Goal: Complete application form: Complete application form

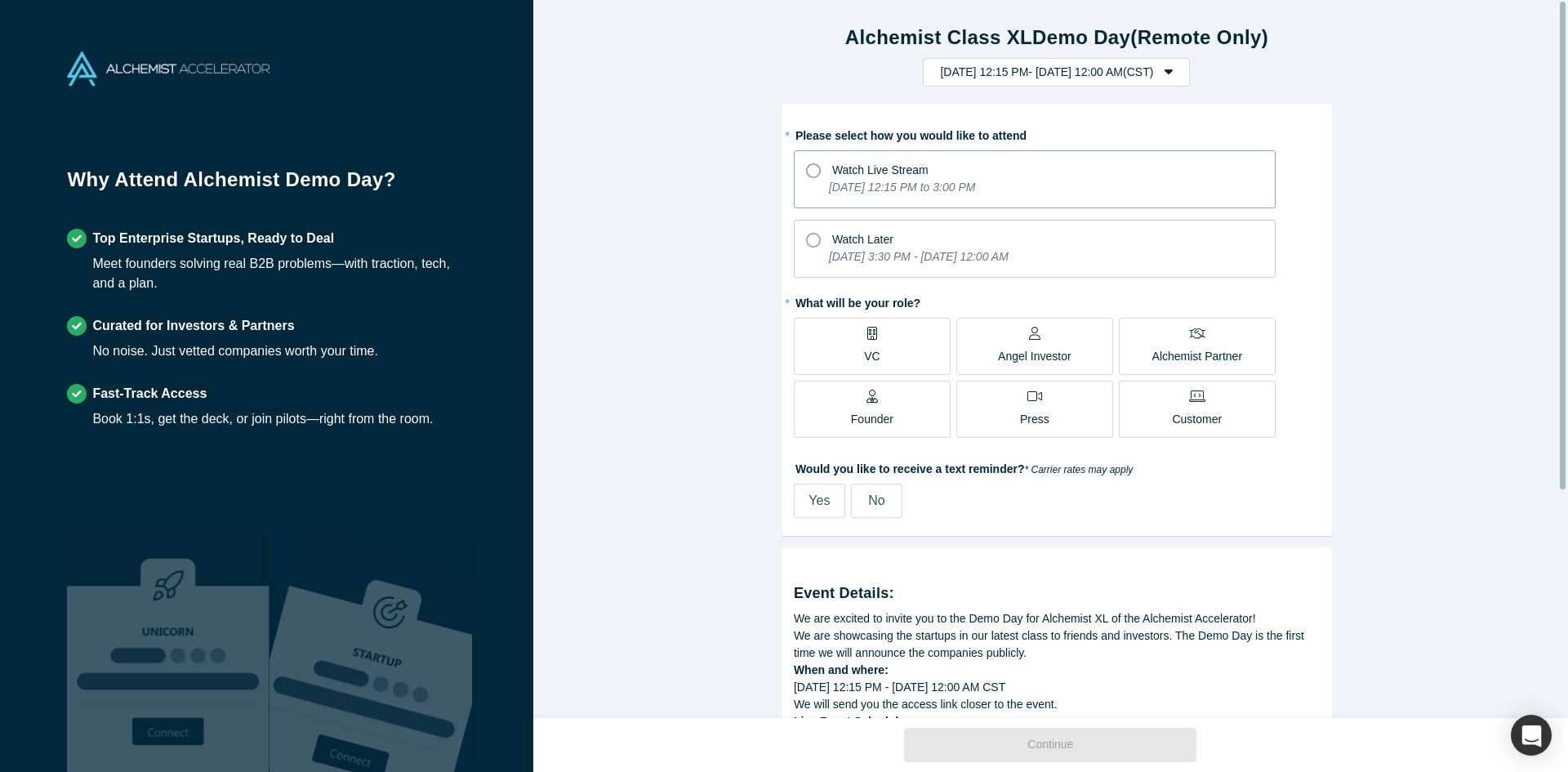
click at [806, 171] on icon at bounding box center [812, 170] width 15 height 15
click at [0, 0] on input "Watch Live Stream [DATE] 12:15 PM to 3:00 PM" at bounding box center [0, 0] width 0 height 0
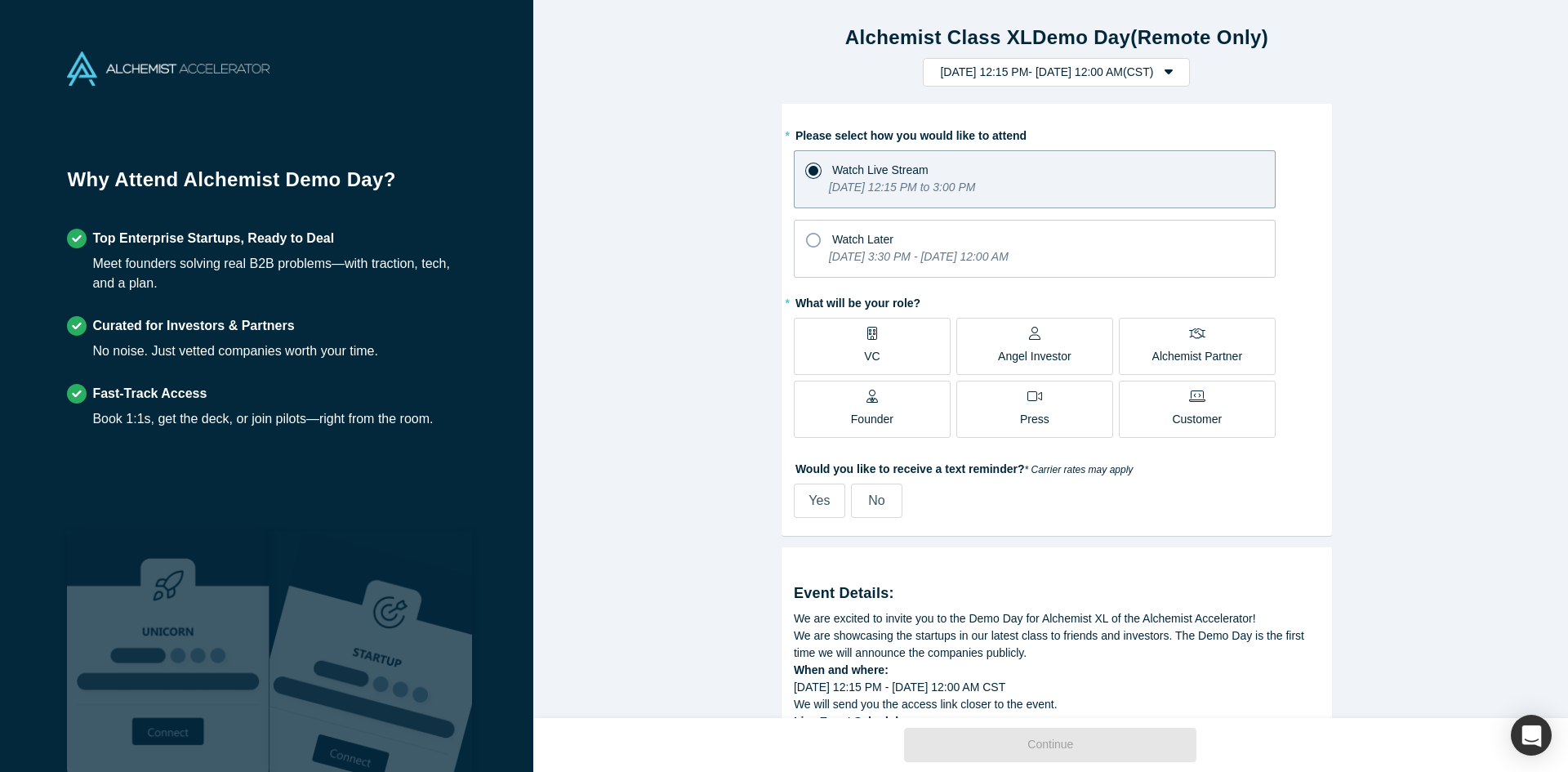
click at [1037, 344] on div "Angel Investor" at bounding box center [1035, 345] width 74 height 38
click at [0, 0] on input "Angel Investor" at bounding box center [0, 0] width 0 height 0
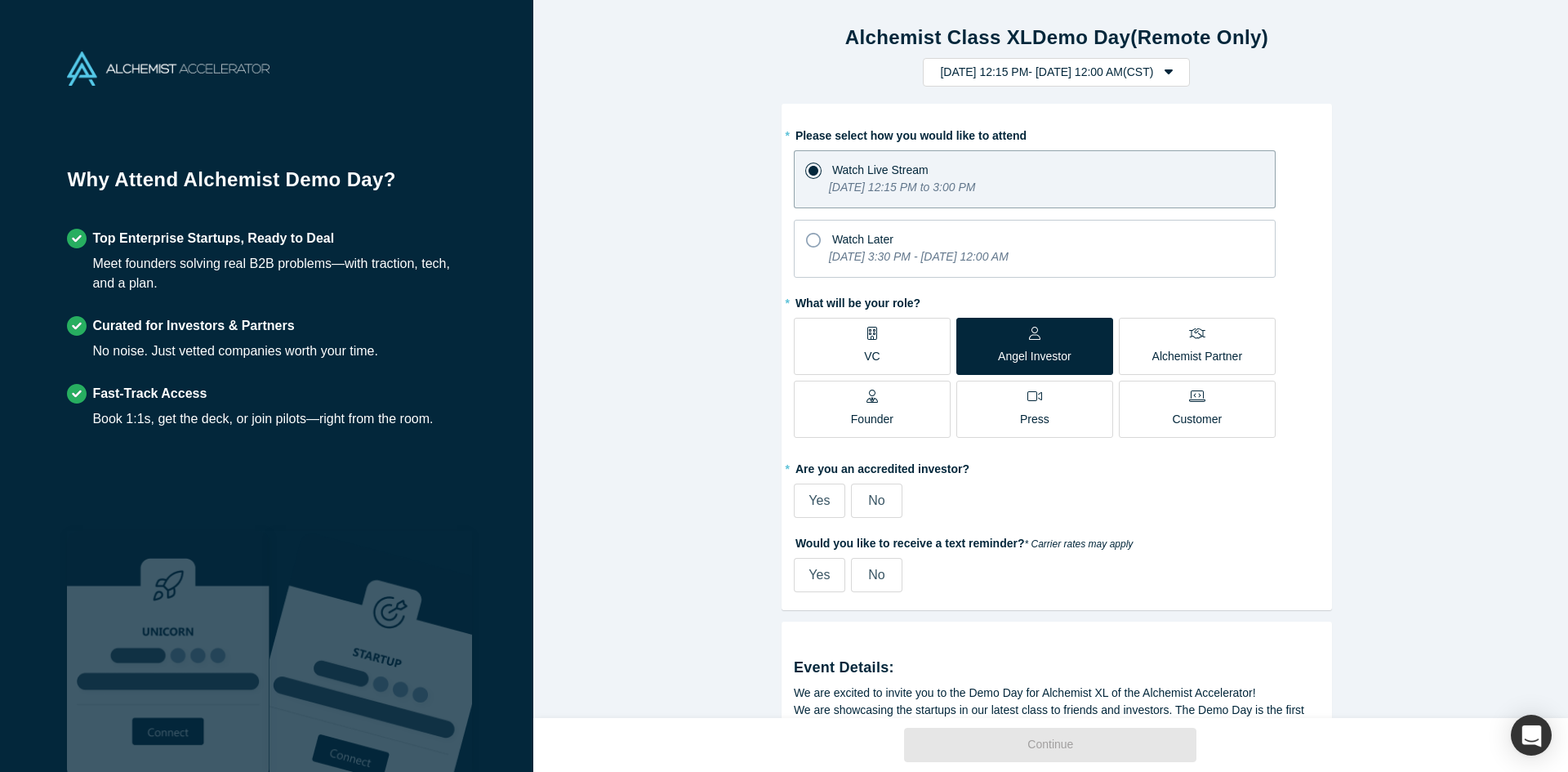
click at [883, 409] on div "Founder" at bounding box center [871, 408] width 42 height 38
click at [0, 0] on input "Founder" at bounding box center [0, 0] width 0 height 0
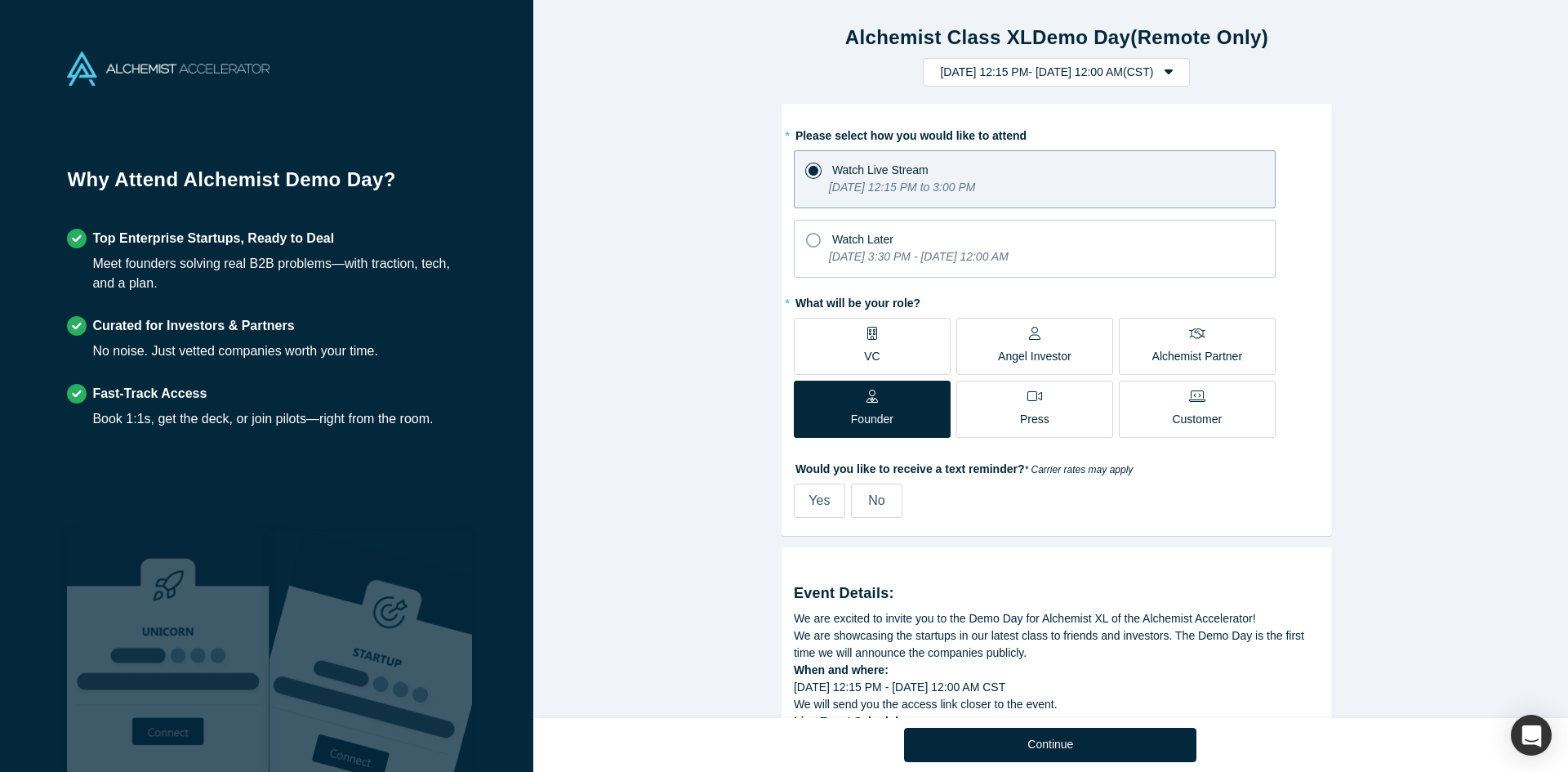
click at [1043, 345] on div "Angel Investor" at bounding box center [1035, 345] width 74 height 38
click at [0, 0] on input "Angel Investor" at bounding box center [0, 0] width 0 height 0
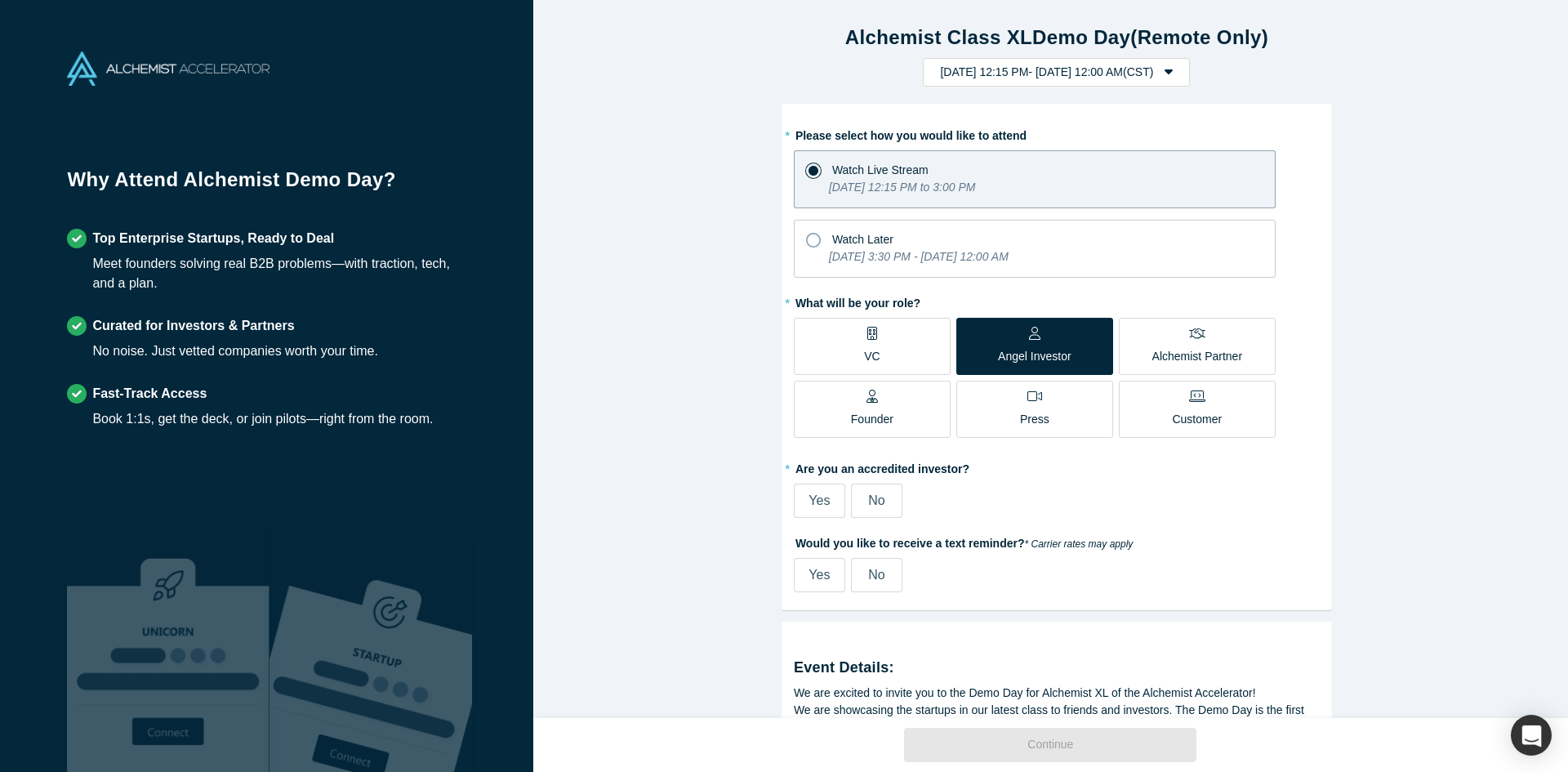
click at [868, 504] on span "No" at bounding box center [876, 500] width 17 height 14
click at [0, 0] on input "No" at bounding box center [0, 0] width 0 height 0
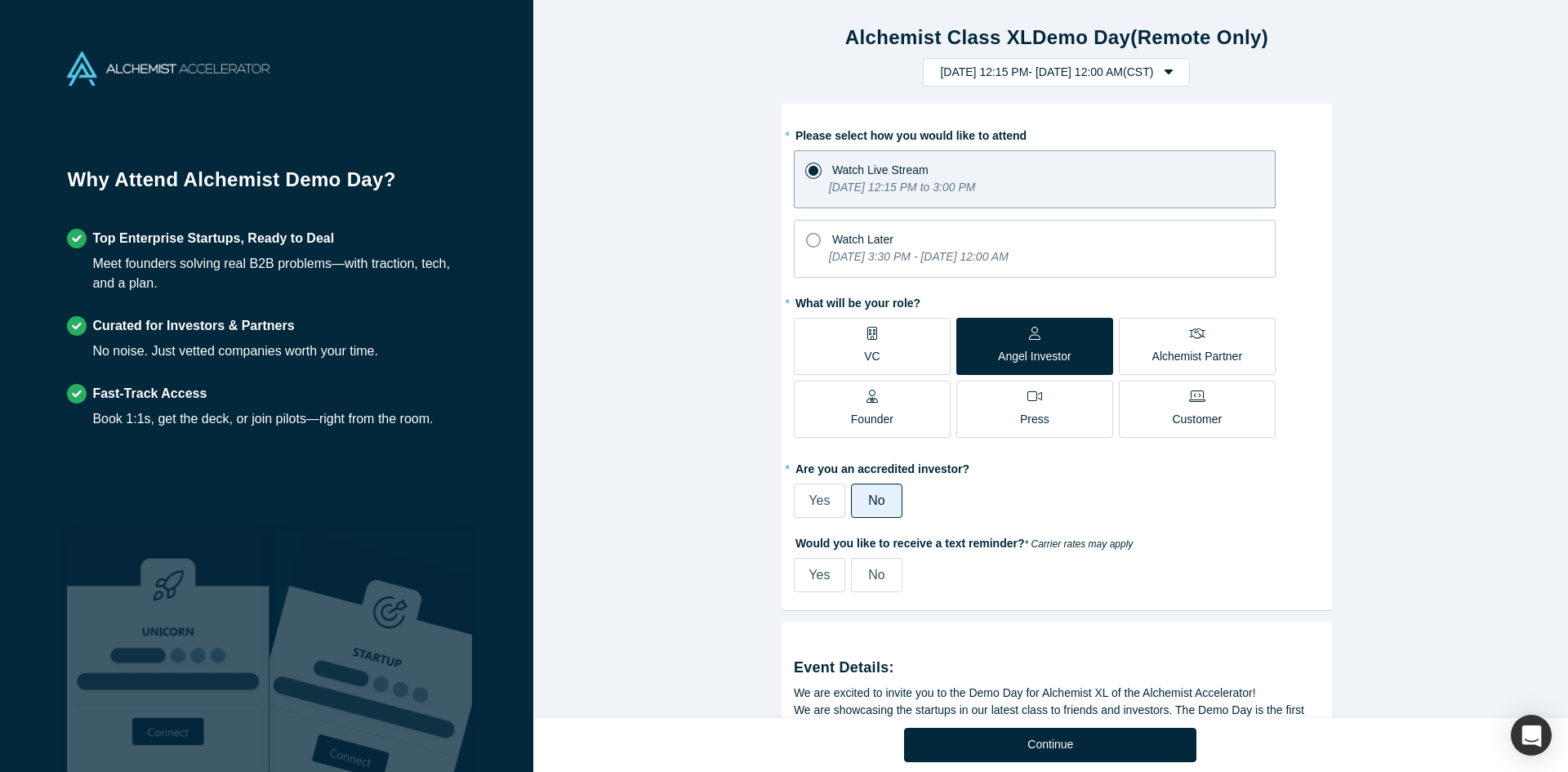
click at [810, 570] on span "Yes" at bounding box center [819, 575] width 22 height 14
click at [0, 0] on input "Yes" at bounding box center [0, 0] width 0 height 0
select select "US"
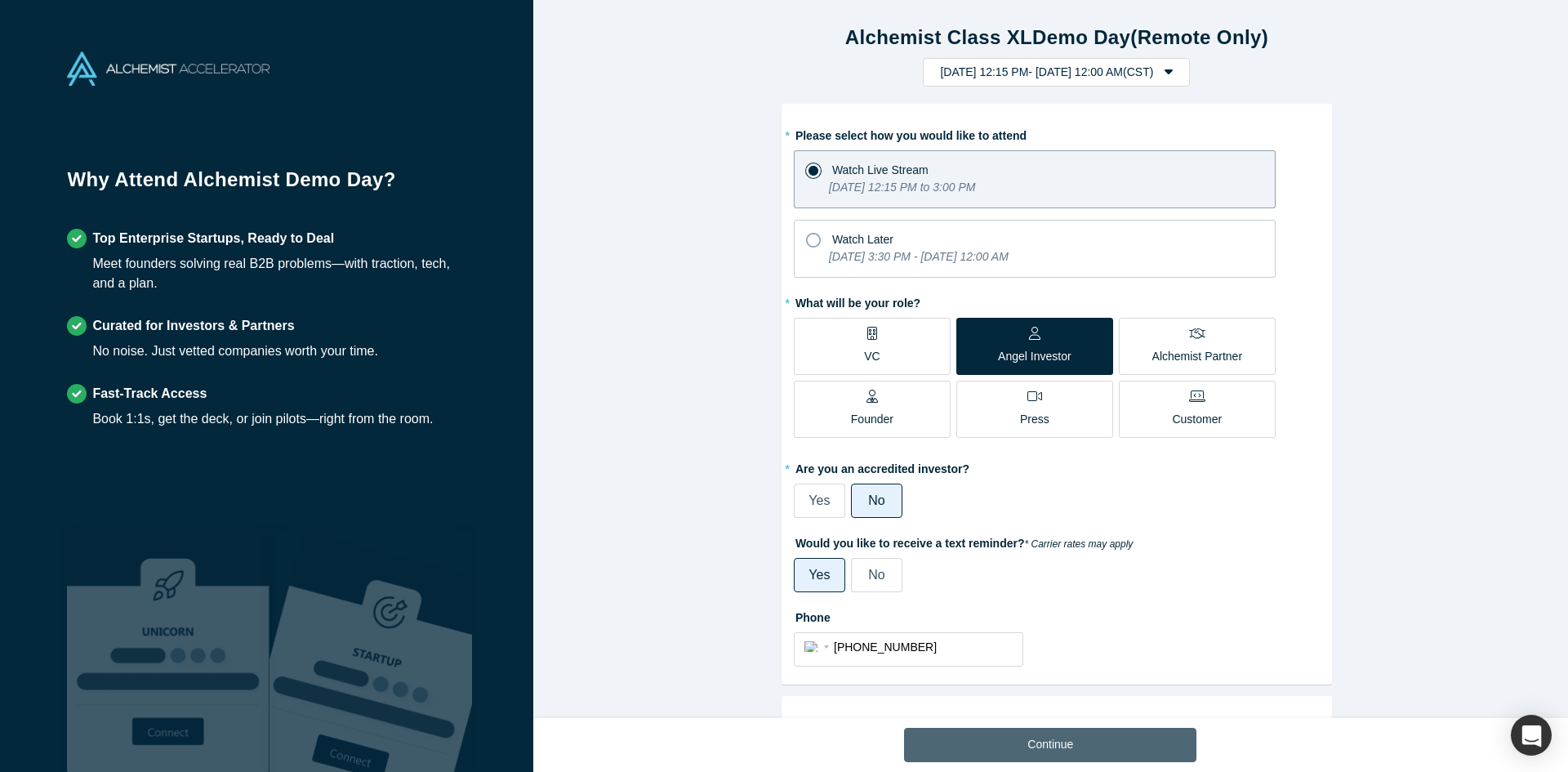
click at [1067, 743] on button "Continue" at bounding box center [1050, 744] width 293 height 34
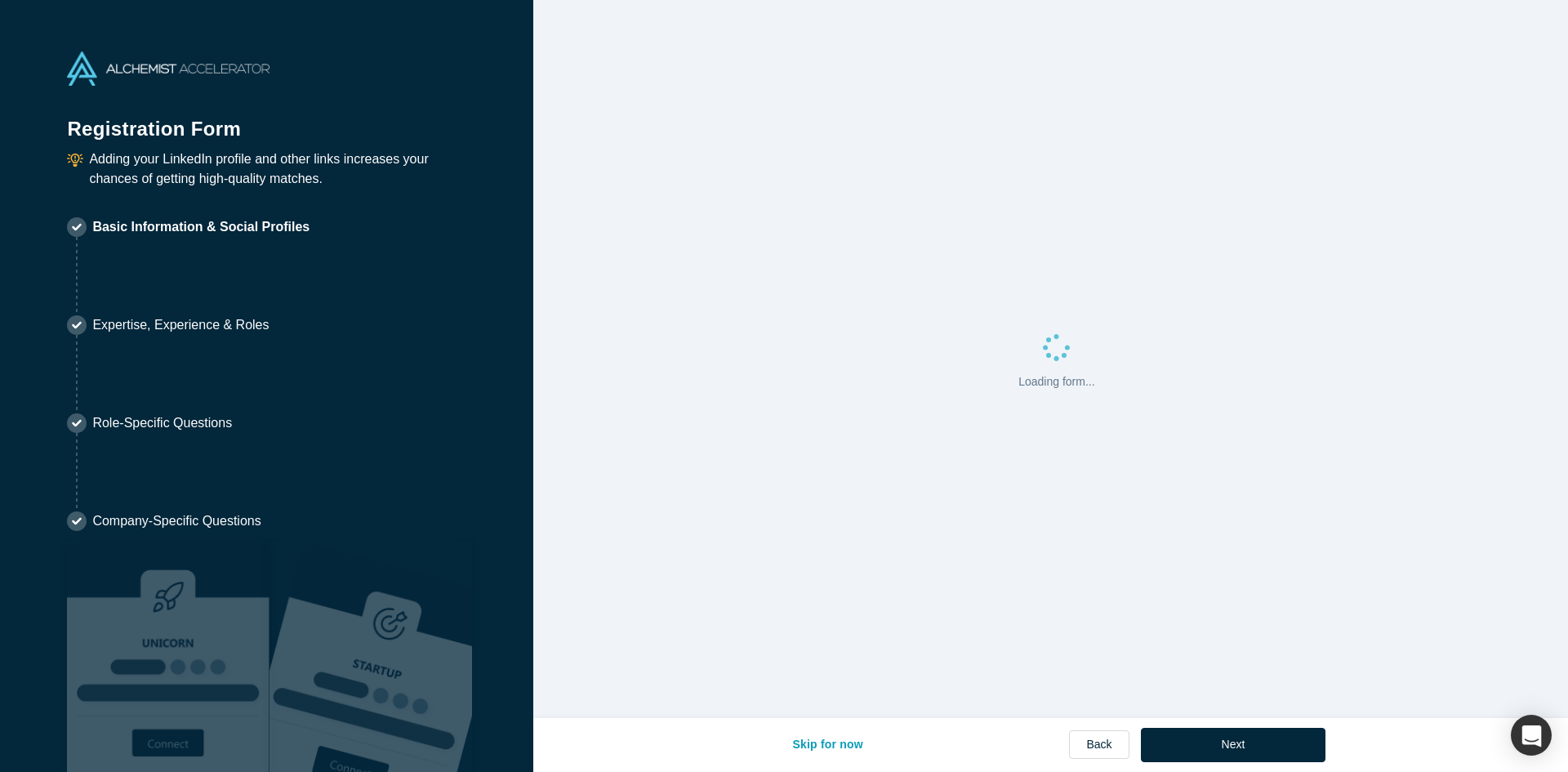
select select "US"
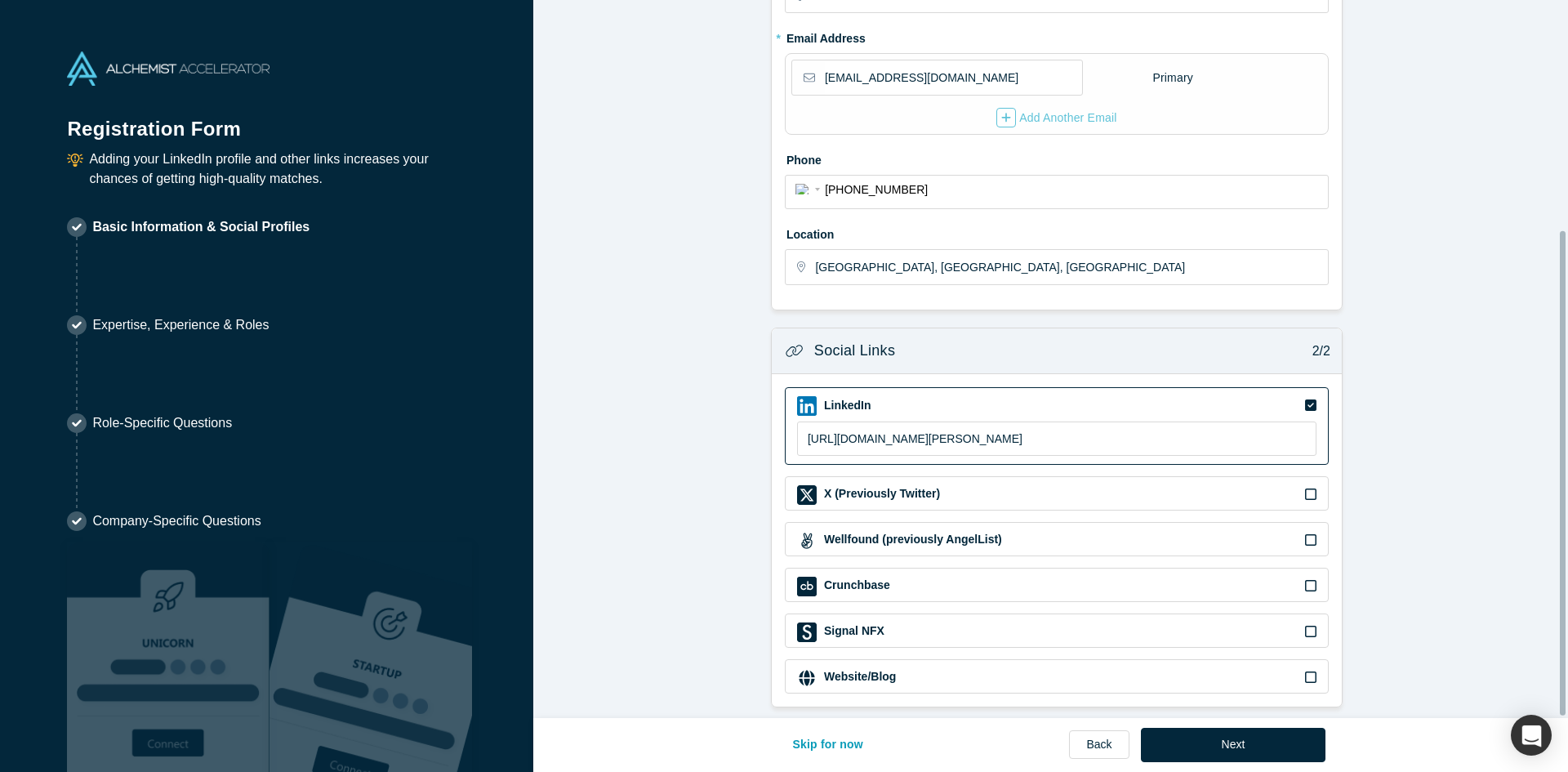
scroll to position [342, 0]
click at [1065, 421] on input "[URL][DOMAIN_NAME][PERSON_NAME]" at bounding box center [1056, 438] width 520 height 34
drag, startPoint x: 1056, startPoint y: 428, endPoint x: 613, endPoint y: 414, distance: 443.2
click at [443, 394] on div "Registration Form Adding your LinkedIn profile and other links increases your c…" at bounding box center [784, 386] width 1568 height 772
paste input "[DOMAIN_NAME][URL][PERSON_NAME]"
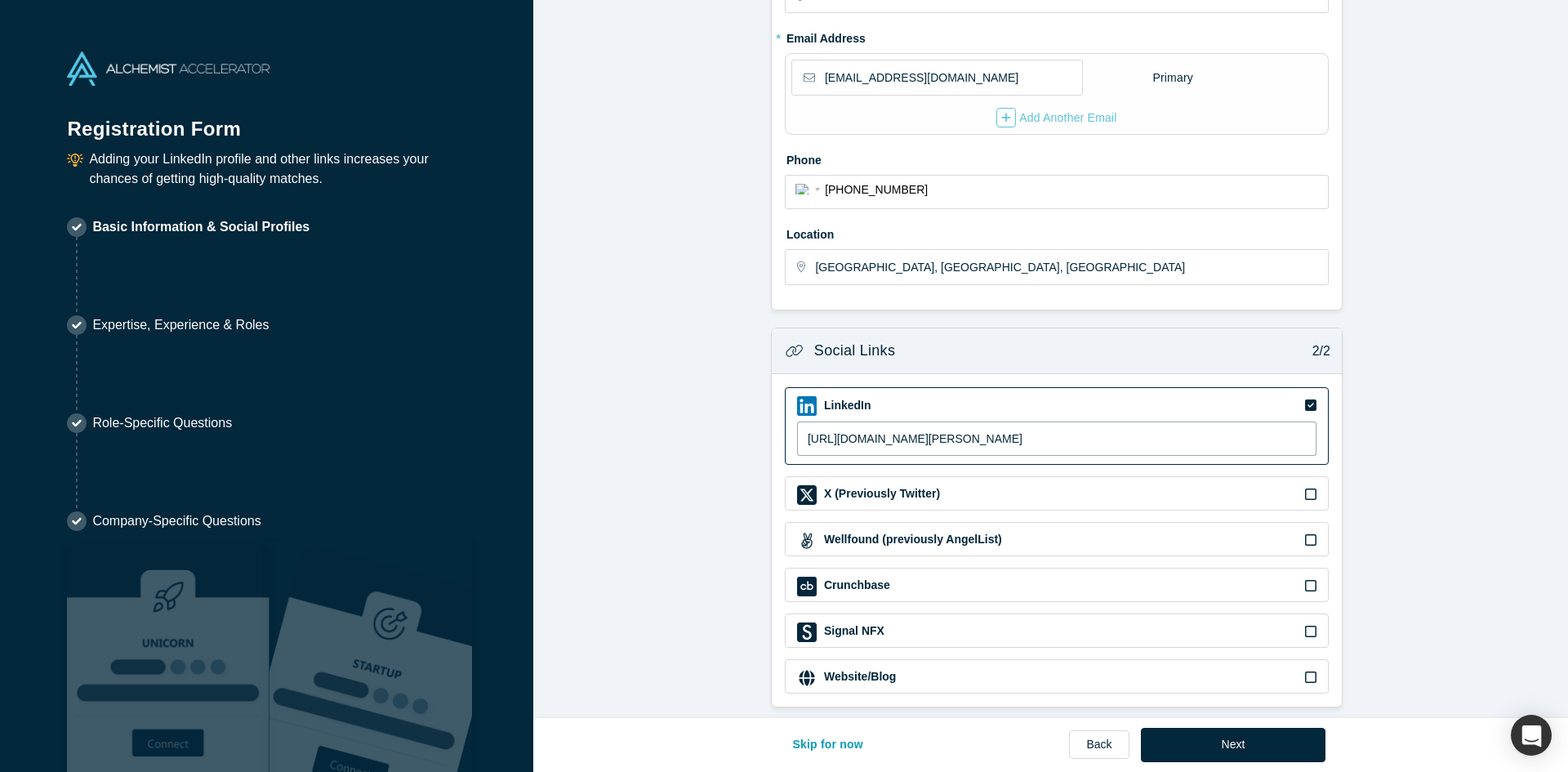
type input "[URL][DOMAIN_NAME][PERSON_NAME]"
click at [1407, 525] on form "Contact Info 1/2 Zoom Save Remove Upload New * First name [PERSON_NAME] * Last …" at bounding box center [1057, 197] width 1047 height 1020
click at [1228, 741] on button "Next" at bounding box center [1233, 744] width 186 height 34
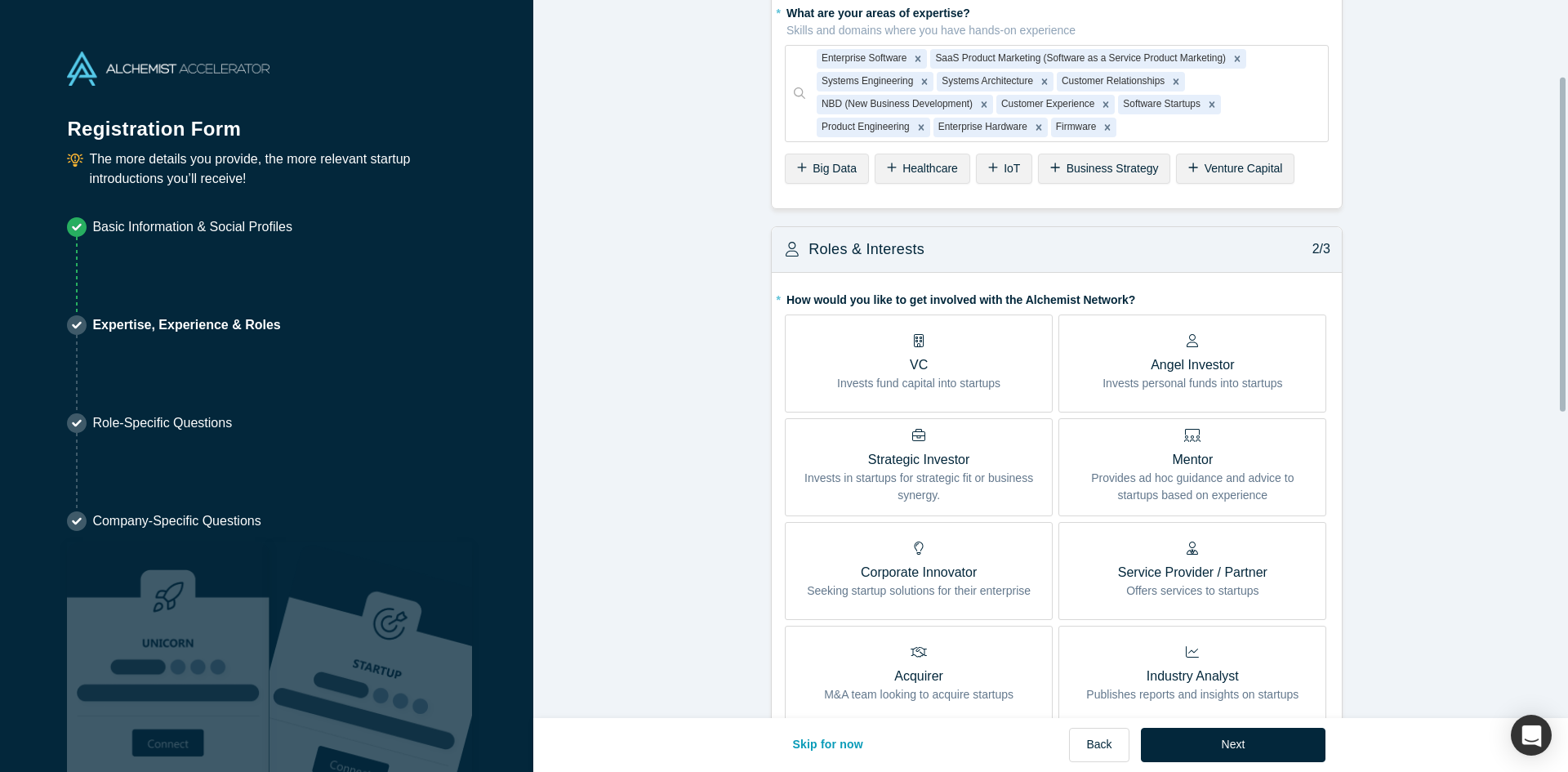
scroll to position [163, 0]
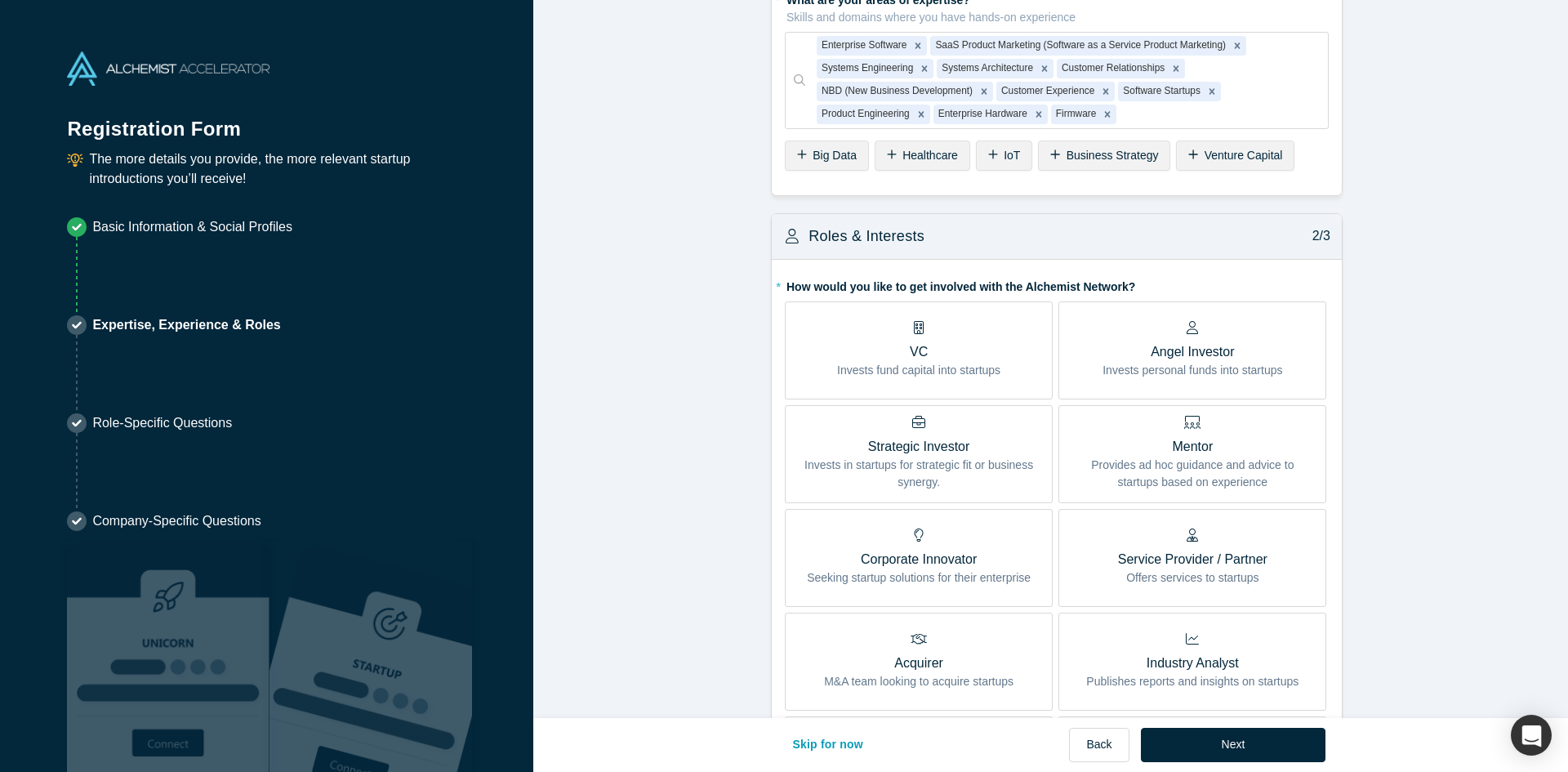
click at [1173, 359] on p "Angel Investor" at bounding box center [1192, 352] width 180 height 20
click at [0, 0] on input "Angel Investor Invests personal funds into startups" at bounding box center [0, 0] width 0 height 0
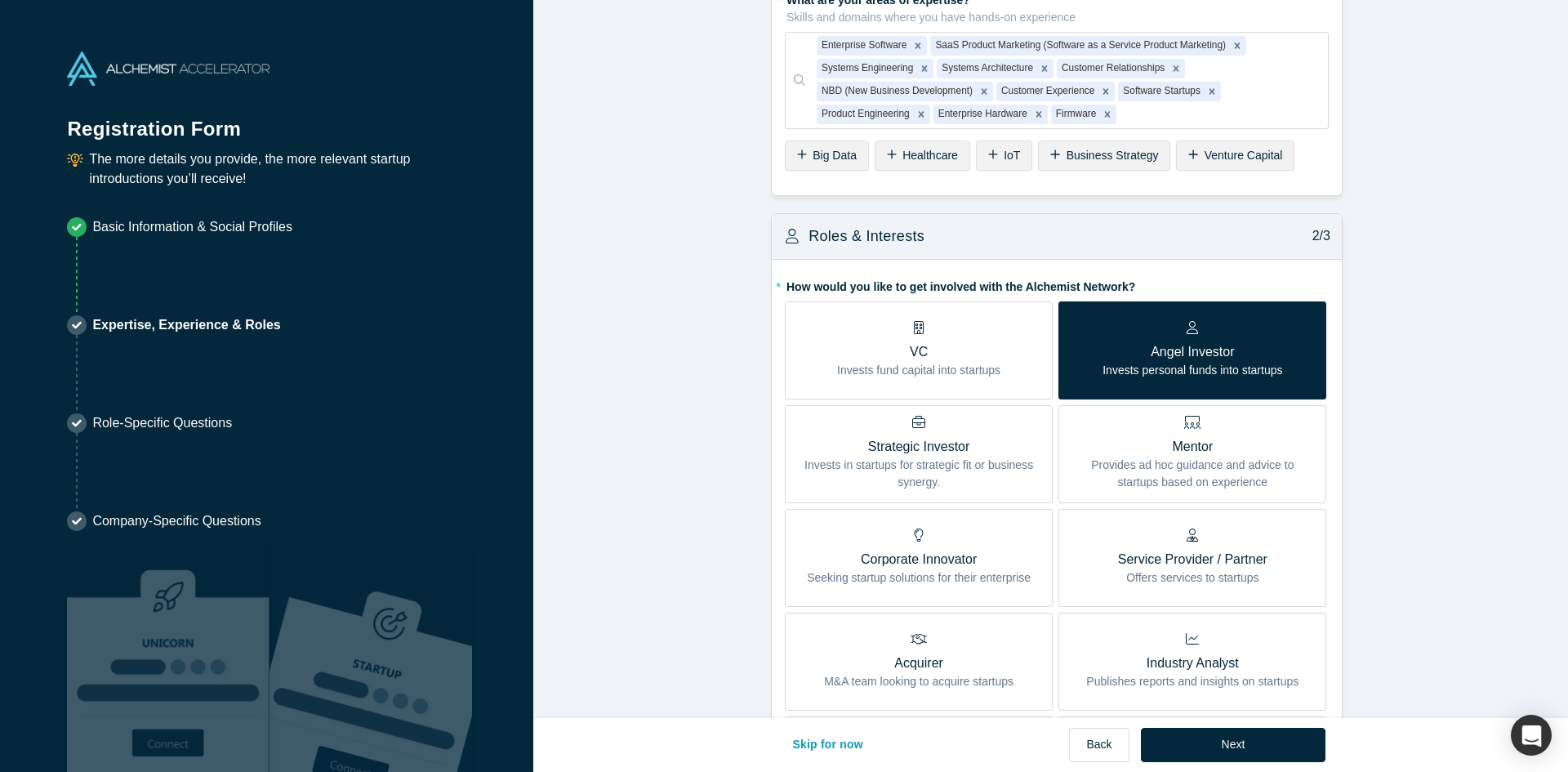
click at [1177, 469] on p "Provides ad hoc guidance and advice to startups based on experience" at bounding box center [1193, 473] width 244 height 34
click at [0, 0] on input "Mentor Provides ad hoc guidance and advice to startups based on experience" at bounding box center [0, 0] width 0 height 0
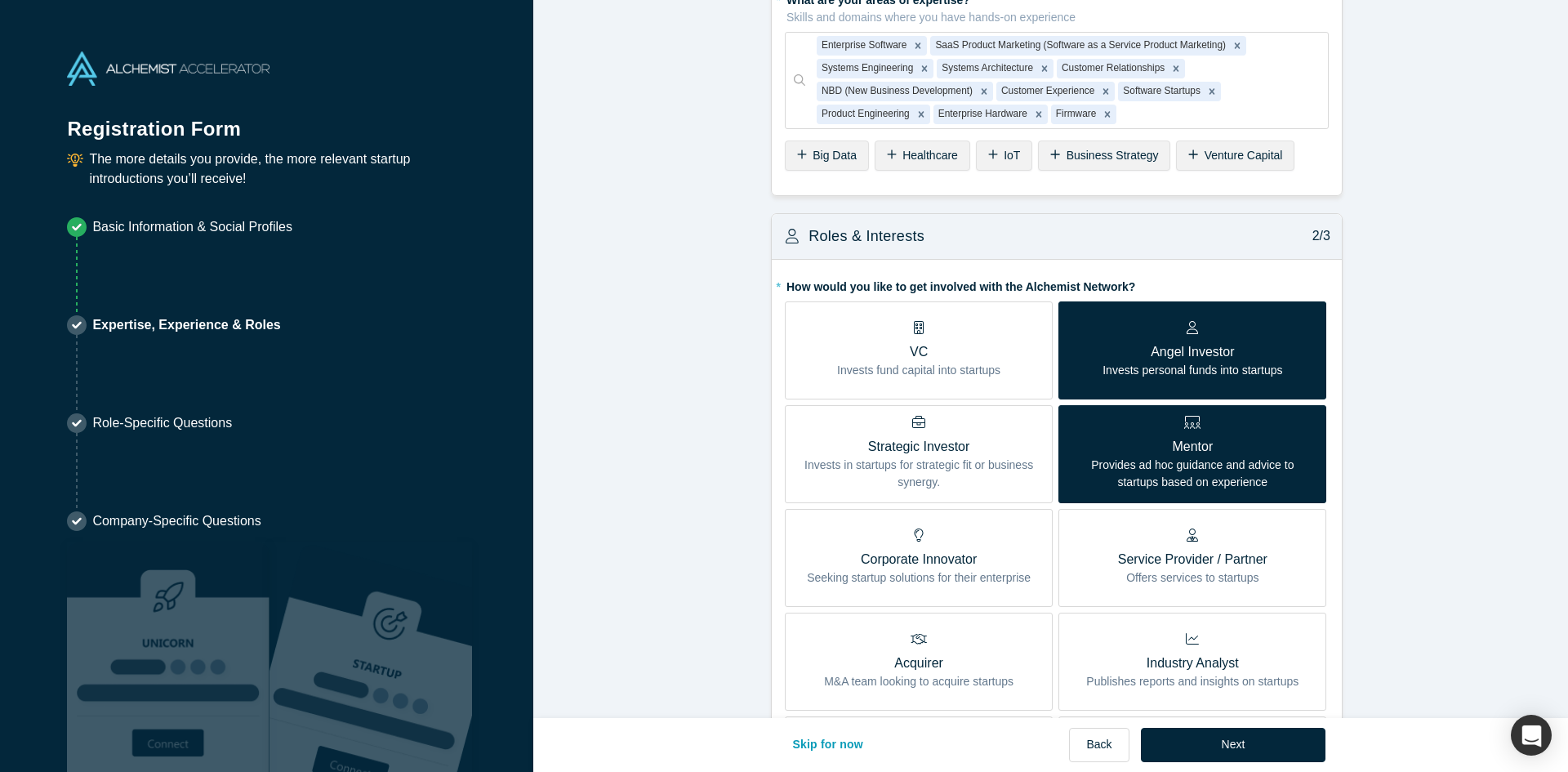
click at [1442, 453] on form "Achievements 1/3 * What are your top 3-5 professional achievements? * What are …" at bounding box center [1057, 603] width 1047 height 1499
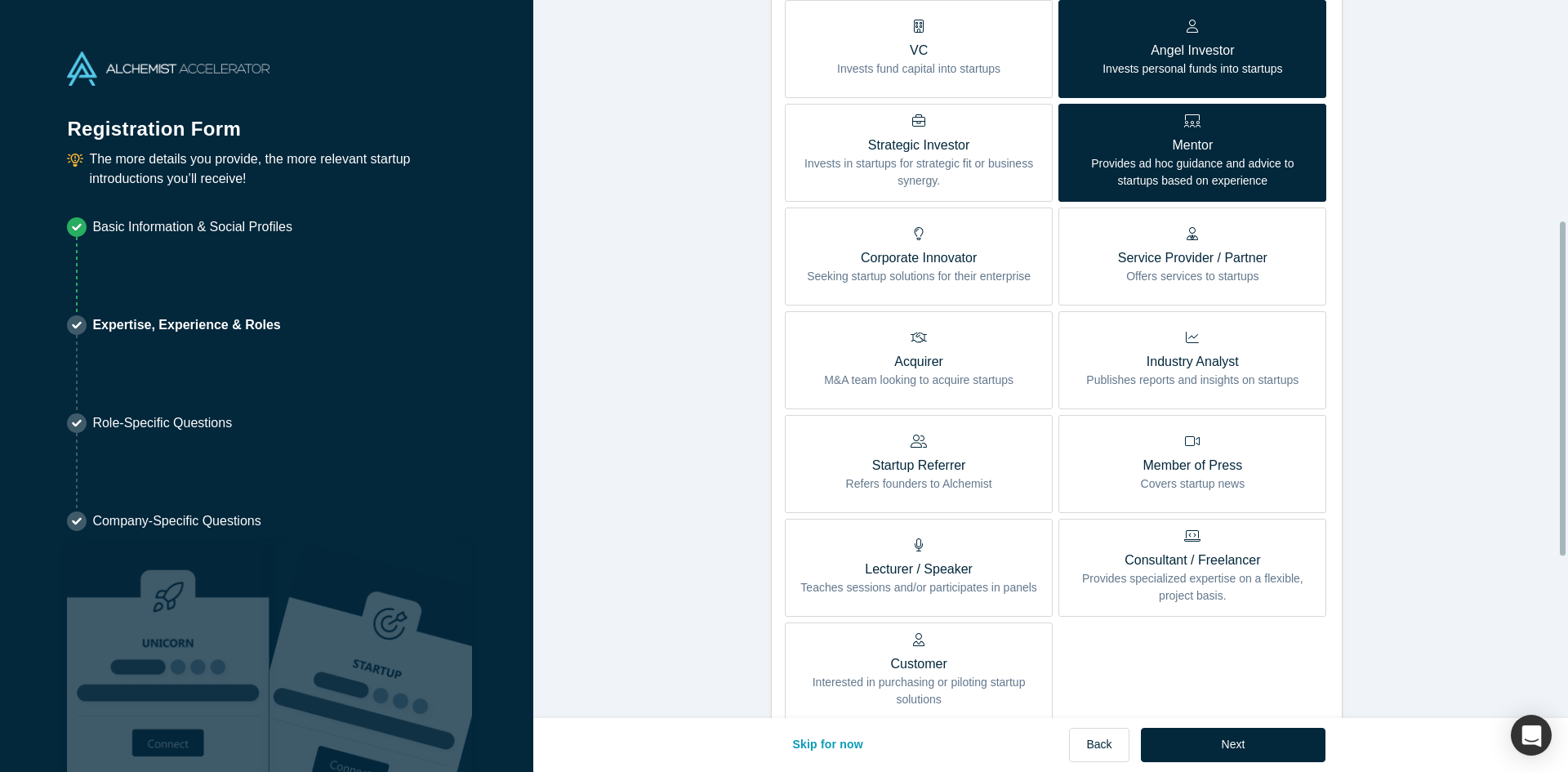
scroll to position [490, 0]
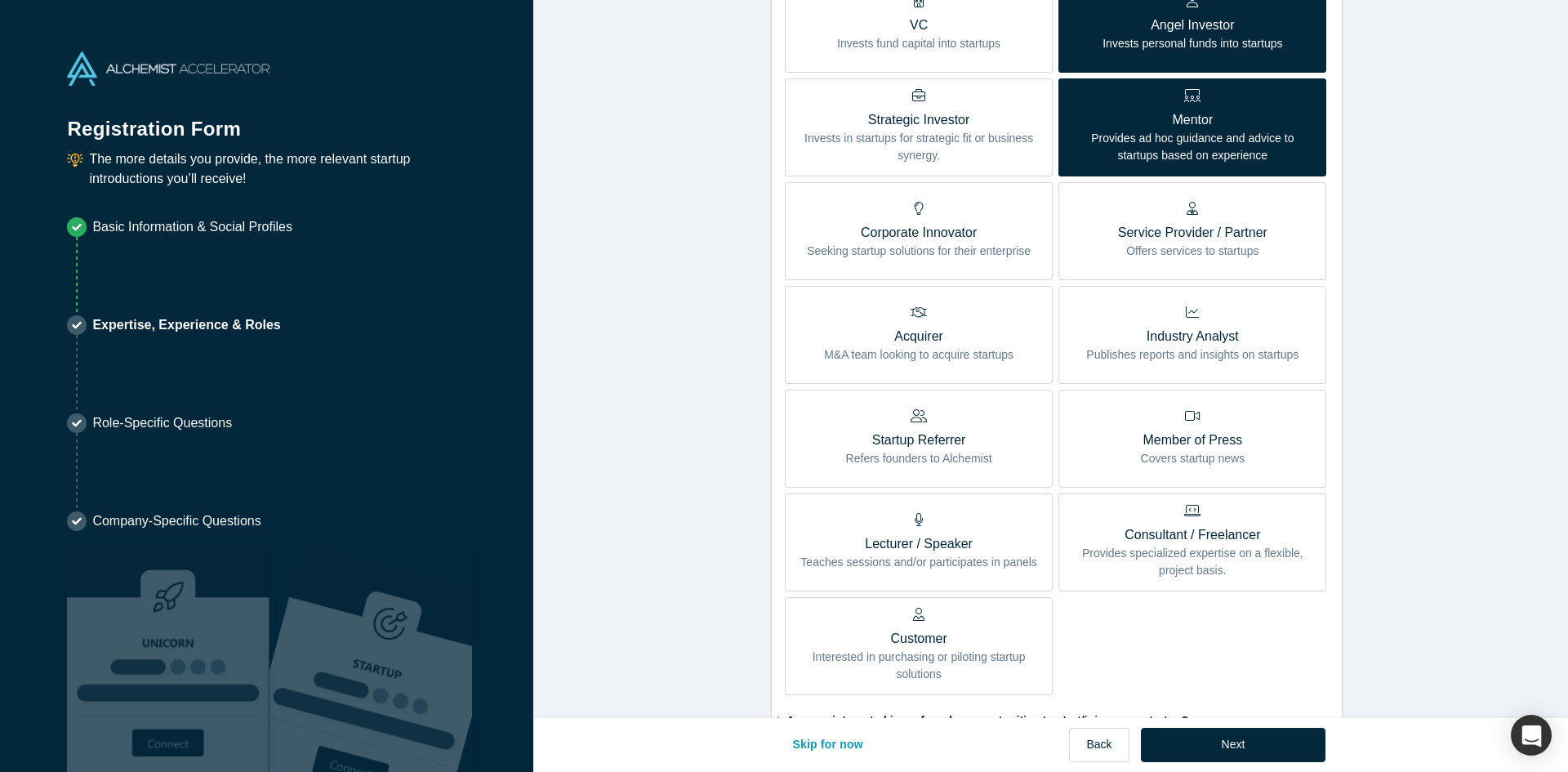
click at [932, 468] on label "Startup Referrer Refers founders to Alchemist" at bounding box center [919, 438] width 268 height 98
click at [0, 0] on input "Startup Referrer Refers founders to Alchemist" at bounding box center [0, 0] width 0 height 0
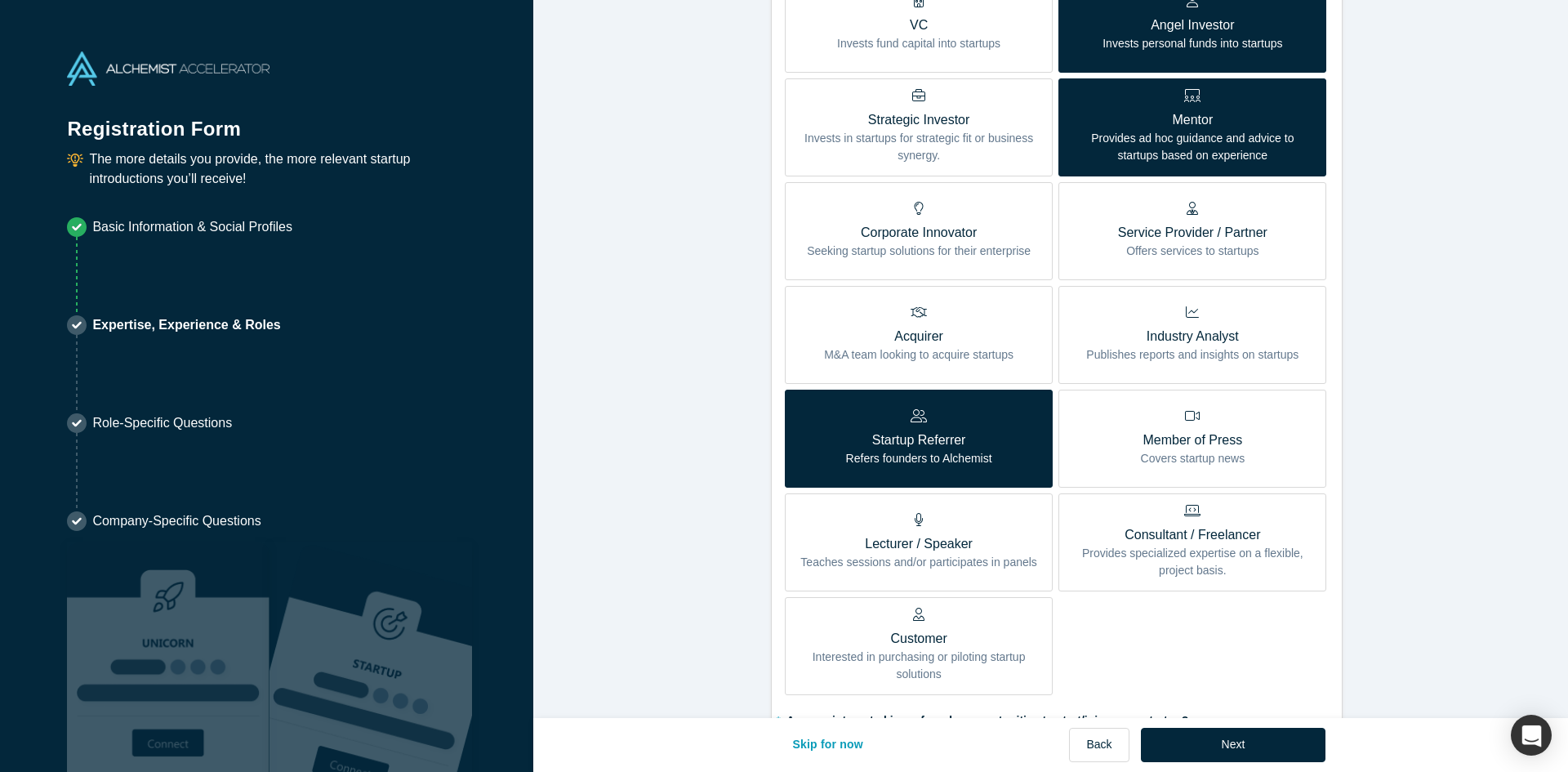
drag, startPoint x: 961, startPoint y: 553, endPoint x: 1008, endPoint y: 558, distance: 47.3
click at [961, 554] on p "Teaches sessions and/or participates in panels" at bounding box center [919, 562] width 237 height 17
click at [0, 0] on input "Lecturer / Speaker Teaches sessions and/or participates in panels" at bounding box center [0, 0] width 0 height 0
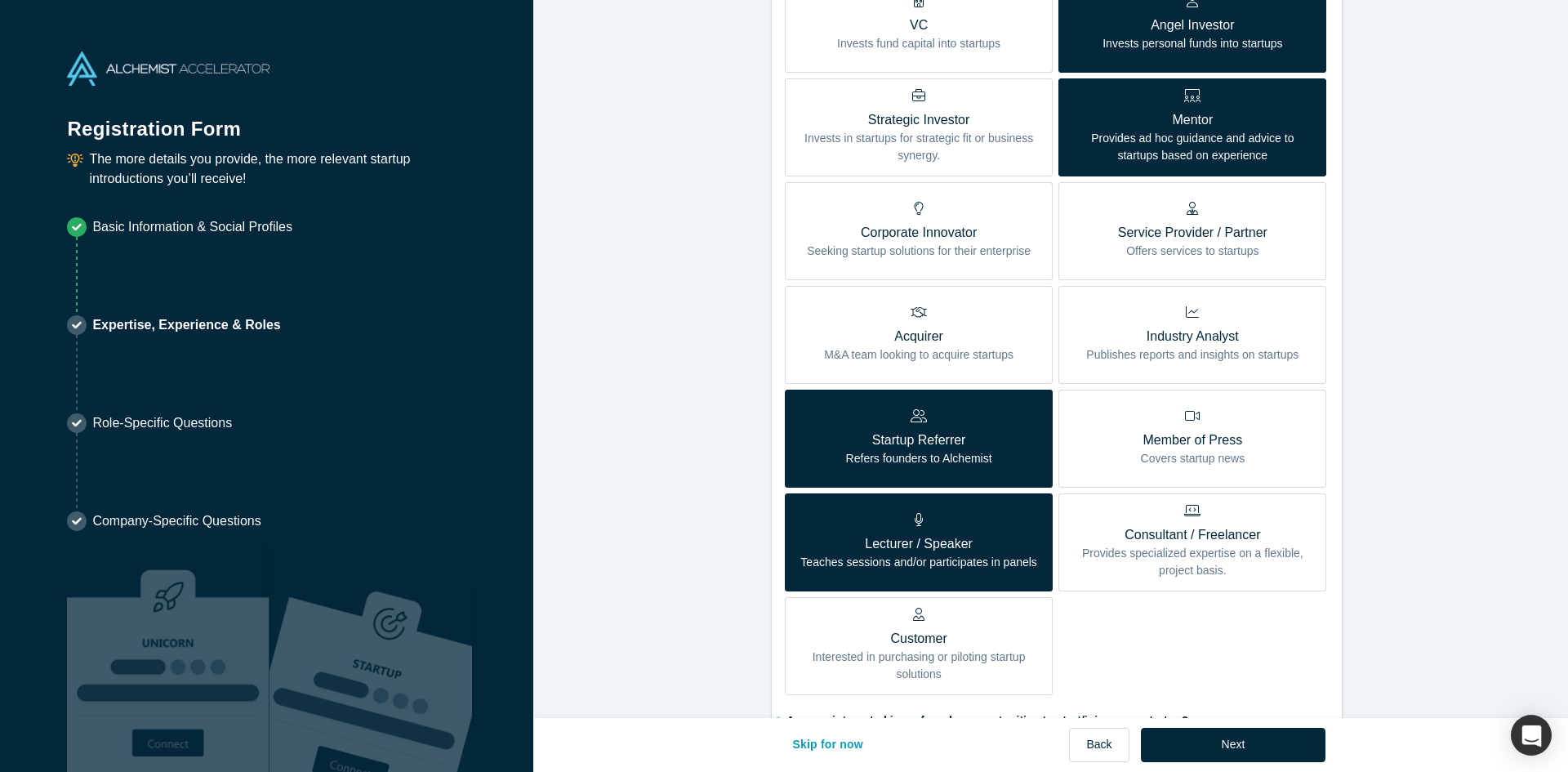
click at [1236, 555] on p "Provides specialized expertise on a flexible, project basis." at bounding box center [1193, 561] width 244 height 34
click at [0, 0] on input "Consultant / Freelancer Provides specialized expertise on a flexible, project b…" at bounding box center [0, 0] width 0 height 0
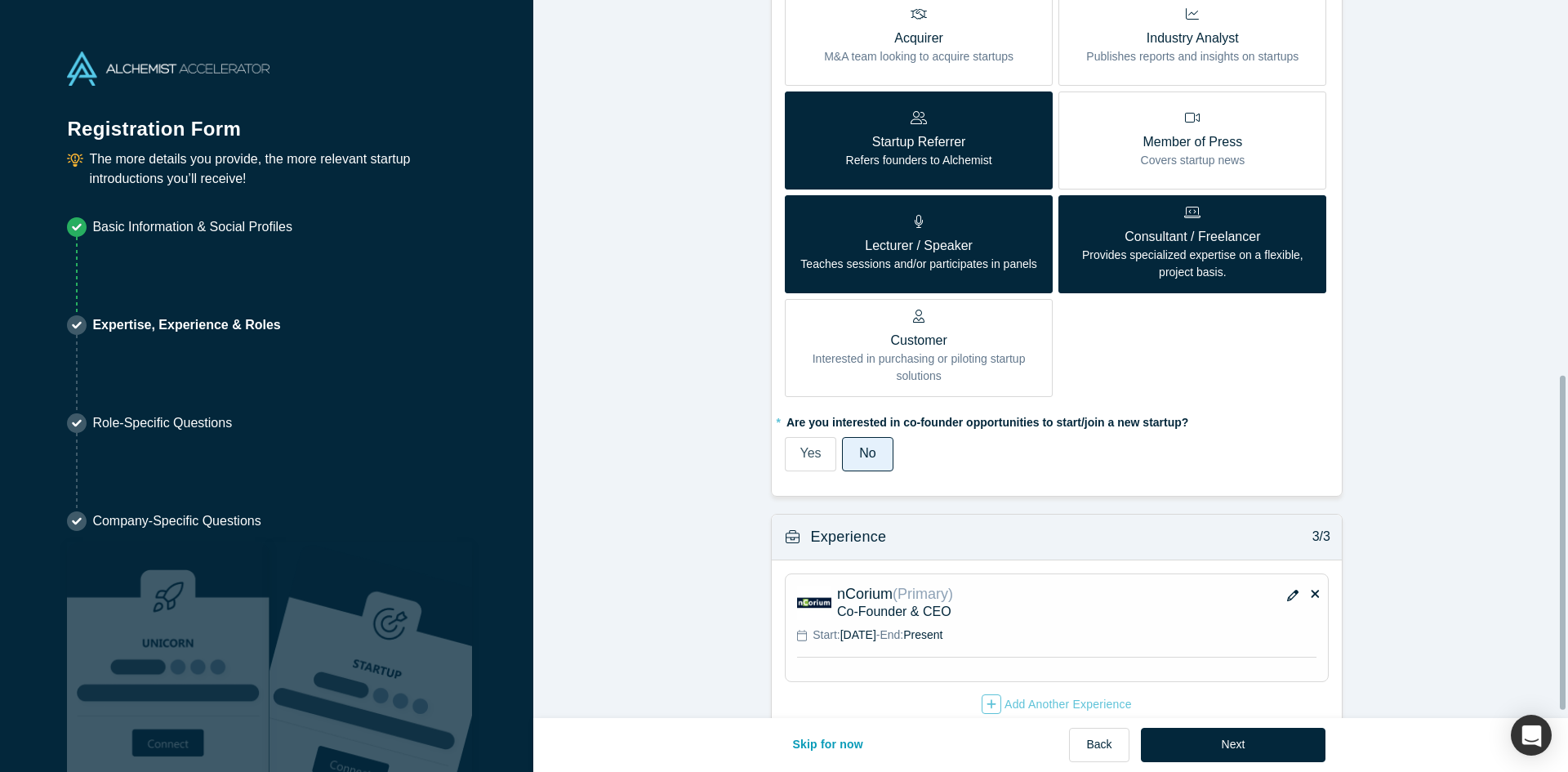
scroll to position [816, 0]
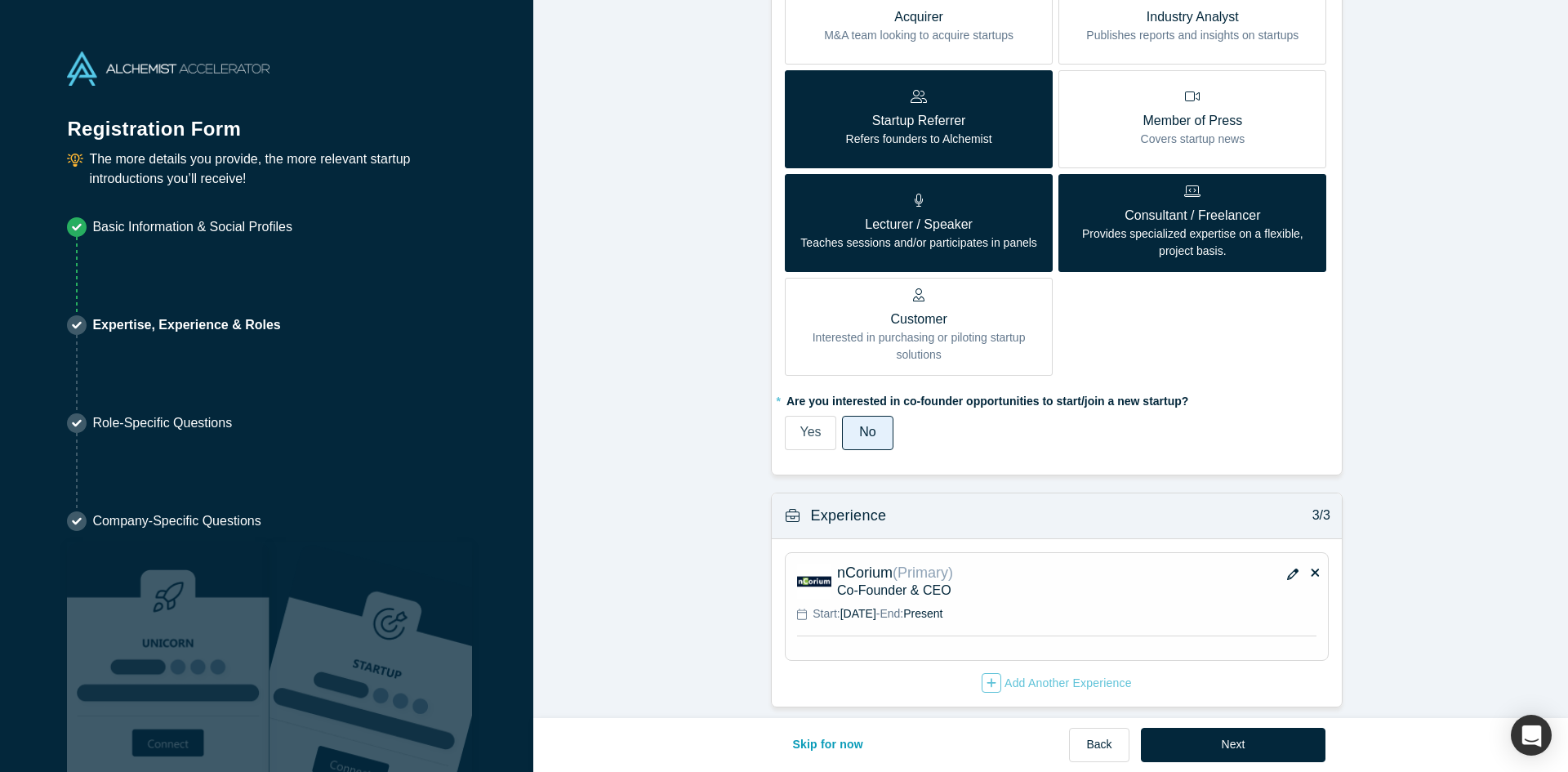
click at [808, 431] on span "Yes" at bounding box center [811, 431] width 22 height 14
click at [0, 0] on input "Yes" at bounding box center [0, 0] width 0 height 0
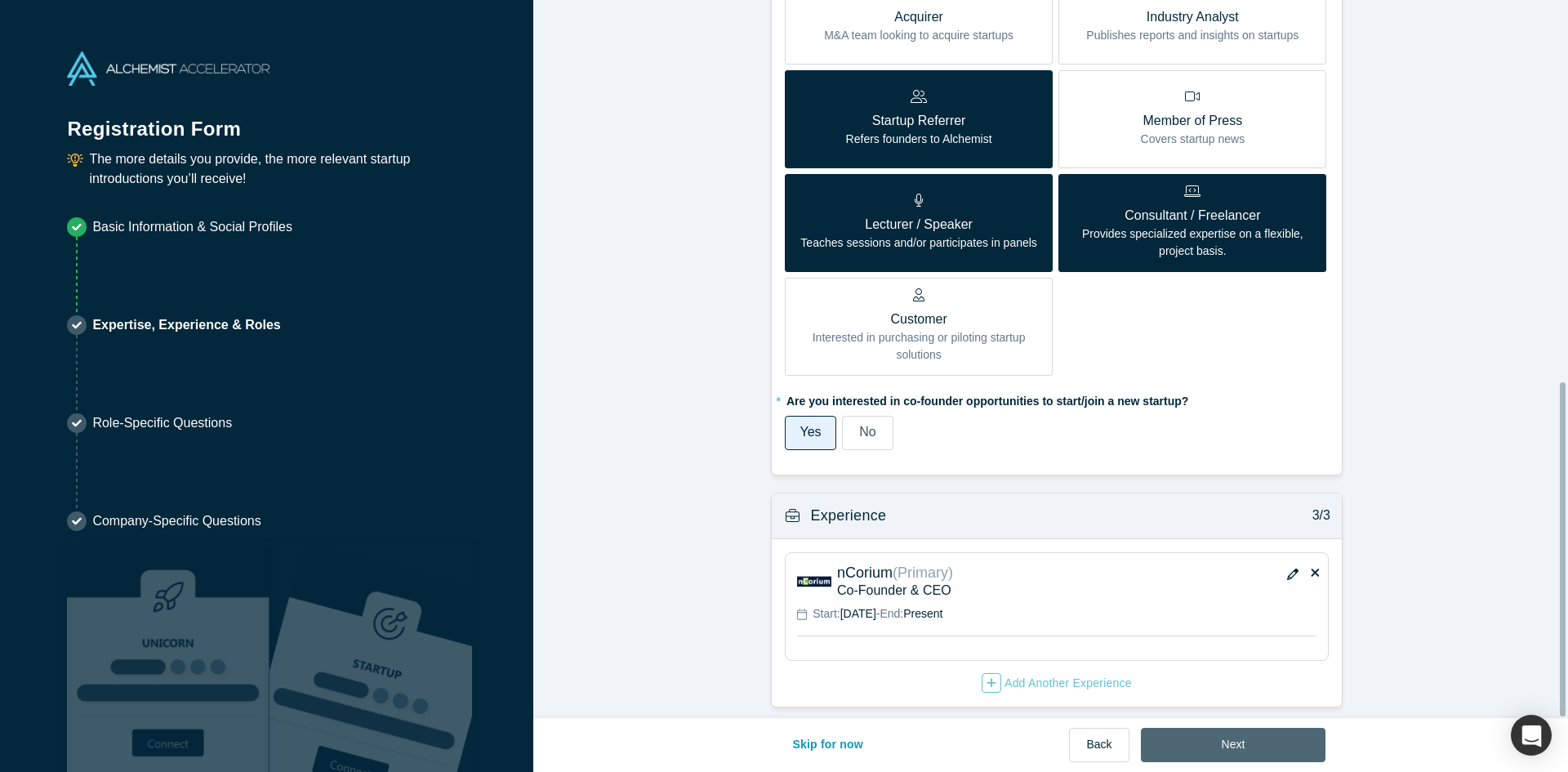
click at [1253, 750] on button "Next" at bounding box center [1233, 744] width 186 height 34
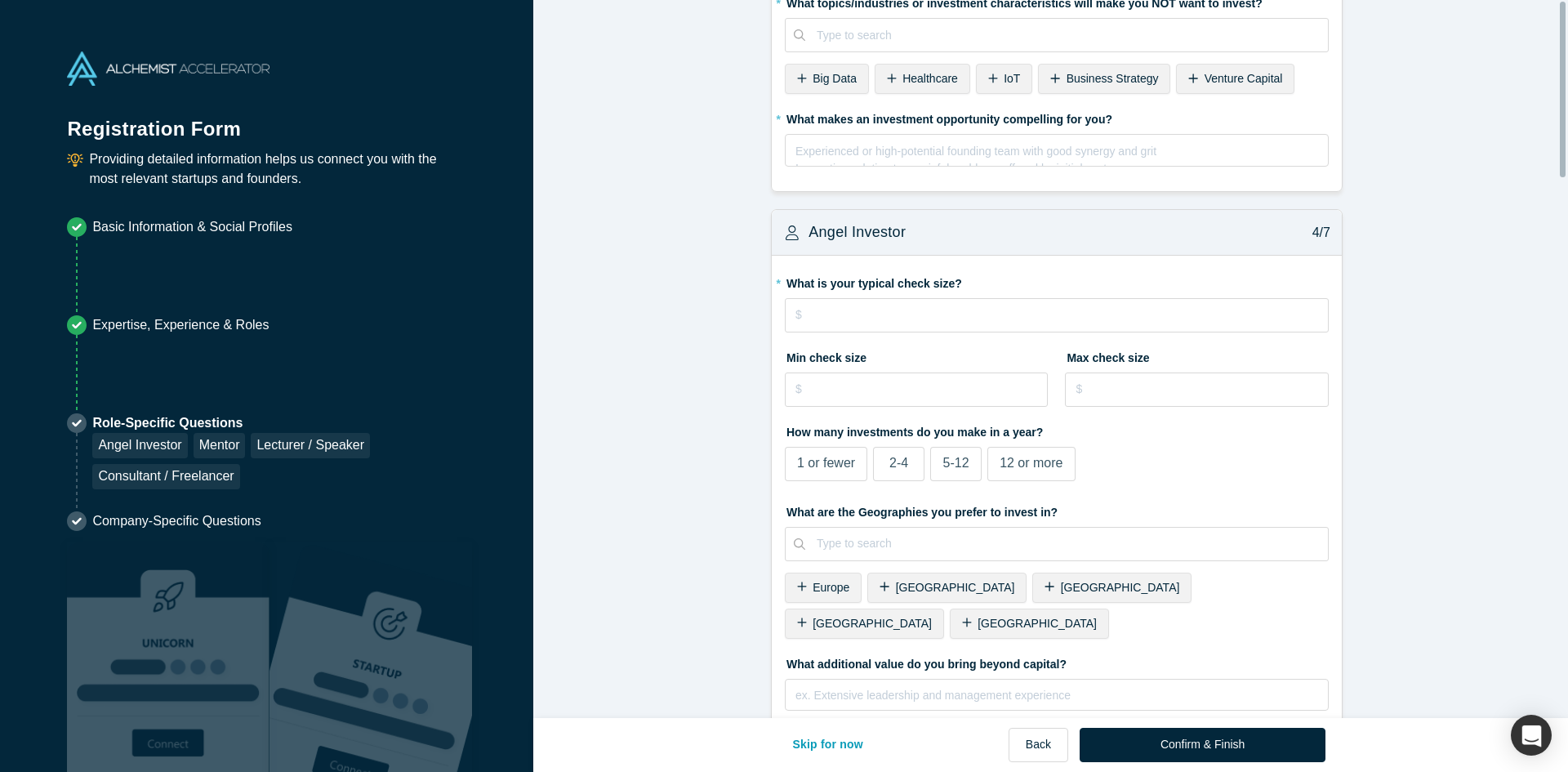
scroll to position [0, 0]
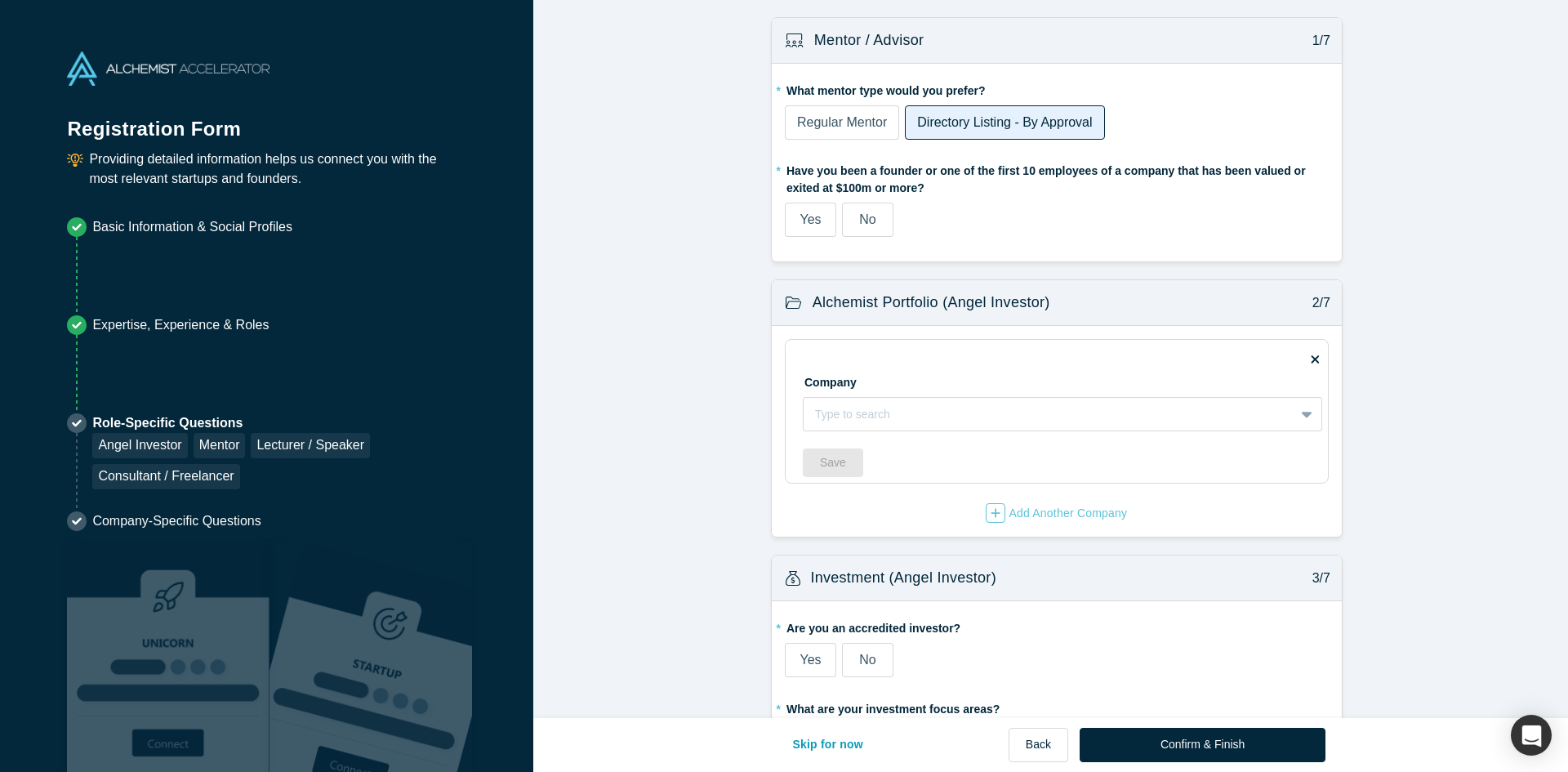
click at [1185, 187] on label "* Have you been a founder or one of the first 10 employees of a company that ha…" at bounding box center [1057, 177] width 544 height 40
drag, startPoint x: 917, startPoint y: 167, endPoint x: 1179, endPoint y: 167, distance: 262.0
click at [1179, 167] on label "* Have you been a founder or one of the first 10 employees of a company that ha…" at bounding box center [1057, 177] width 544 height 40
click at [1251, 165] on label "* Have you been a founder or one of the first 10 employees of a company that ha…" at bounding box center [1057, 177] width 544 height 40
click at [800, 229] on div "Yes" at bounding box center [811, 220] width 22 height 20
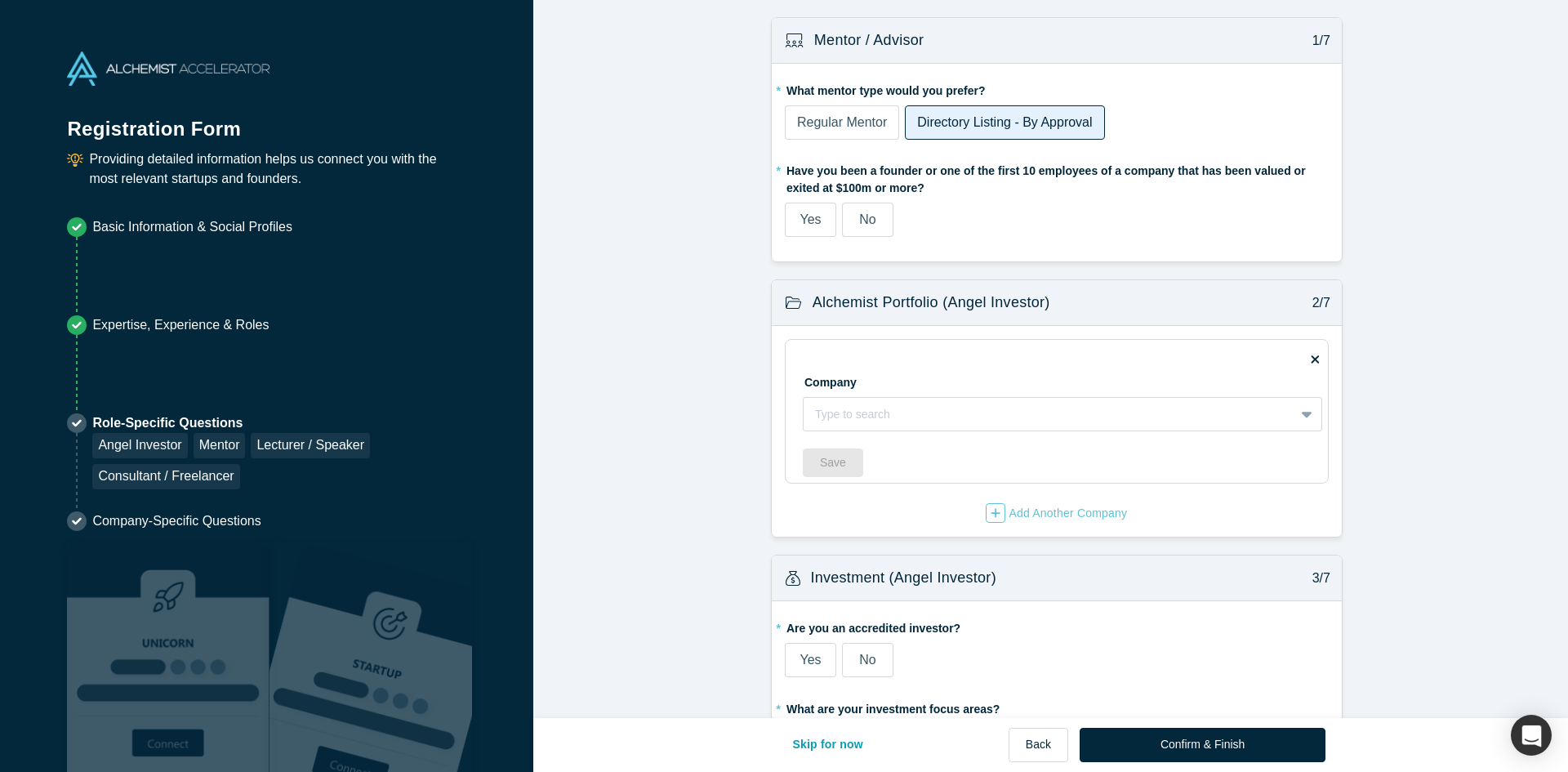
click at [0, 0] on input "Yes" at bounding box center [0, 0] width 0 height 0
click at [922, 415] on div at bounding box center [1049, 414] width 468 height 21
type input "ncorium"
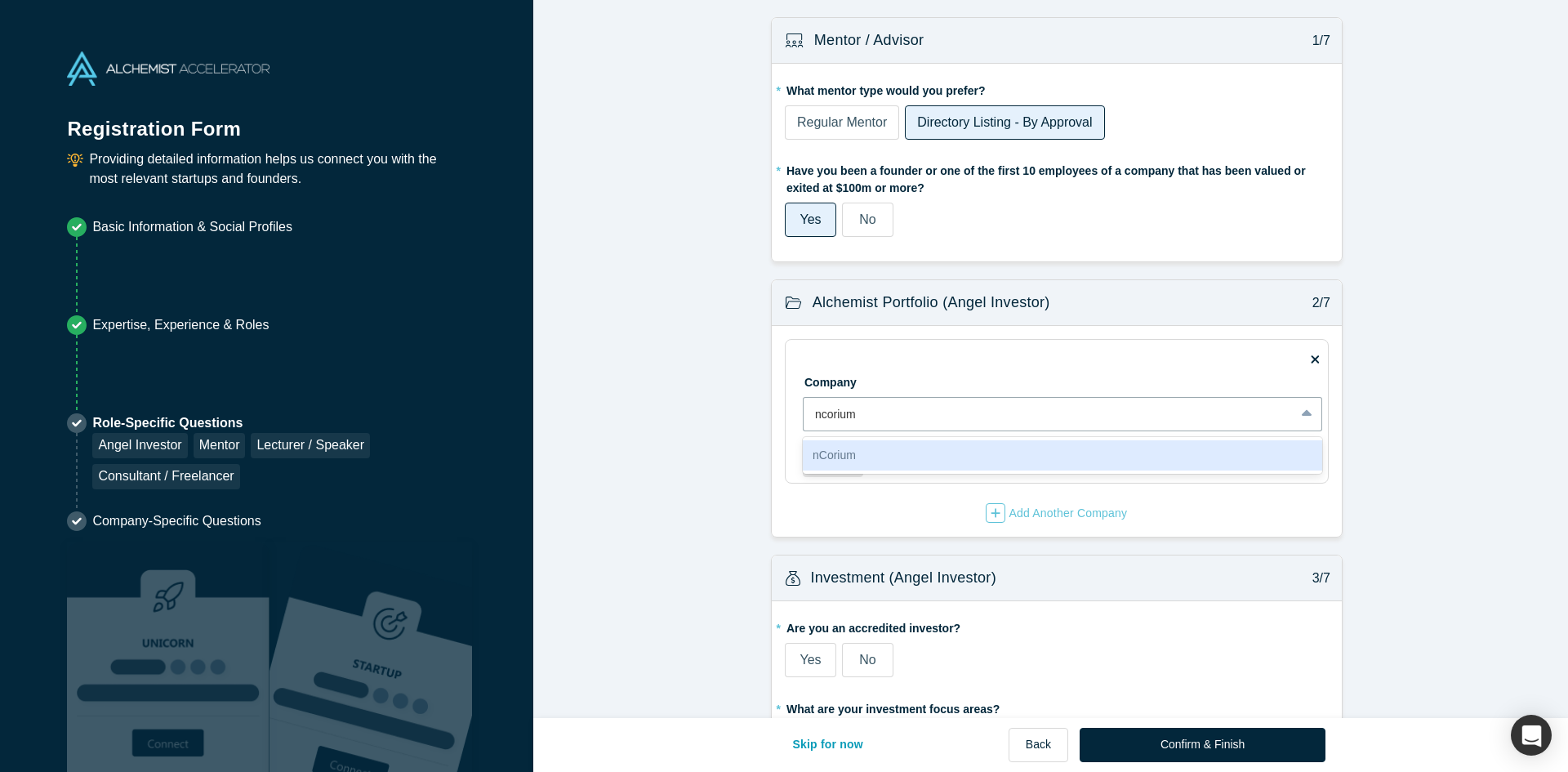
click at [845, 459] on div "nCorium" at bounding box center [1062, 455] width 520 height 30
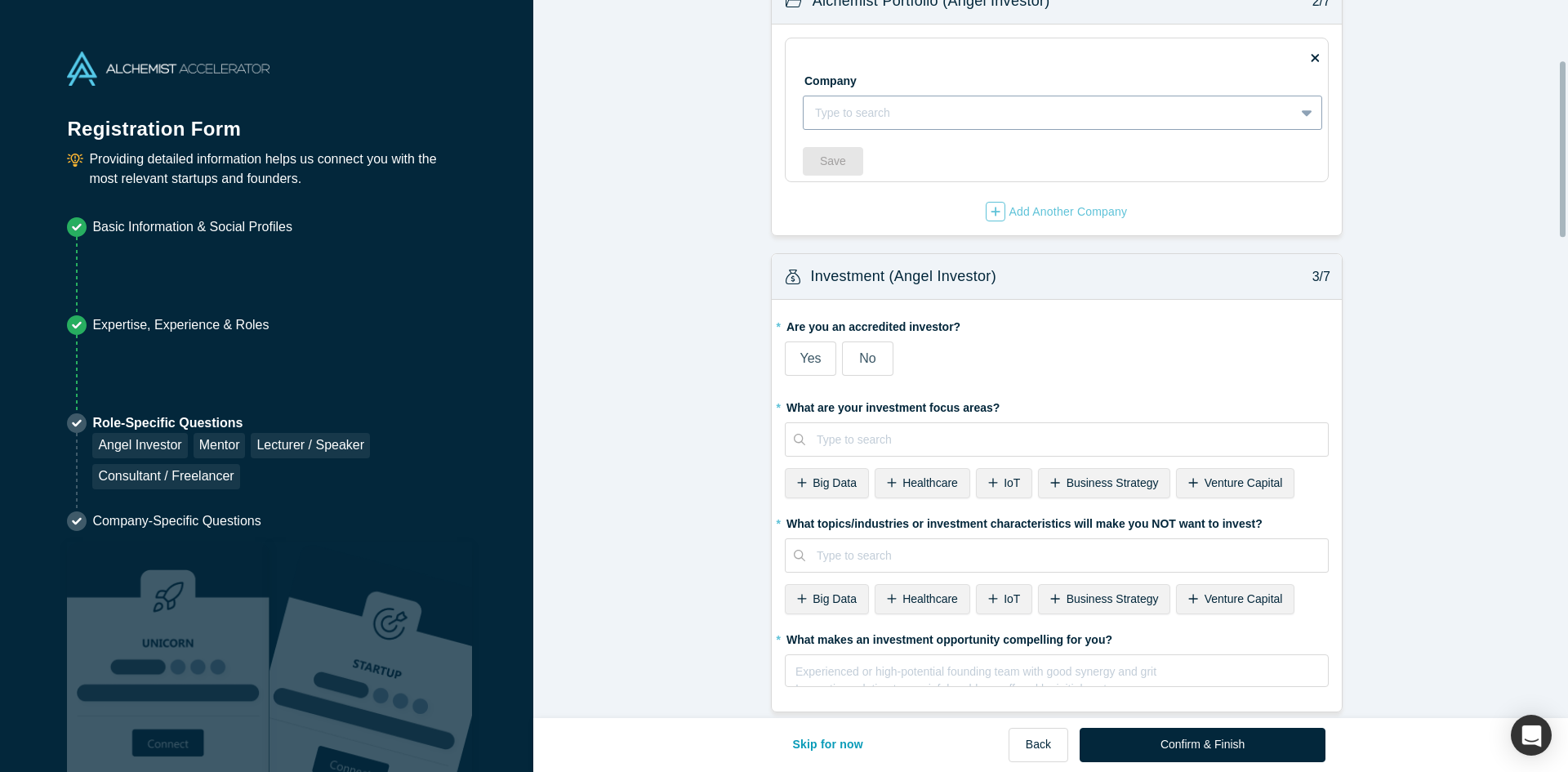
scroll to position [326, 0]
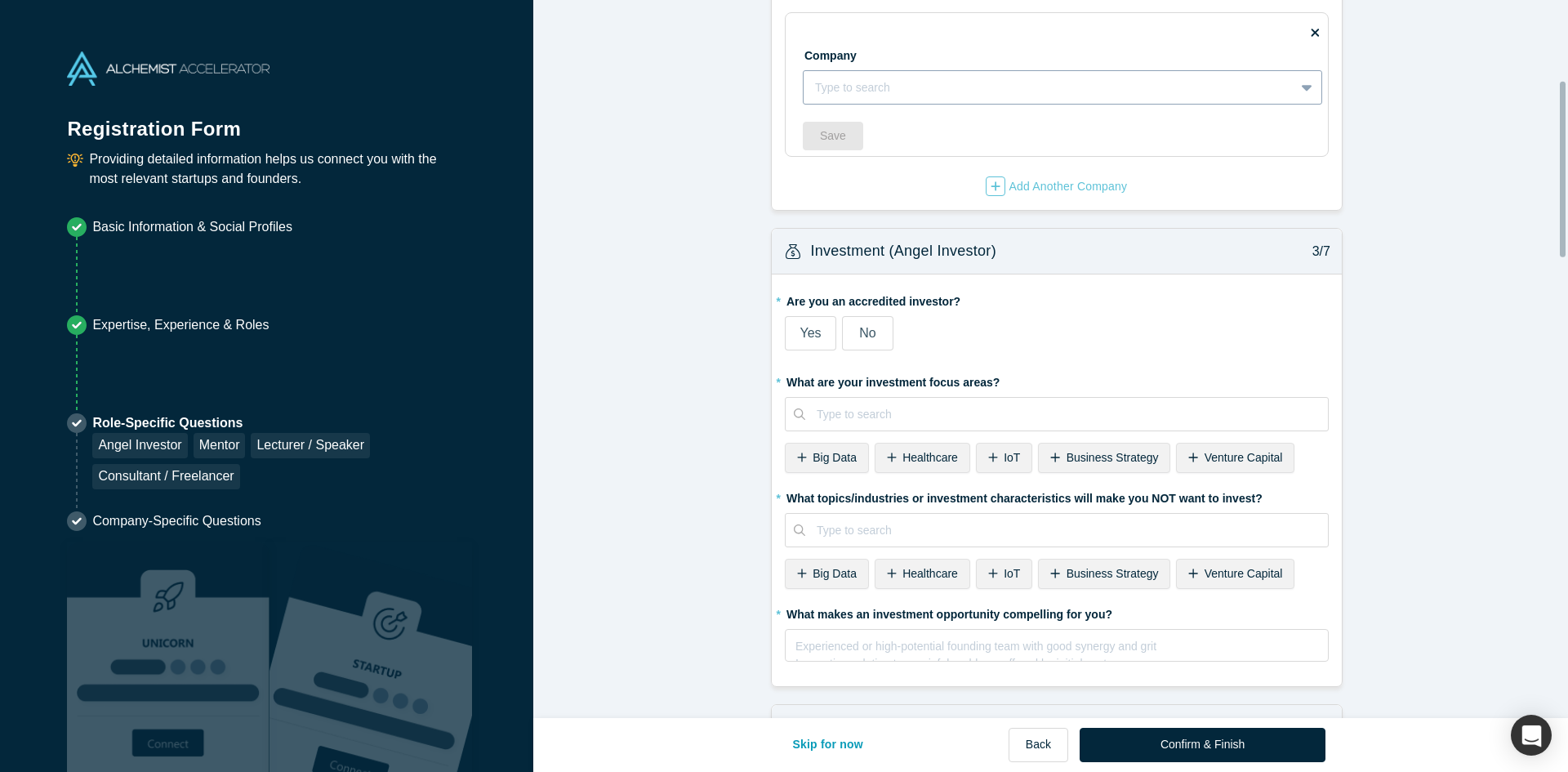
click at [864, 340] on span "No" at bounding box center [867, 333] width 17 height 14
click at [0, 0] on input "No" at bounding box center [0, 0] width 0 height 0
click at [869, 409] on div at bounding box center [1066, 414] width 500 height 21
click at [927, 415] on div at bounding box center [1066, 414] width 500 height 21
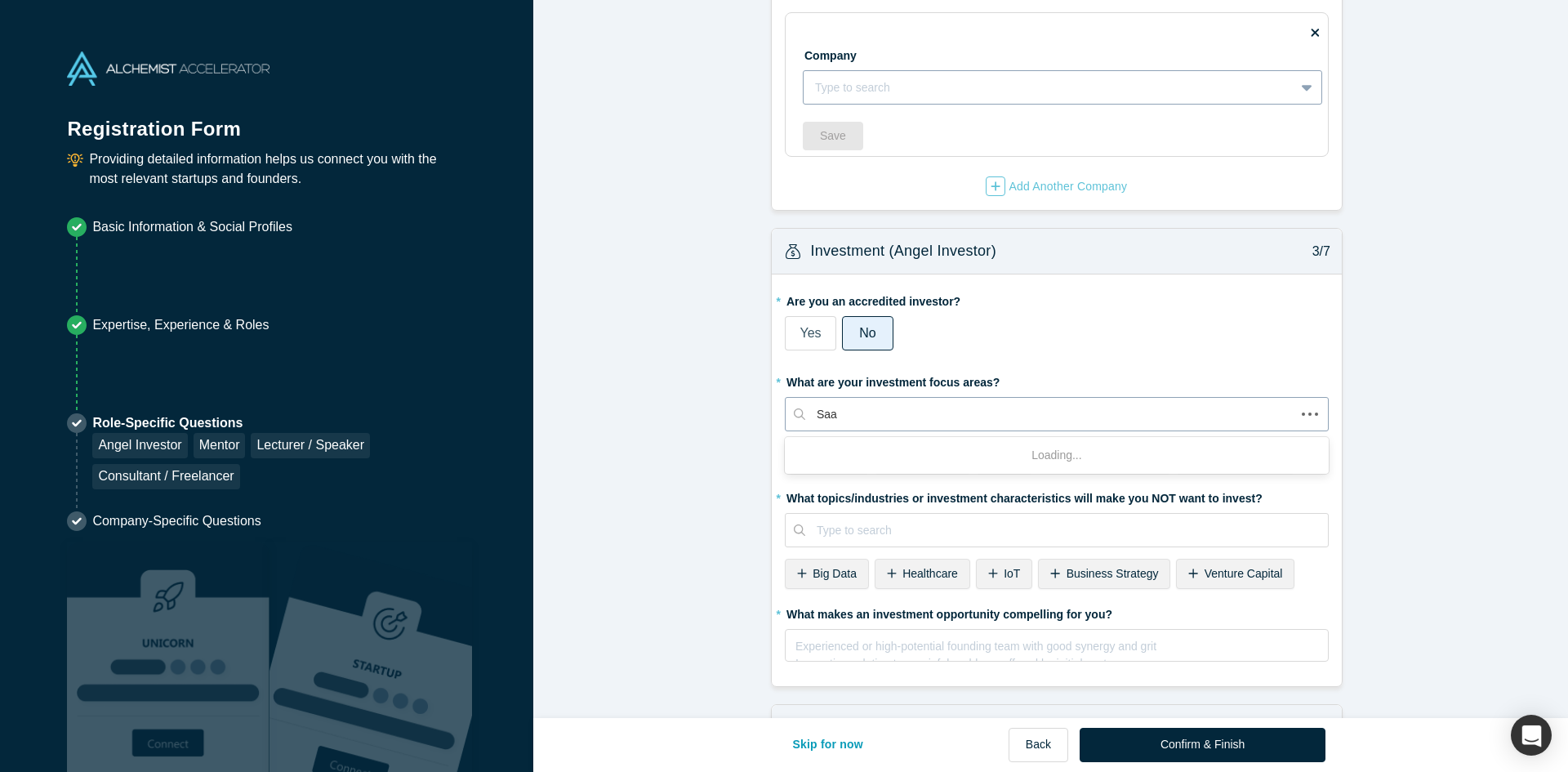
type input "SaaS"
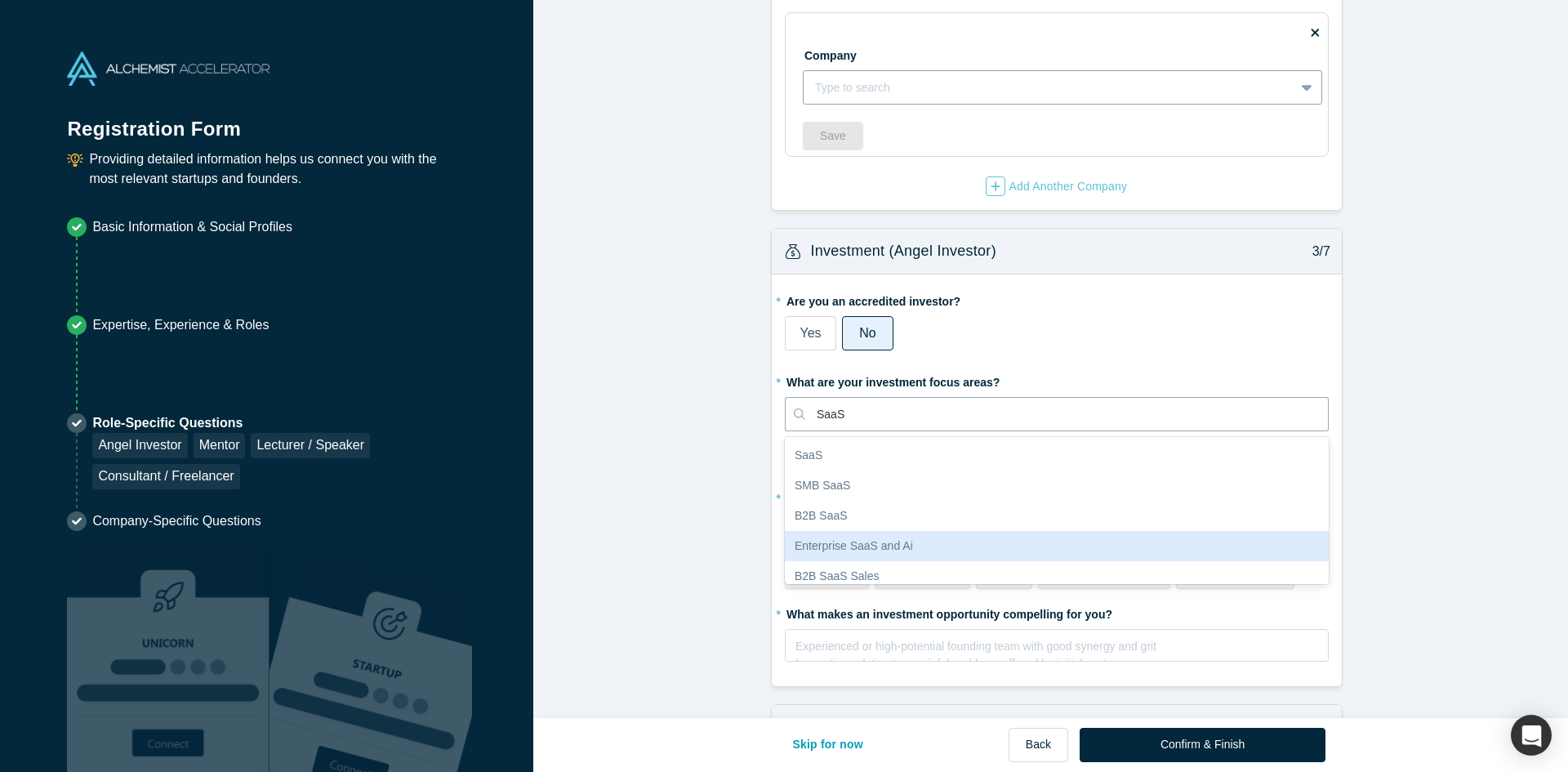
click at [879, 539] on div "Enterprise SaaS and Ai" at bounding box center [1057, 545] width 544 height 30
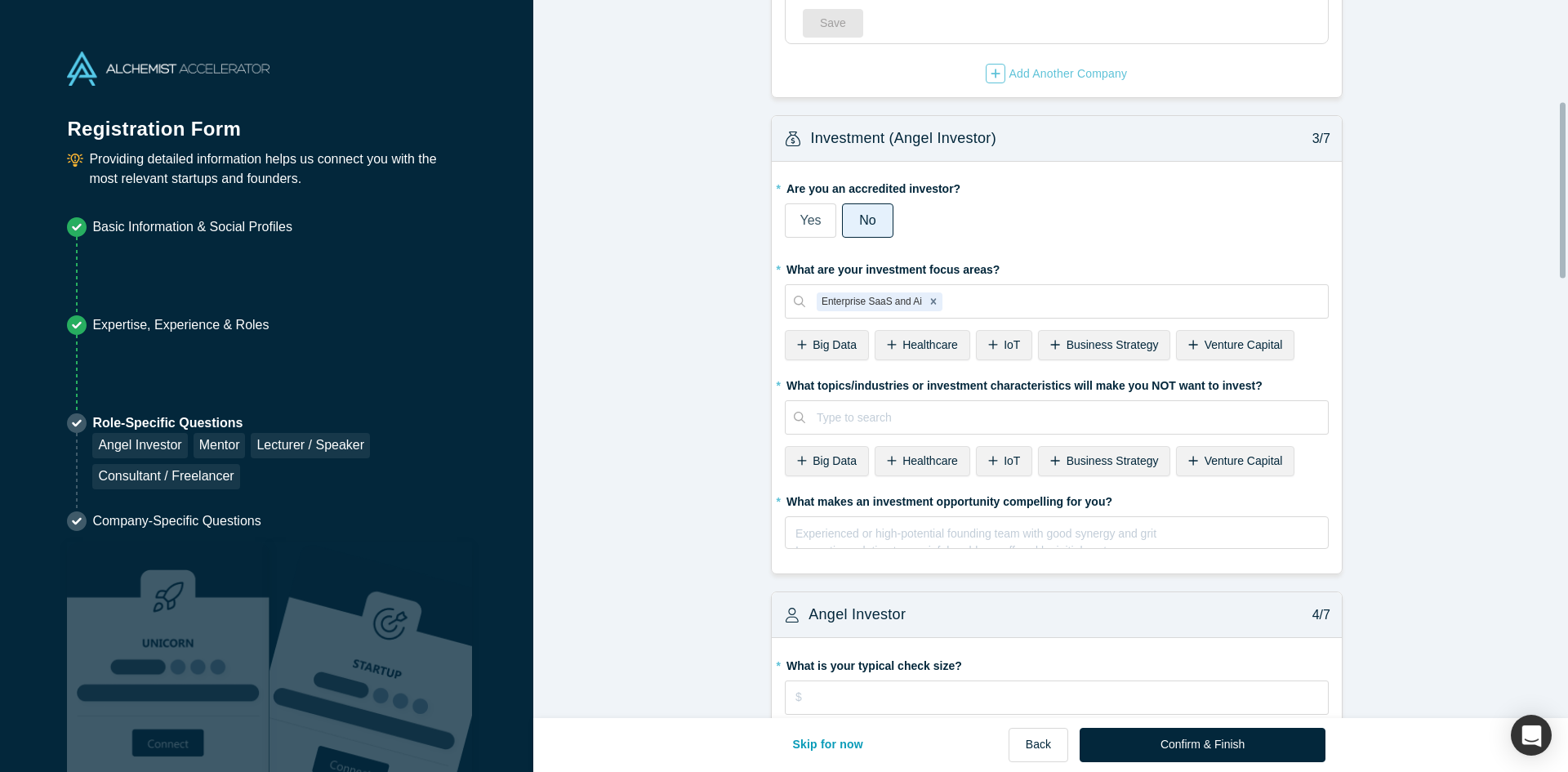
scroll to position [490, 0]
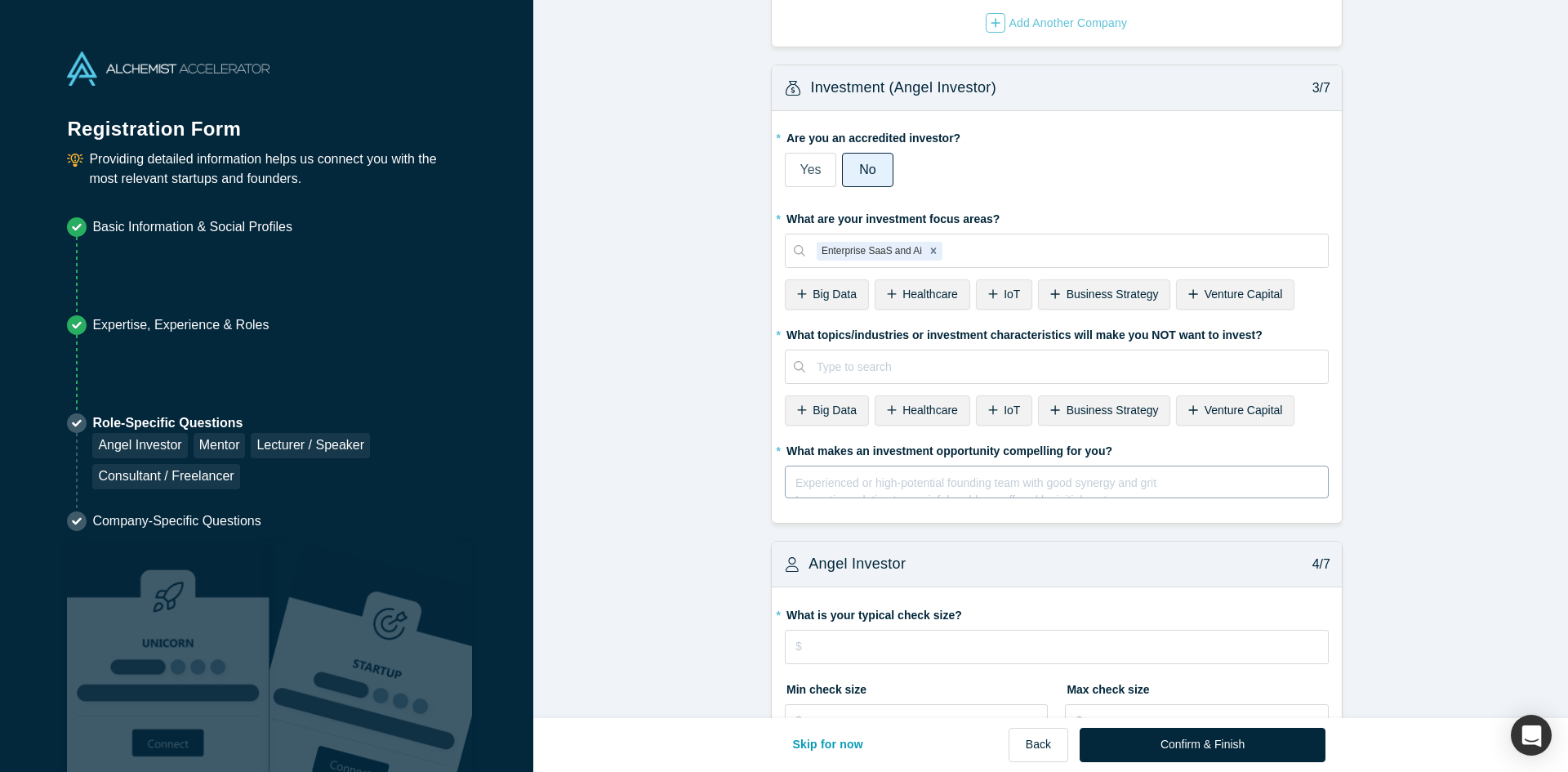
click at [862, 480] on div "rdw-editor" at bounding box center [1056, 479] width 522 height 17
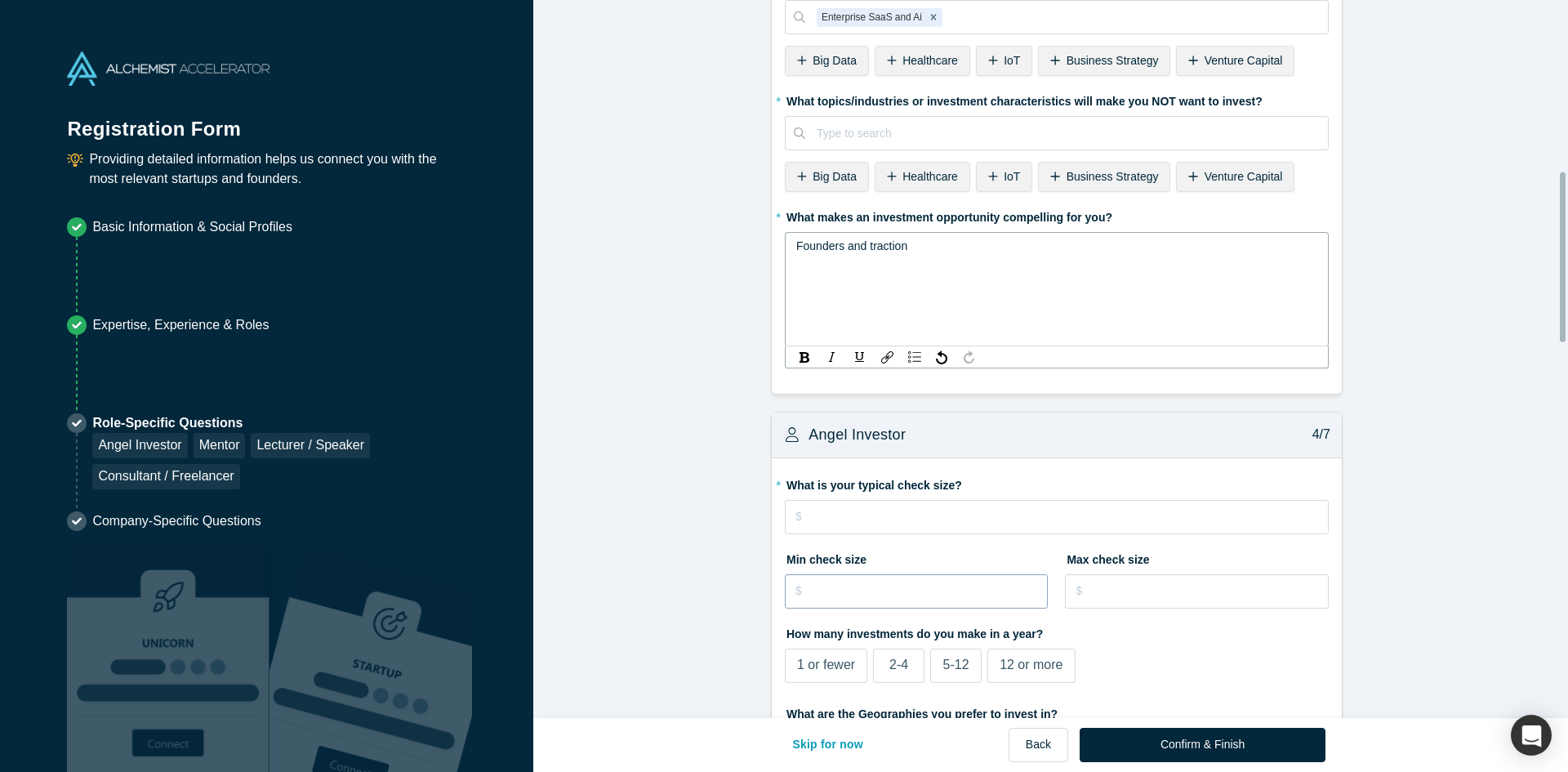
scroll to position [816, 0]
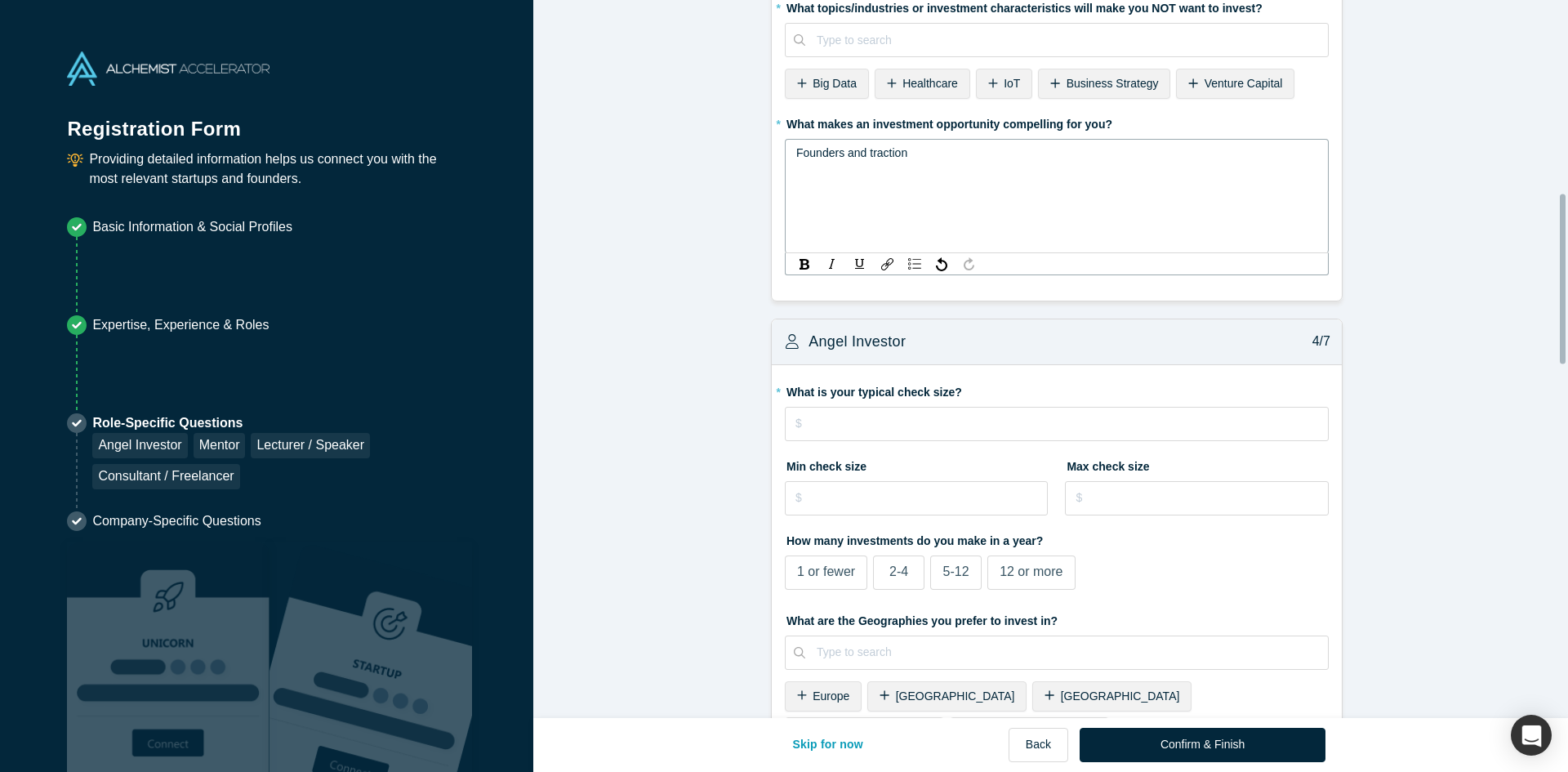
click at [1509, 367] on form "Mentor / Advisor 1/7 * What mentor type would you prefer? Regular Mentor Direct…" at bounding box center [1057, 713] width 1047 height 3025
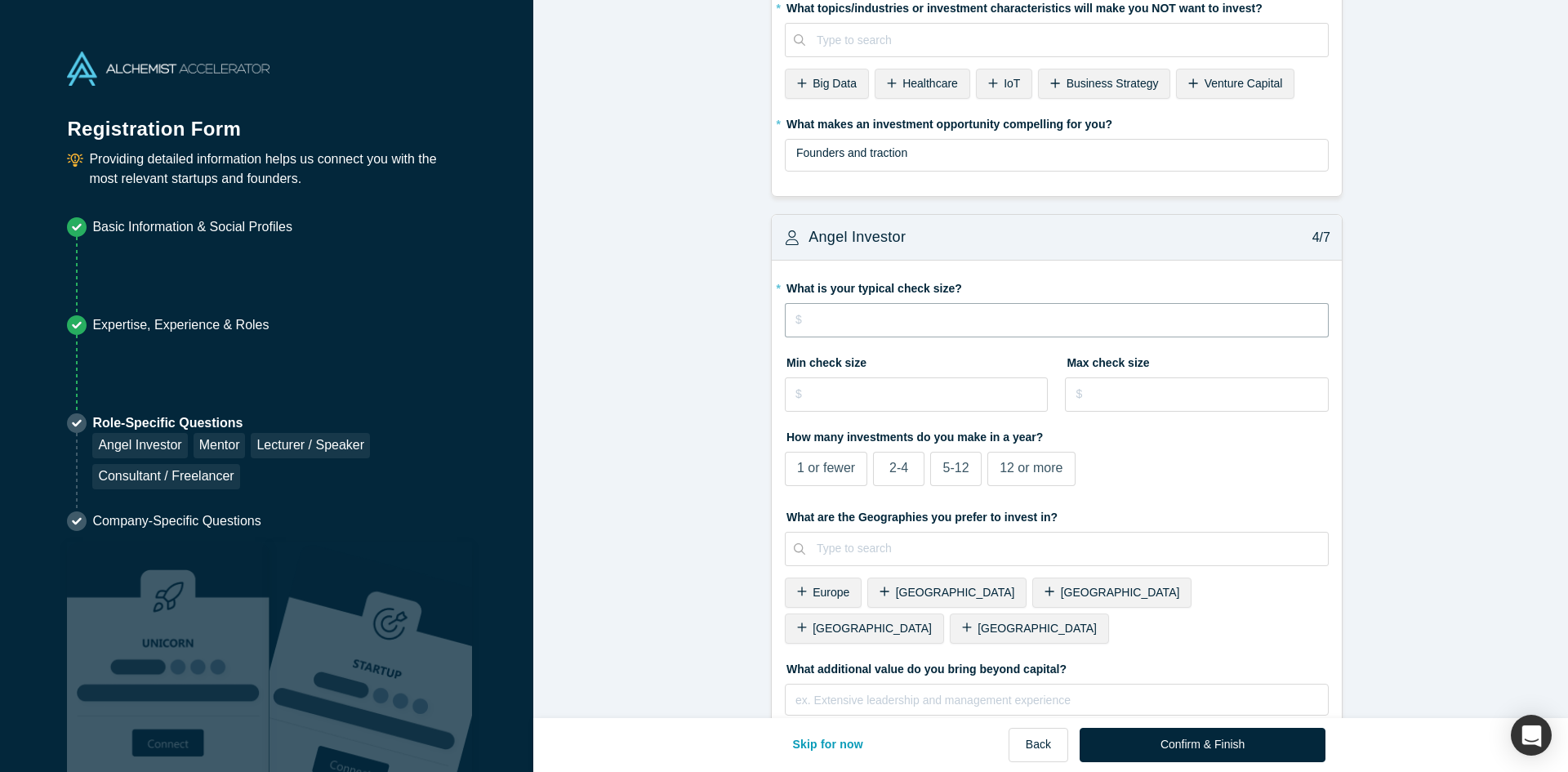
click at [859, 320] on input "tel" at bounding box center [1057, 319] width 544 height 34
type input "$50,000"
click at [888, 395] on input "tel" at bounding box center [917, 394] width 263 height 34
type input "$50,000"
click at [1110, 392] on input "tel" at bounding box center [1197, 394] width 263 height 34
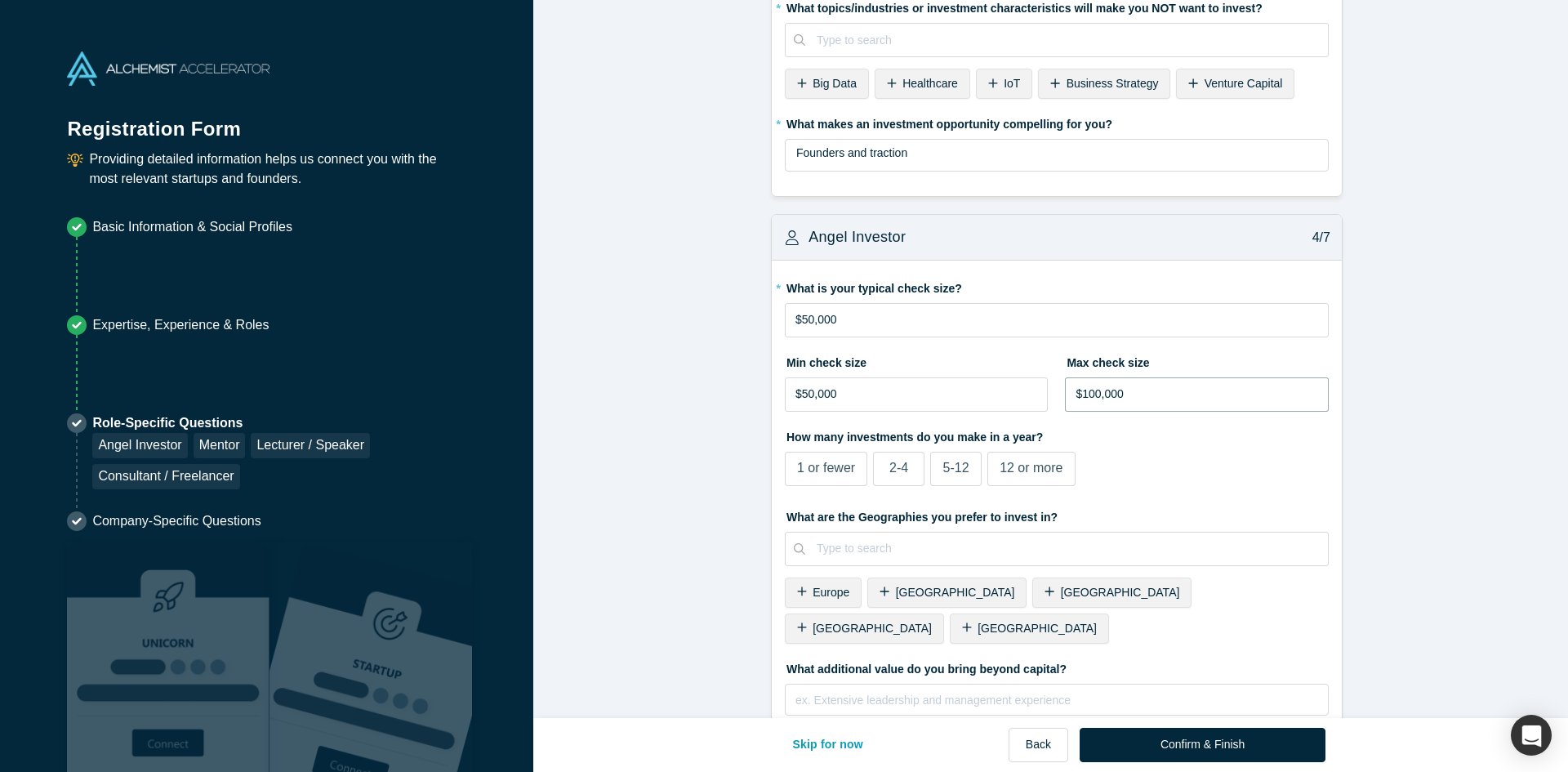
type input "$100,000"
click at [1448, 468] on form "Mentor / Advisor 1/7 * What mentor type would you prefer? Regular Mentor Direct…" at bounding box center [1057, 661] width 1047 height 2921
click at [812, 473] on span "1 or fewer" at bounding box center [825, 468] width 58 height 14
click at [0, 0] on input "1 or fewer" at bounding box center [0, 0] width 0 height 0
click at [1528, 487] on form "Mentor / Advisor 1/7 * What mentor type would you prefer? Regular Mentor Direct…" at bounding box center [1057, 661] width 1047 height 2921
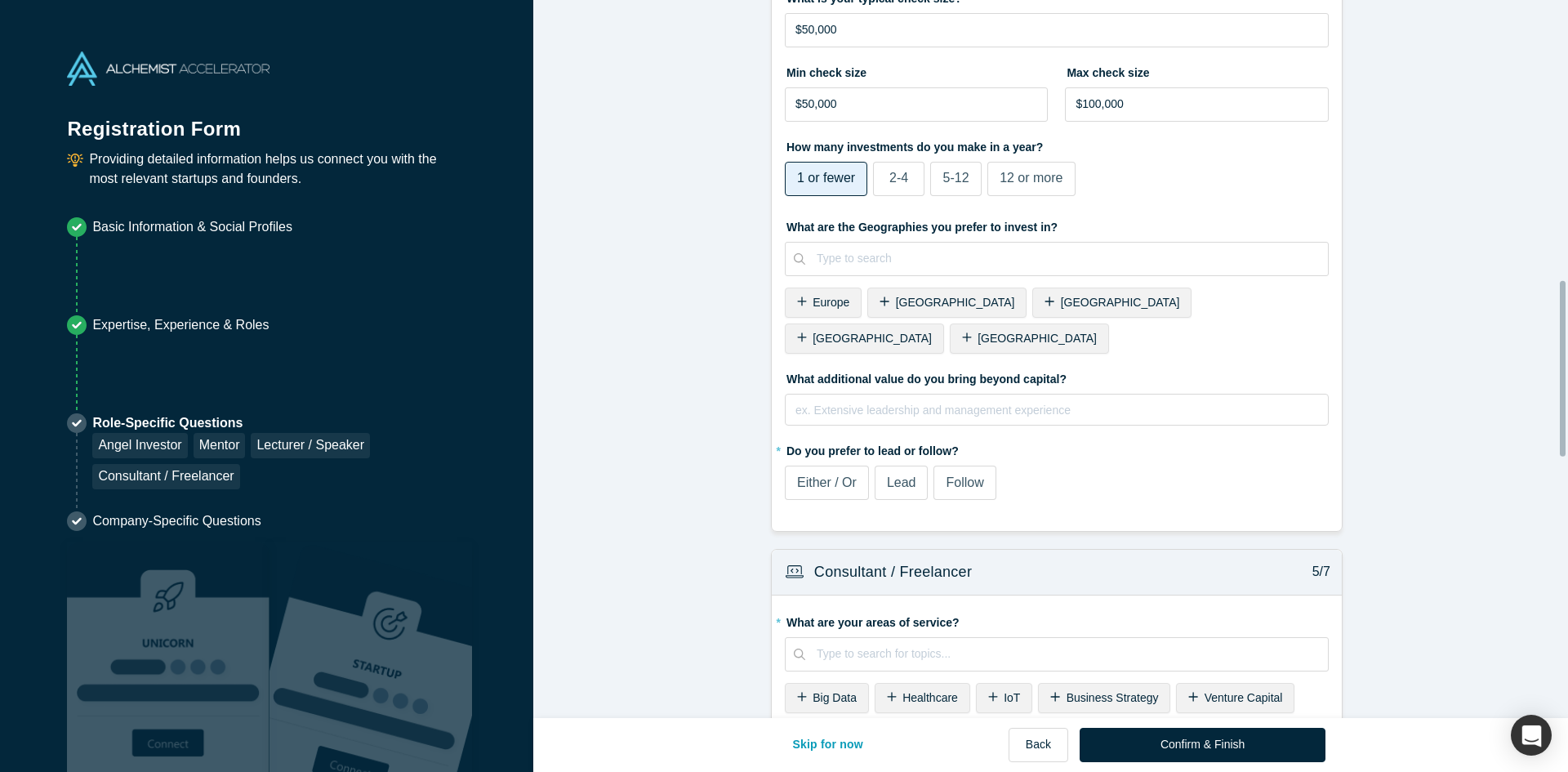
scroll to position [1143, 0]
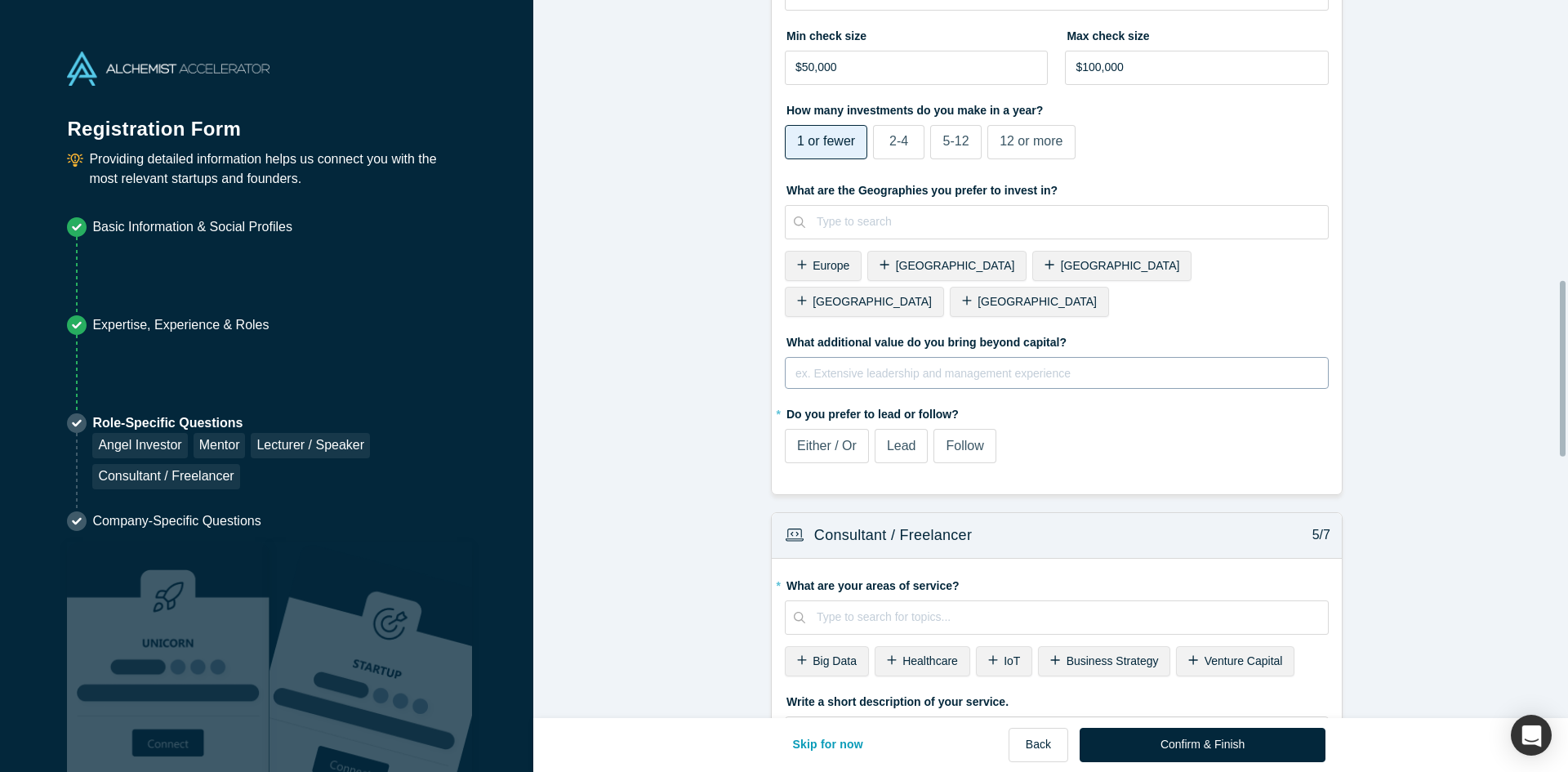
click at [855, 362] on div "rdw-editor" at bounding box center [1056, 370] width 522 height 17
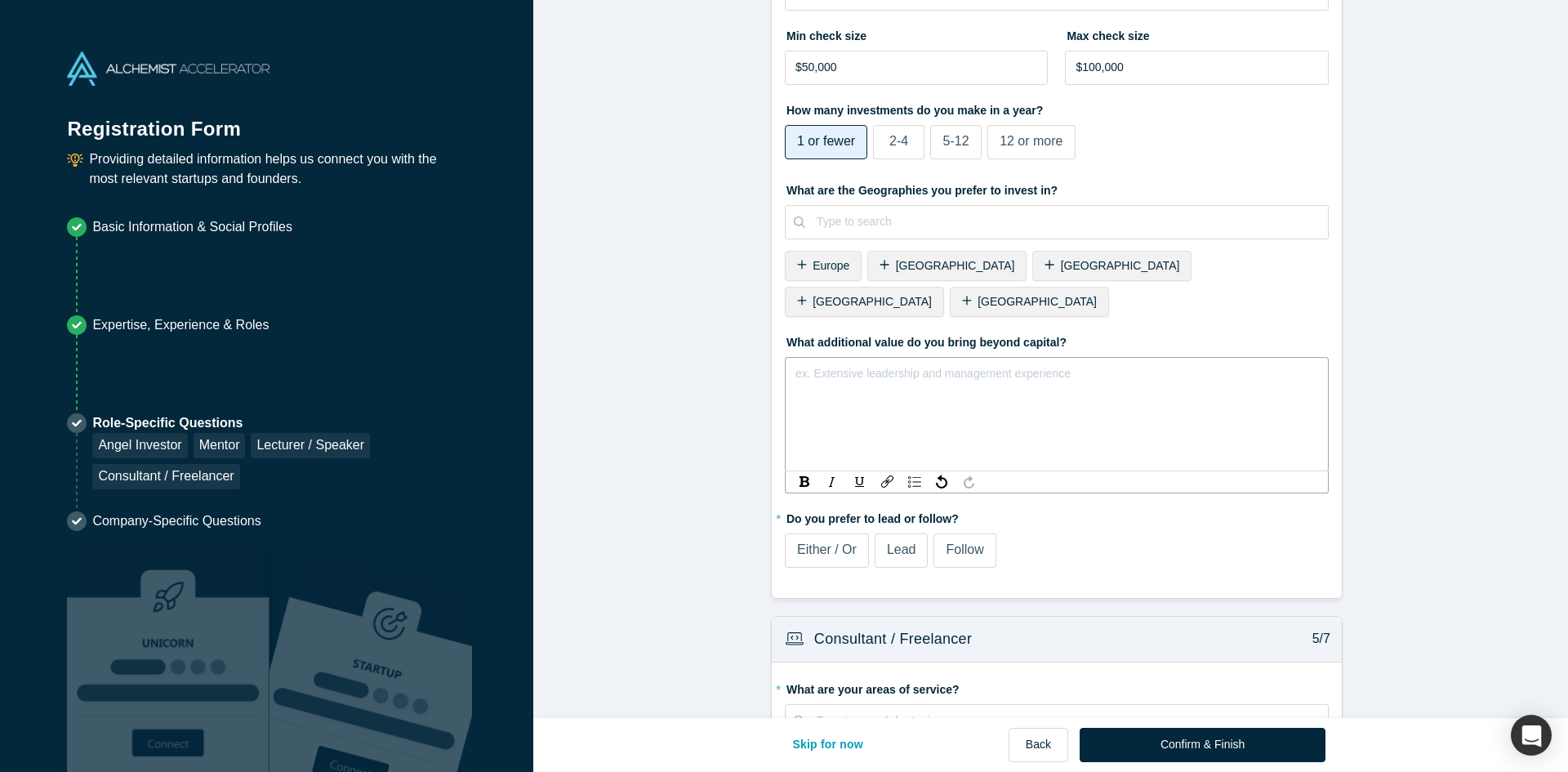
click at [841, 369] on div "ex. Extensive leadership and management experience" at bounding box center [1057, 414] width 544 height 114
click at [1099, 362] on div "My extensive experience in startups, product development and market development…" at bounding box center [1056, 379] width 522 height 34
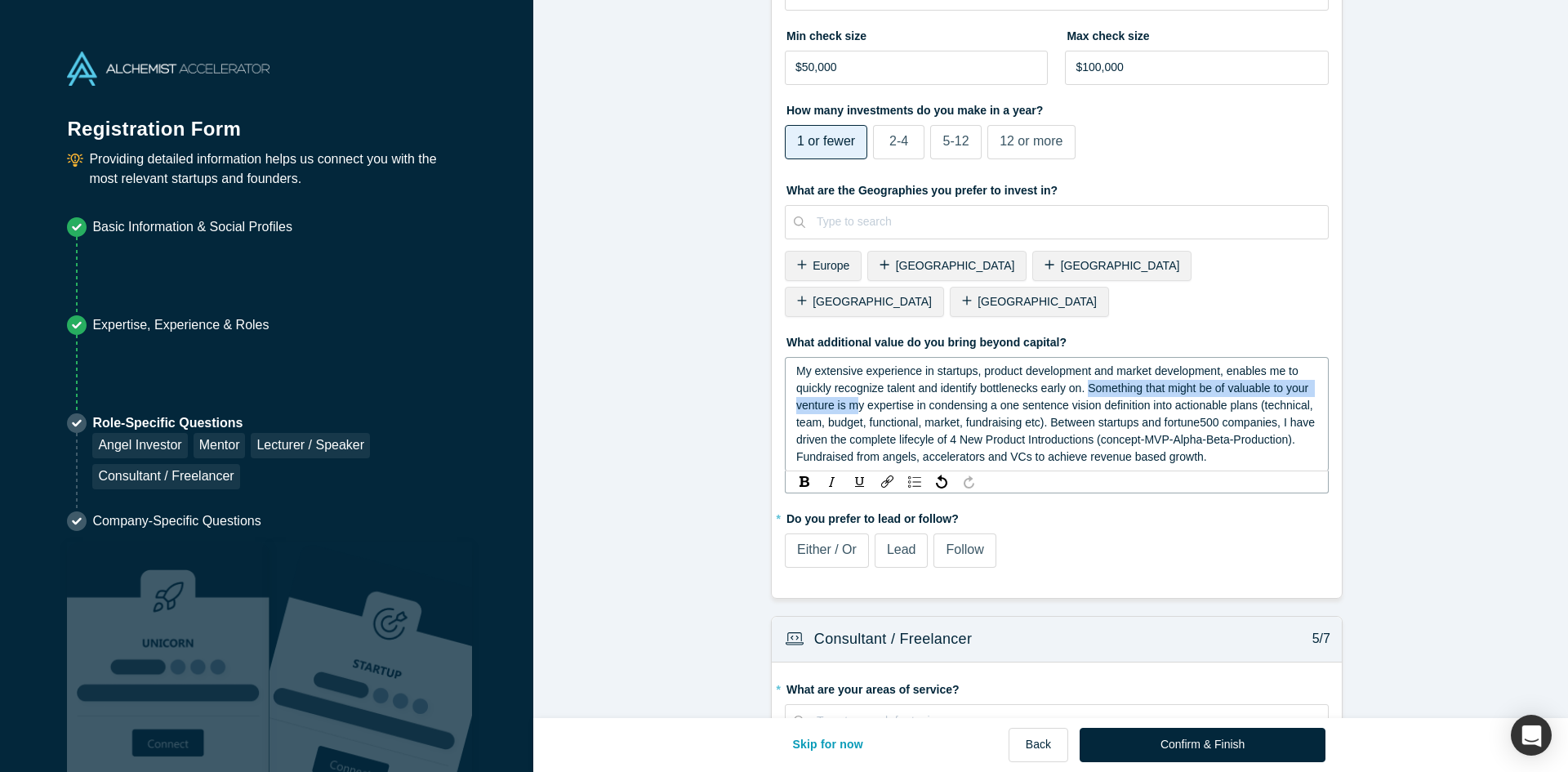
drag, startPoint x: 1084, startPoint y: 352, endPoint x: 851, endPoint y: 372, distance: 233.9
click at [851, 372] on span "My extensive experience in startups, product development and market development…" at bounding box center [1056, 414] width 522 height 99
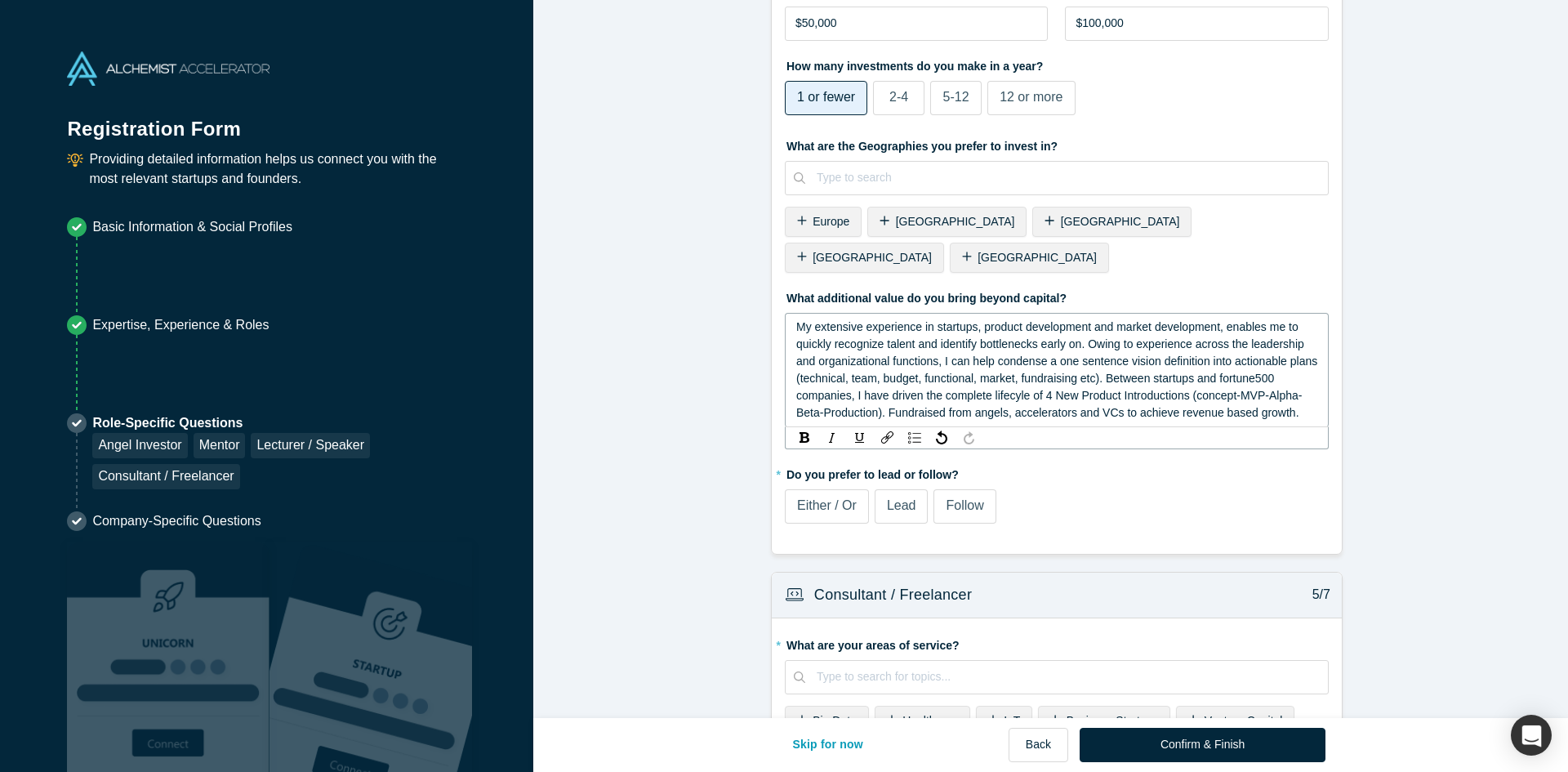
scroll to position [1225, 0]
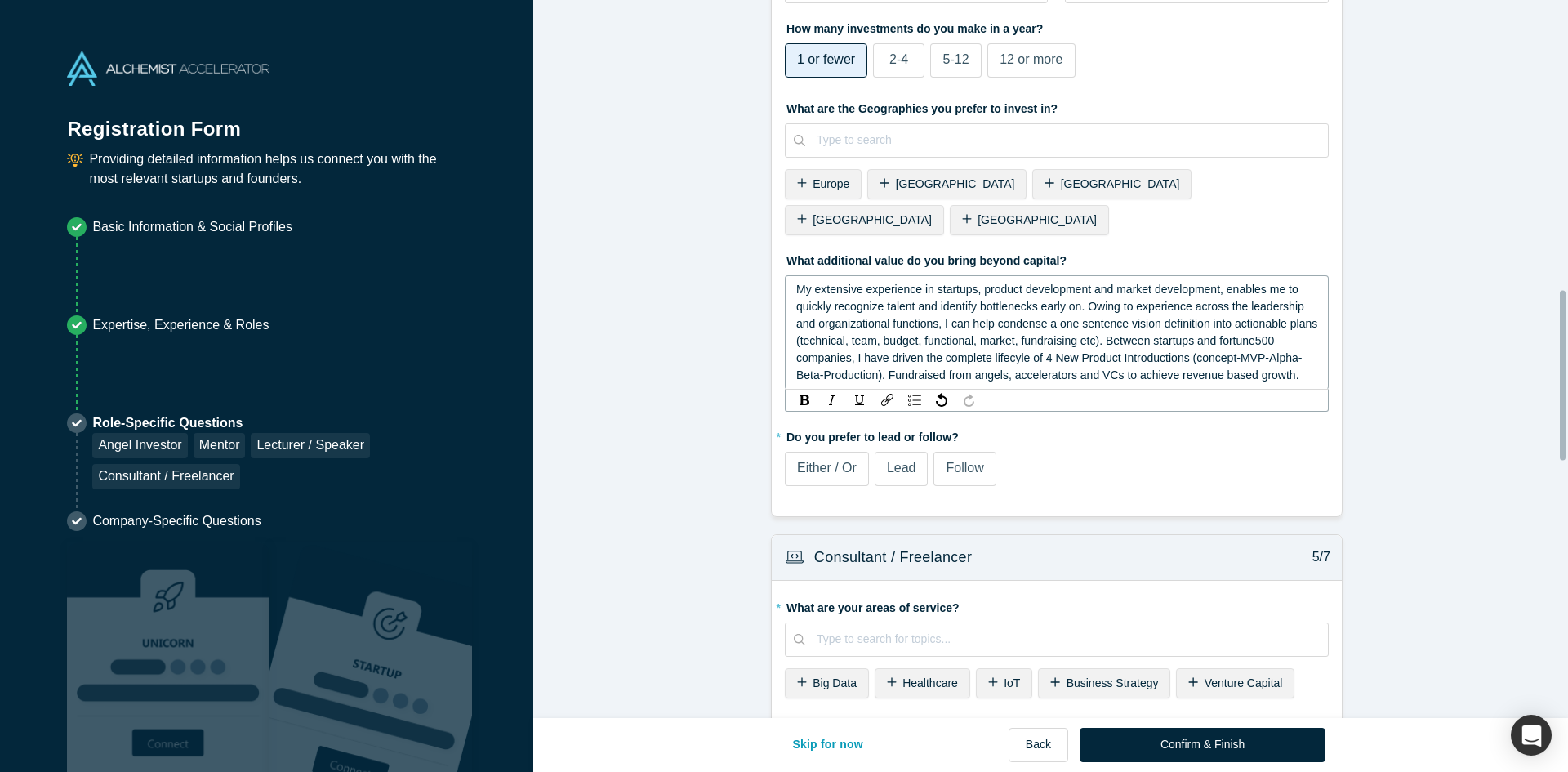
click at [1294, 342] on div "My extensive experience in startups, product development and market development…" at bounding box center [1056, 332] width 522 height 103
click at [809, 458] on div "Either / Or" at bounding box center [826, 468] width 60 height 20
click at [0, 0] on input "Either / Or" at bounding box center [0, 0] width 0 height 0
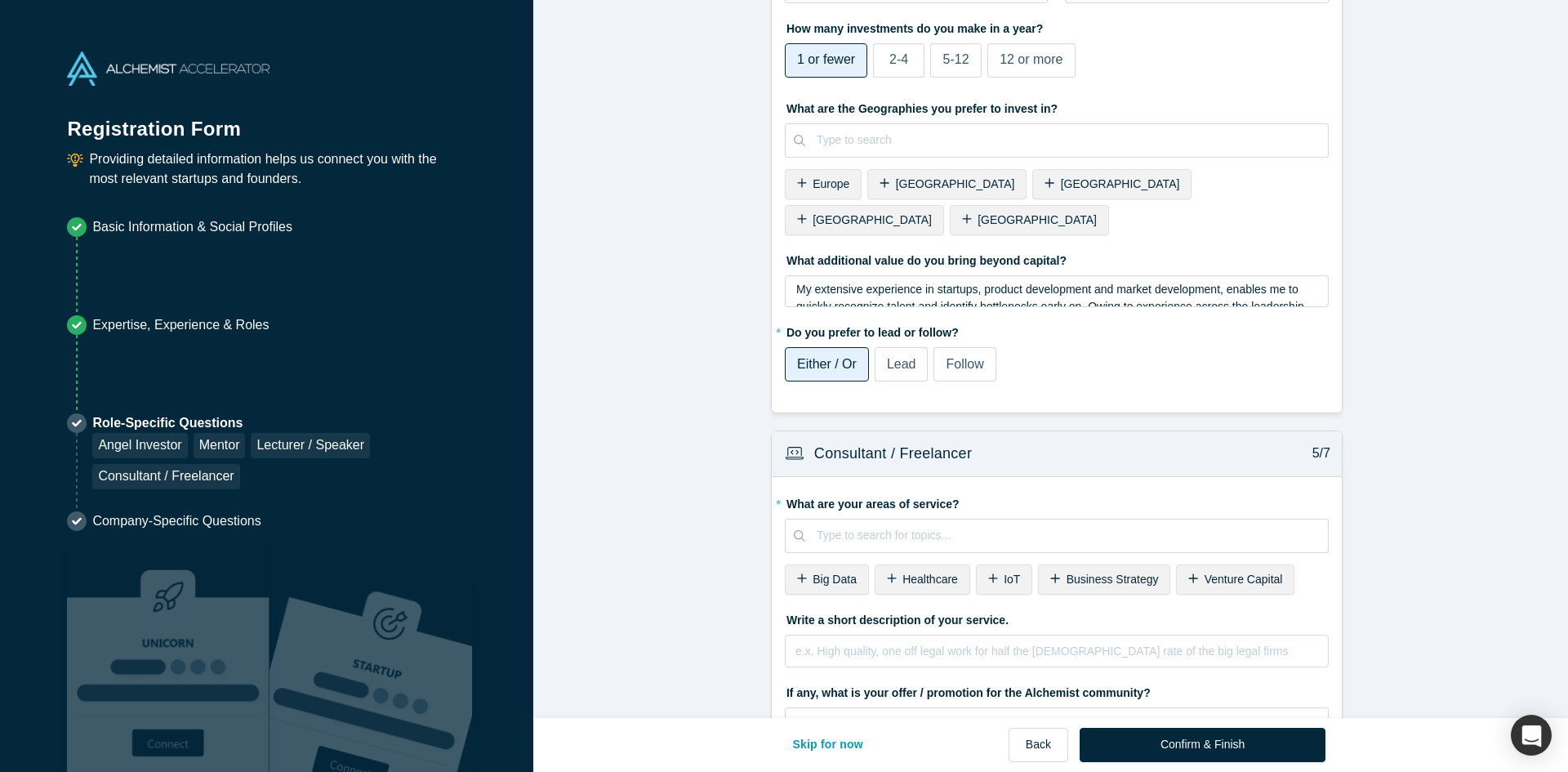
click at [946, 357] on span "Follow" at bounding box center [965, 363] width 37 height 14
click at [0, 0] on input "Follow" at bounding box center [0, 0] width 0 height 0
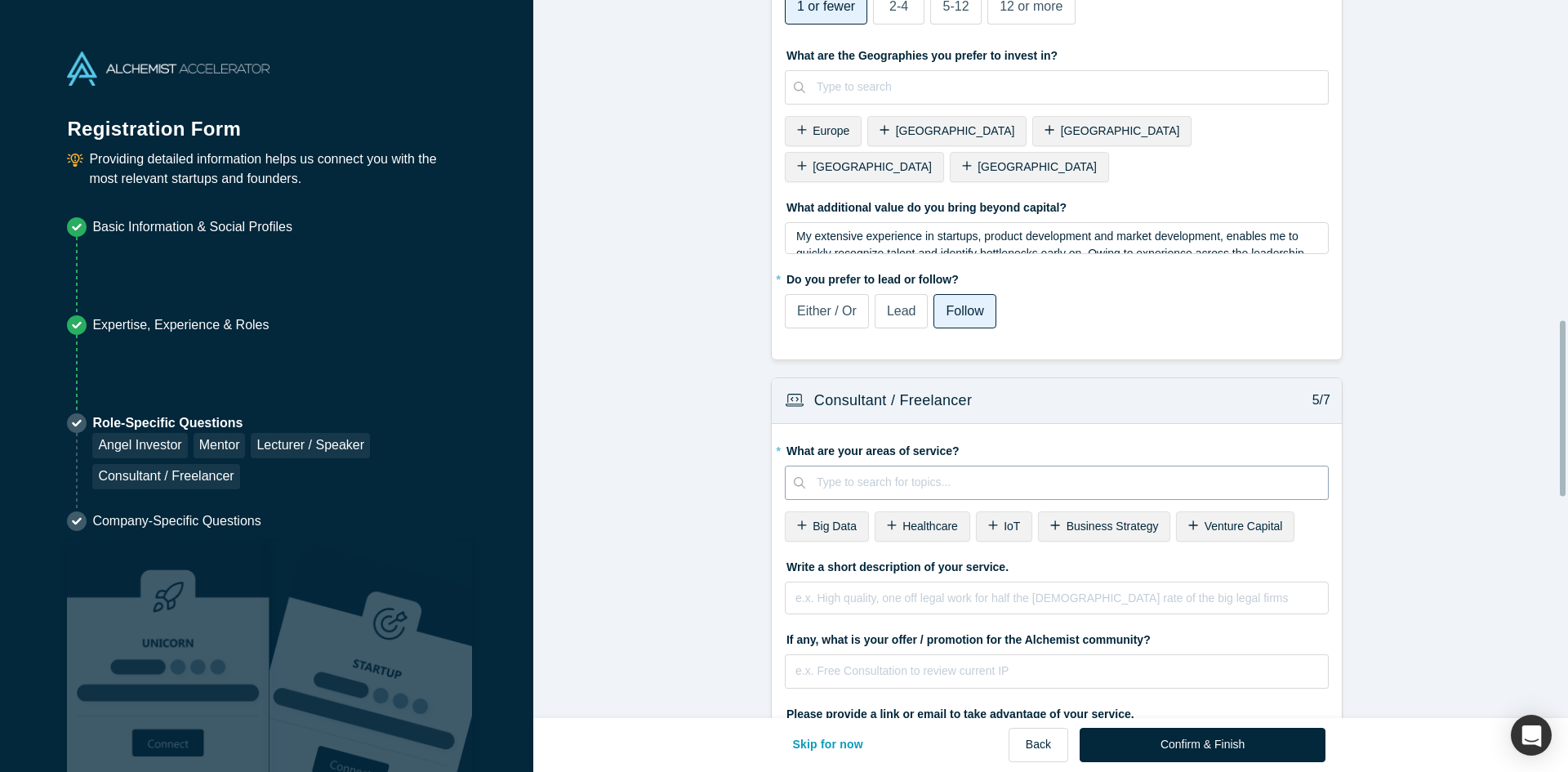
scroll to position [1306, 0]
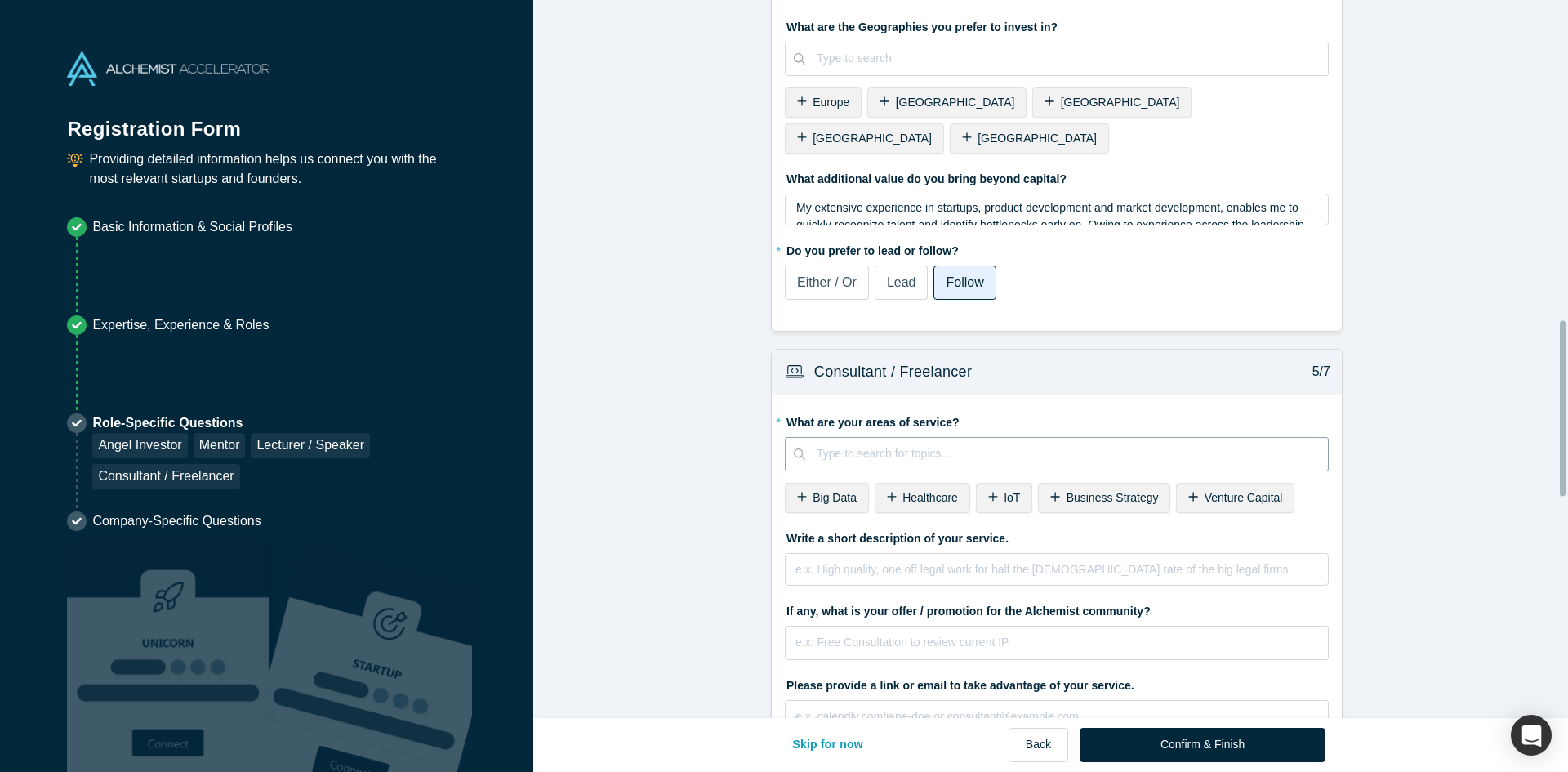
click at [957, 443] on div at bounding box center [1066, 453] width 500 height 21
click at [1381, 429] on form "Mentor / Advisor 1/7 * What mentor type would you prefer? Regular Mentor Direct…" at bounding box center [1057, 171] width 1047 height 2921
click at [980, 443] on div at bounding box center [1066, 453] width 500 height 21
type input "B"
type input "S"
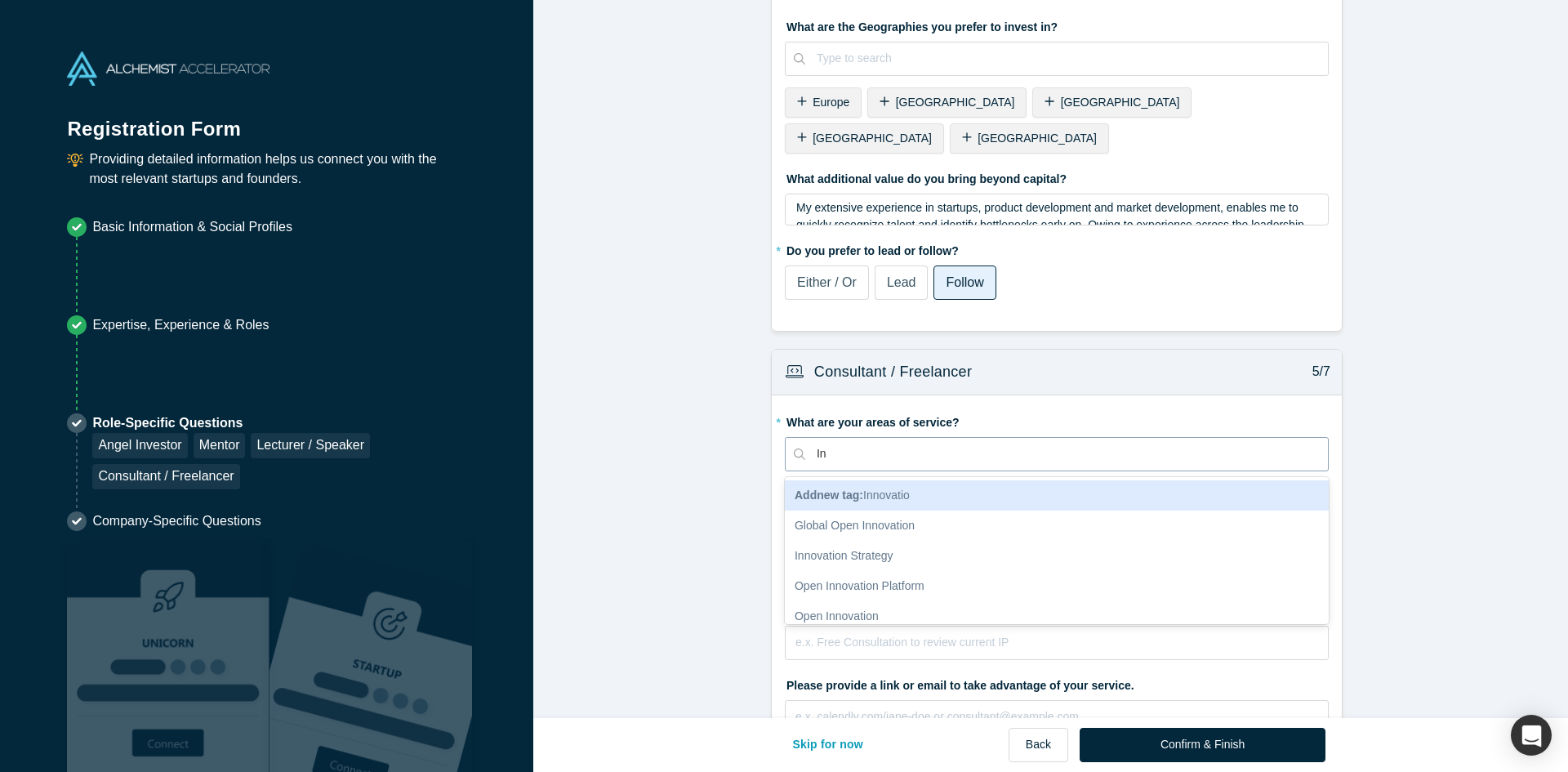
type input "I"
type input "Ideation, market validation"
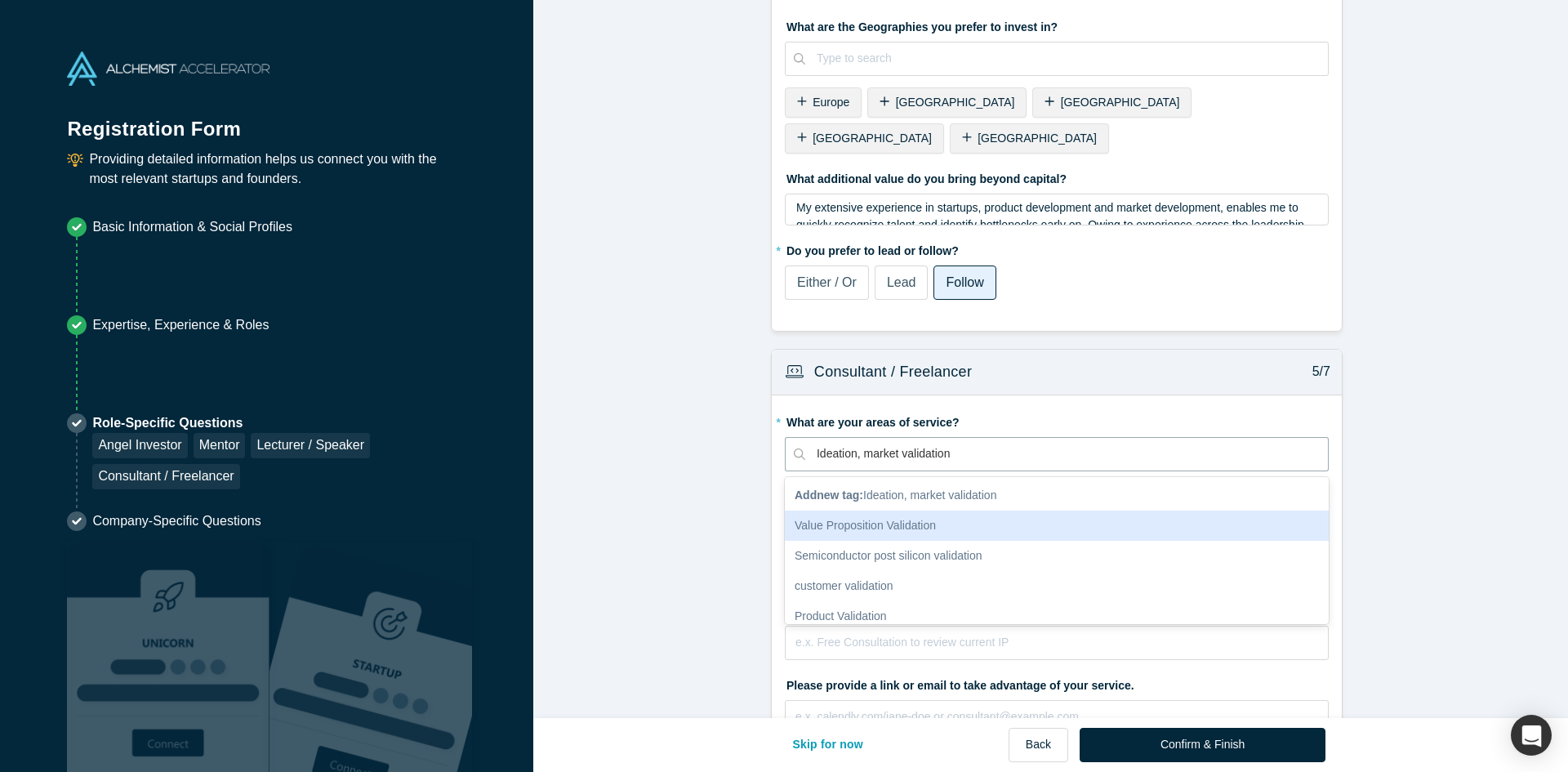
click at [959, 511] on div "Value Proposition Validation" at bounding box center [1057, 525] width 544 height 30
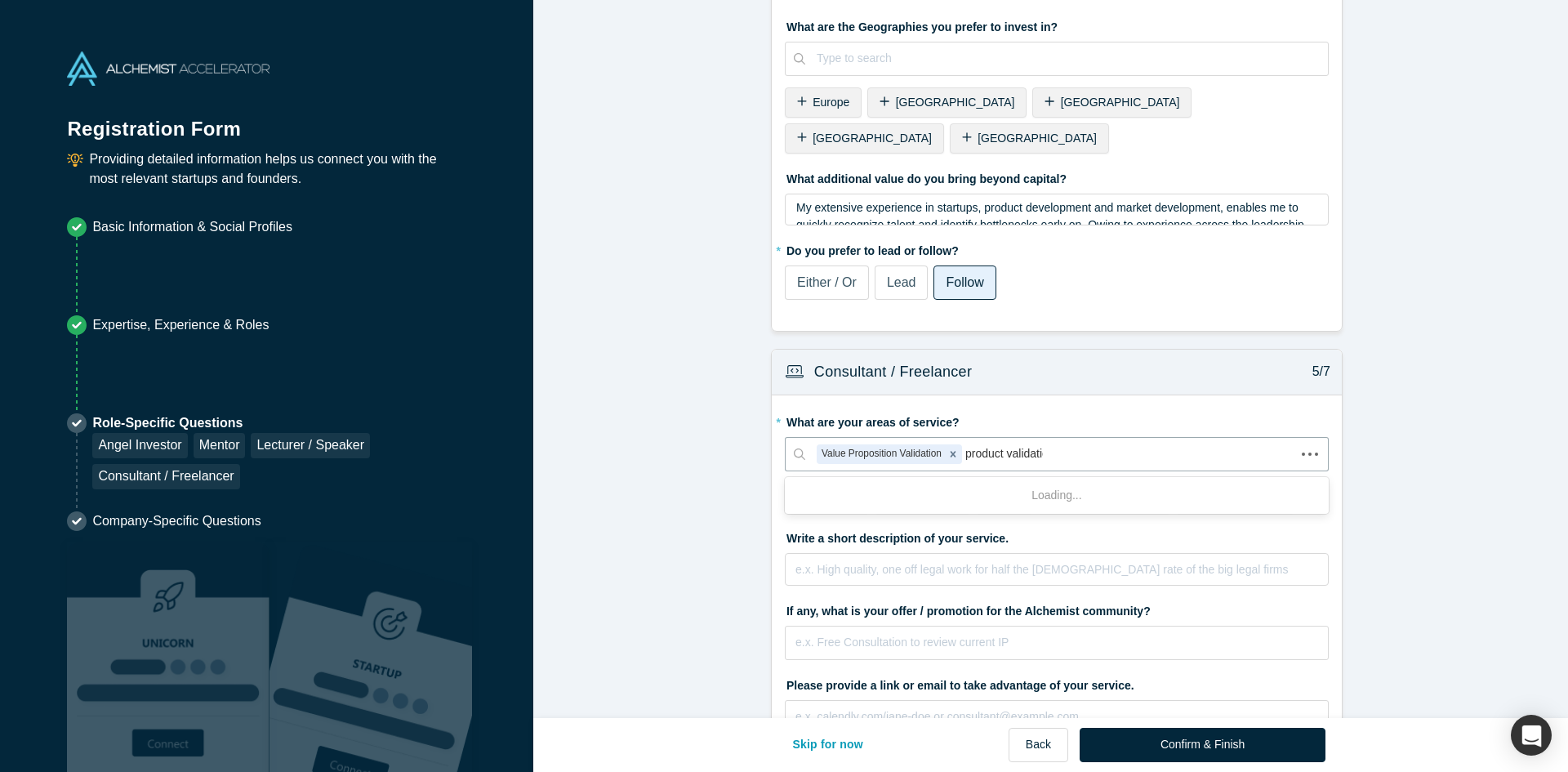
type input "product validation"
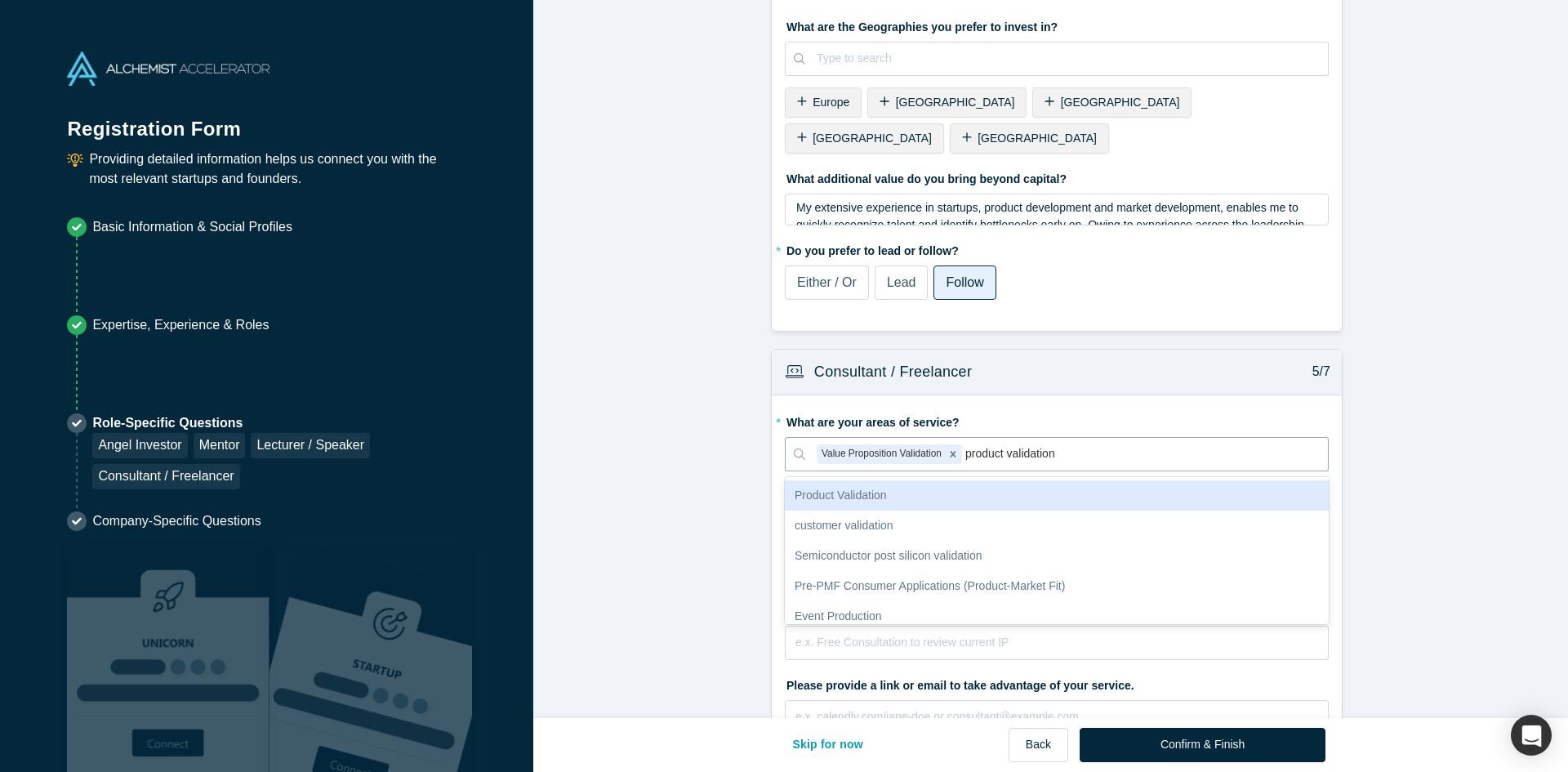
click at [868, 480] on div "Product Validation" at bounding box center [1057, 495] width 544 height 30
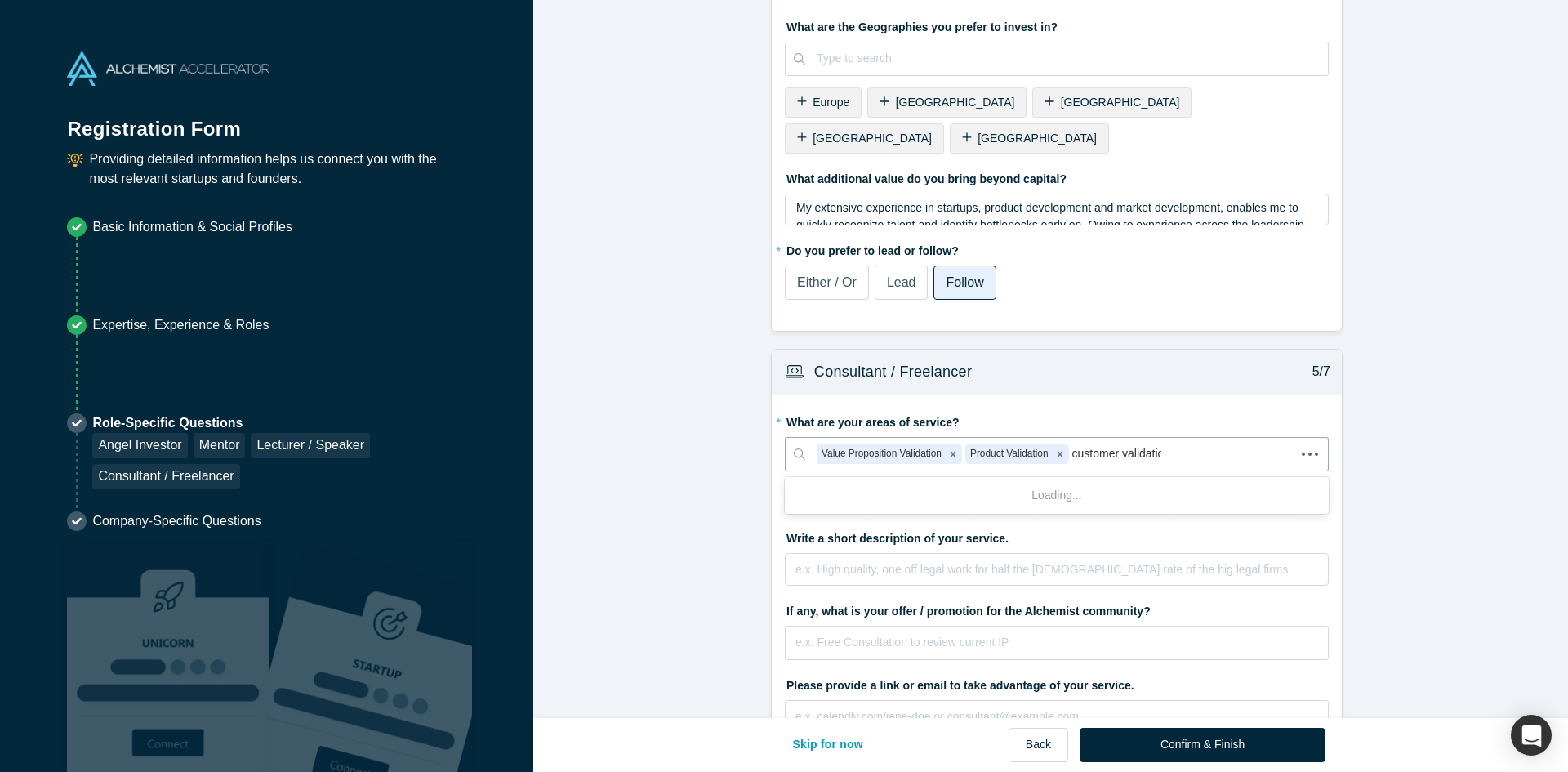
type input "customer validation"
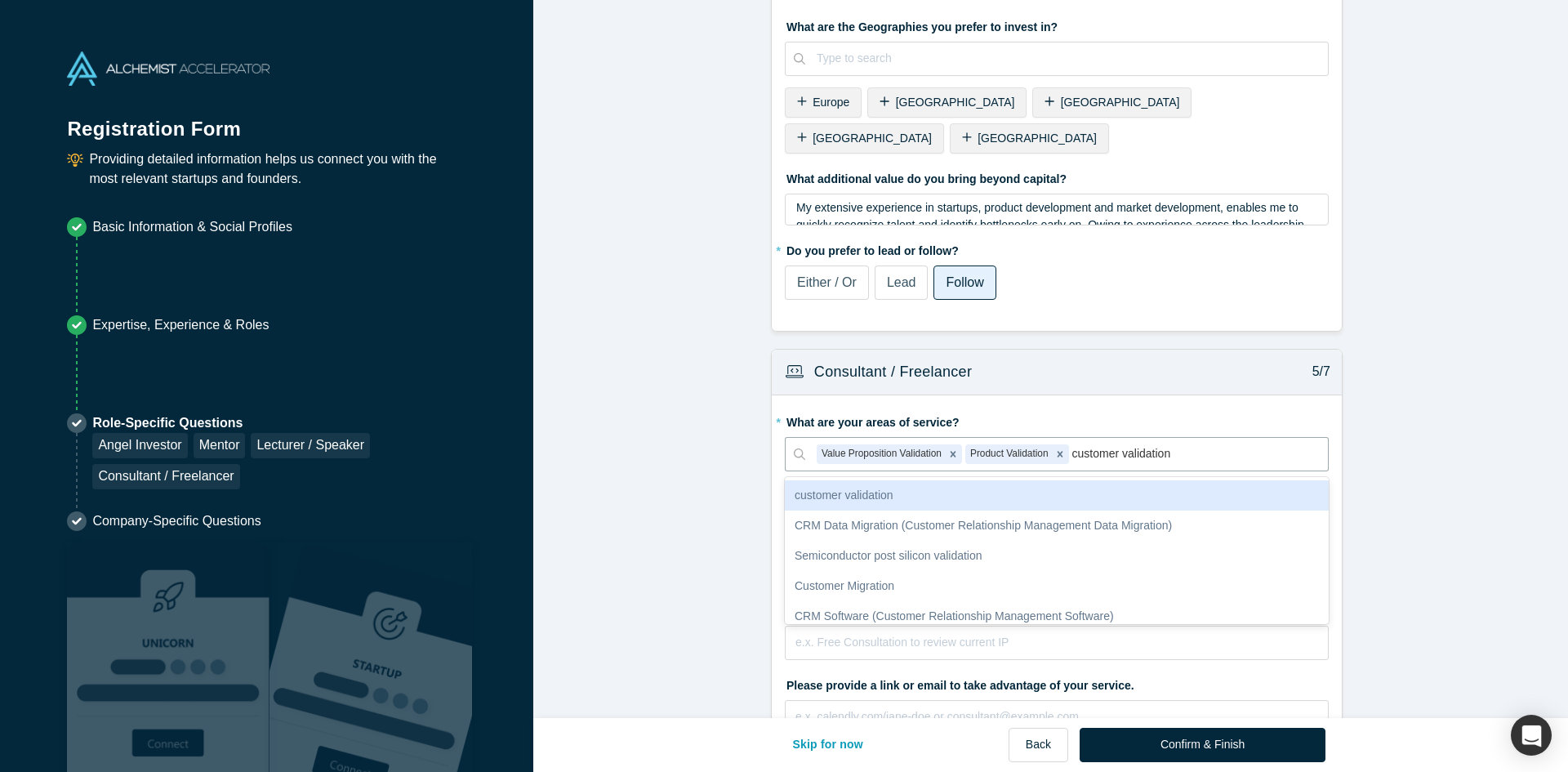
click at [911, 480] on div "customer validation" at bounding box center [1057, 495] width 544 height 30
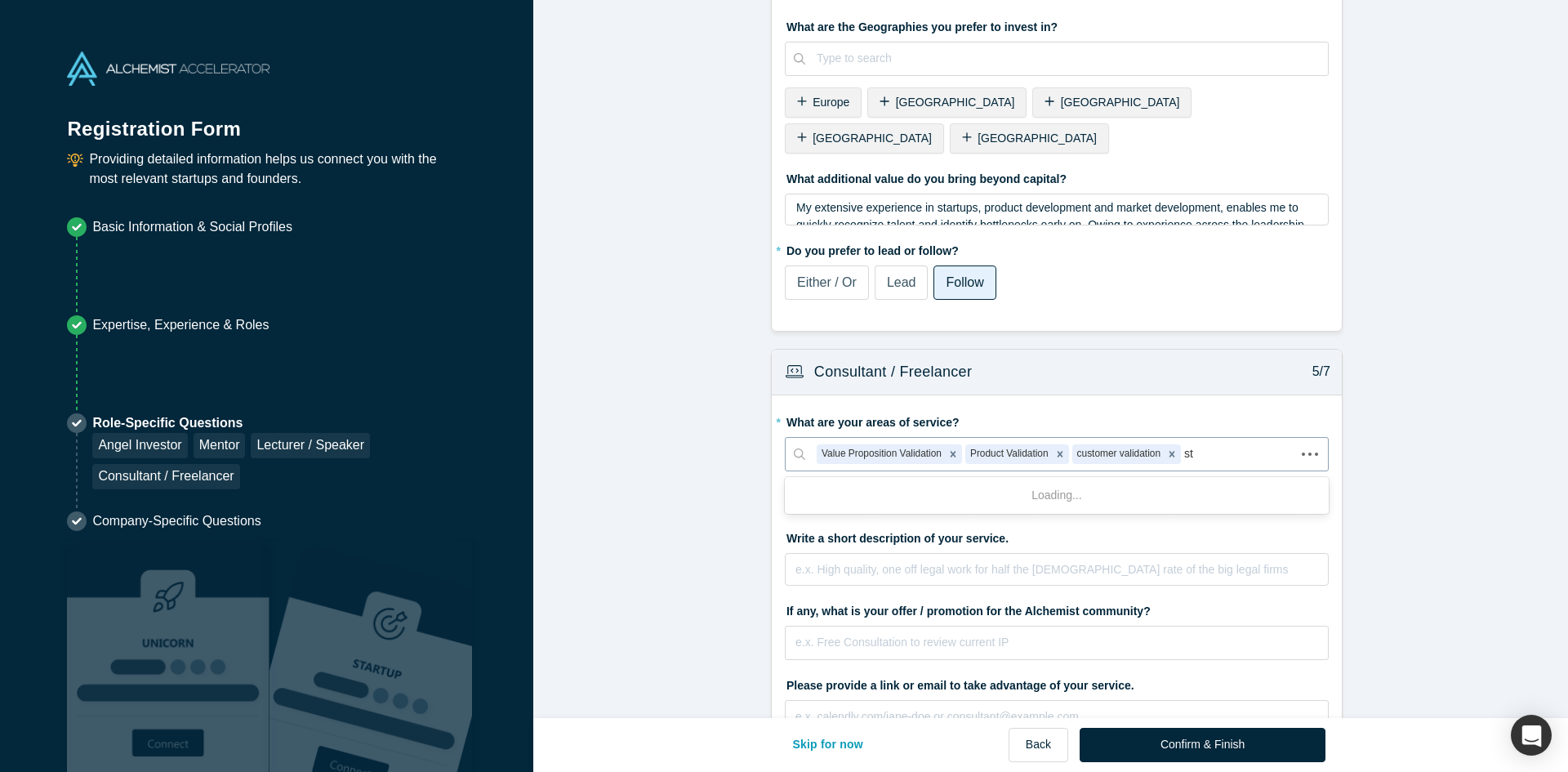
type input "s"
type input "innovation strategy"
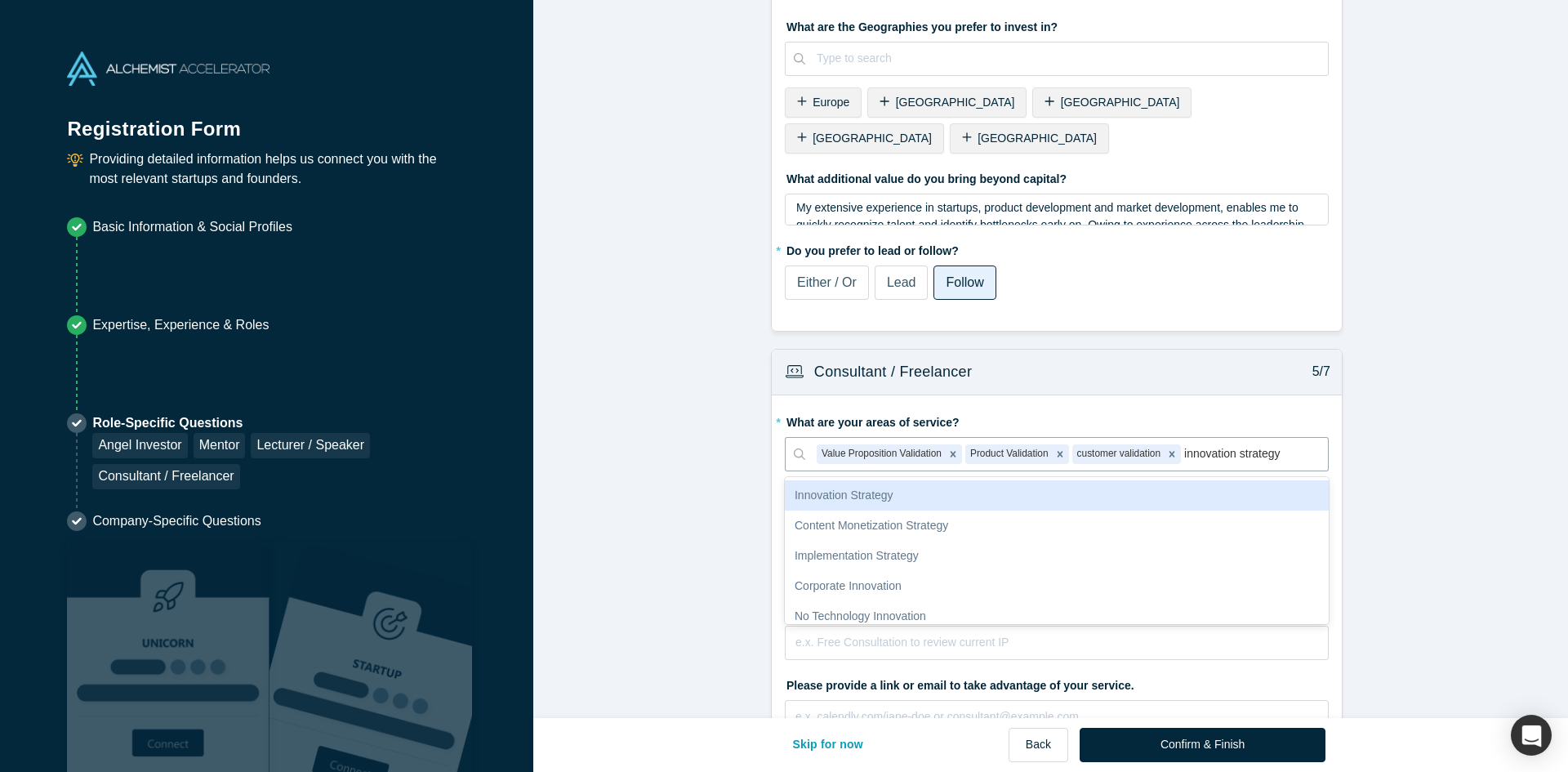
click at [886, 480] on div "Innovation Strategy" at bounding box center [1057, 495] width 544 height 30
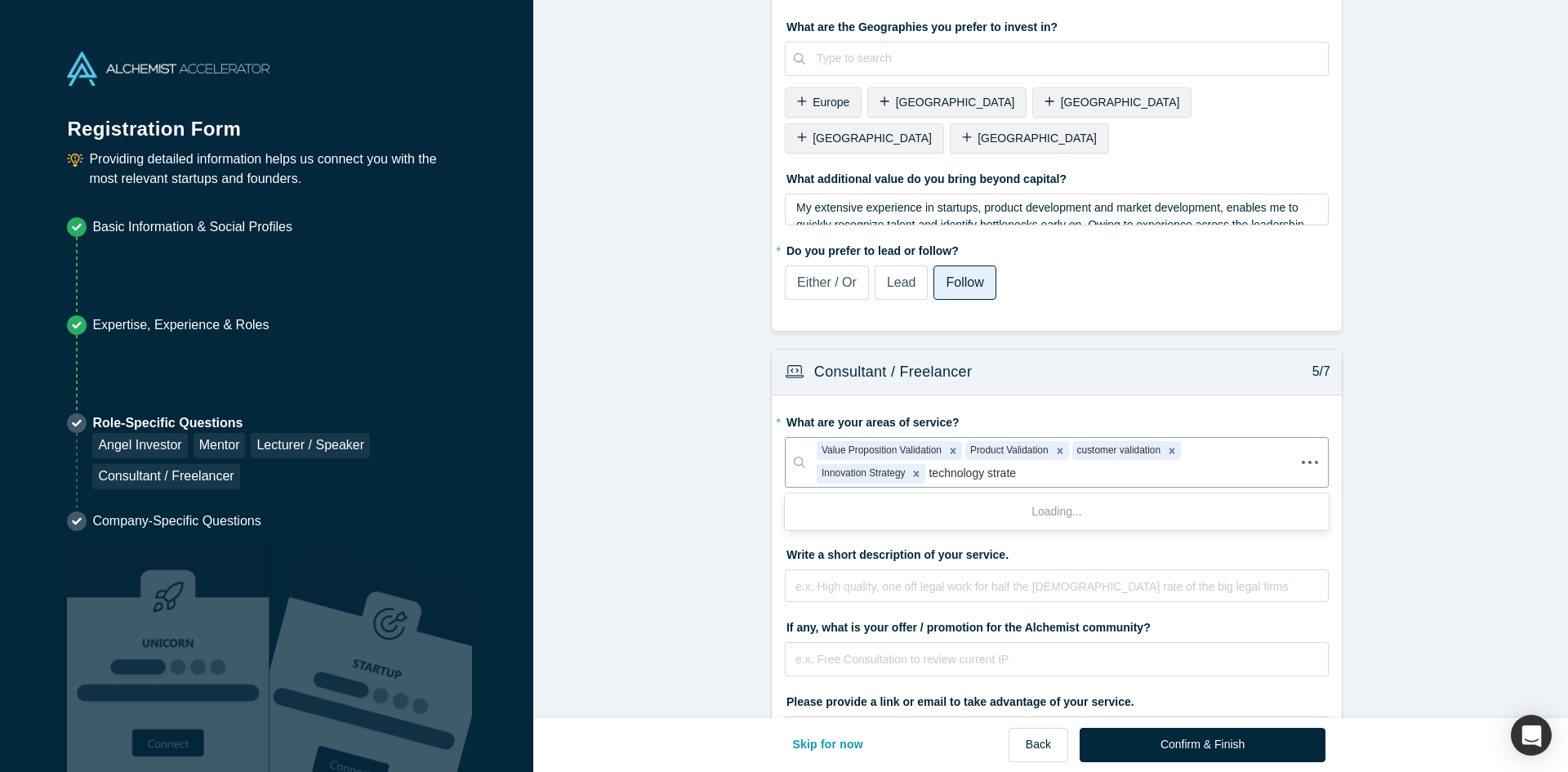
type input "technology strateg"
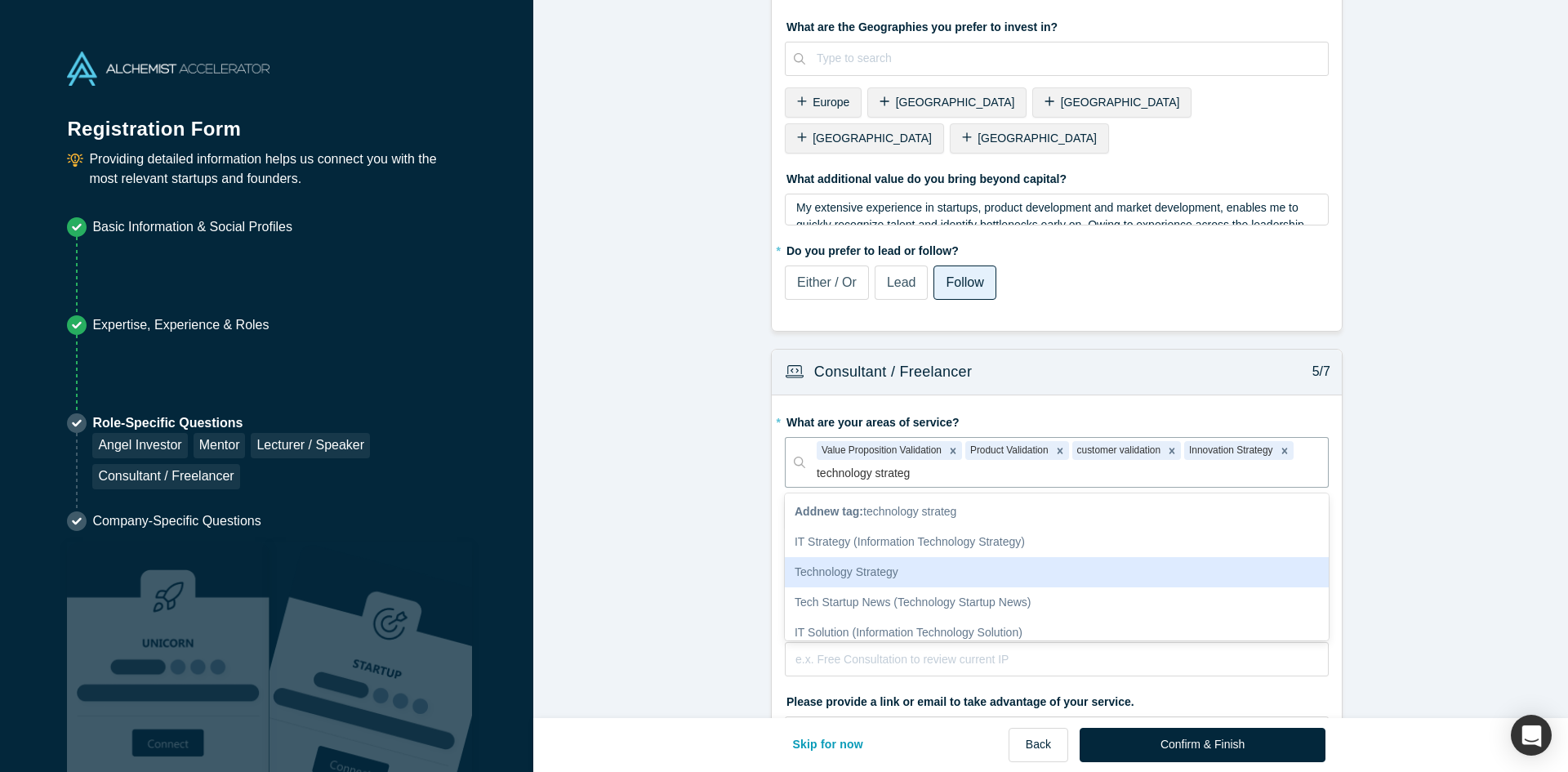
click at [878, 557] on div "Technology Strategy" at bounding box center [1057, 572] width 544 height 30
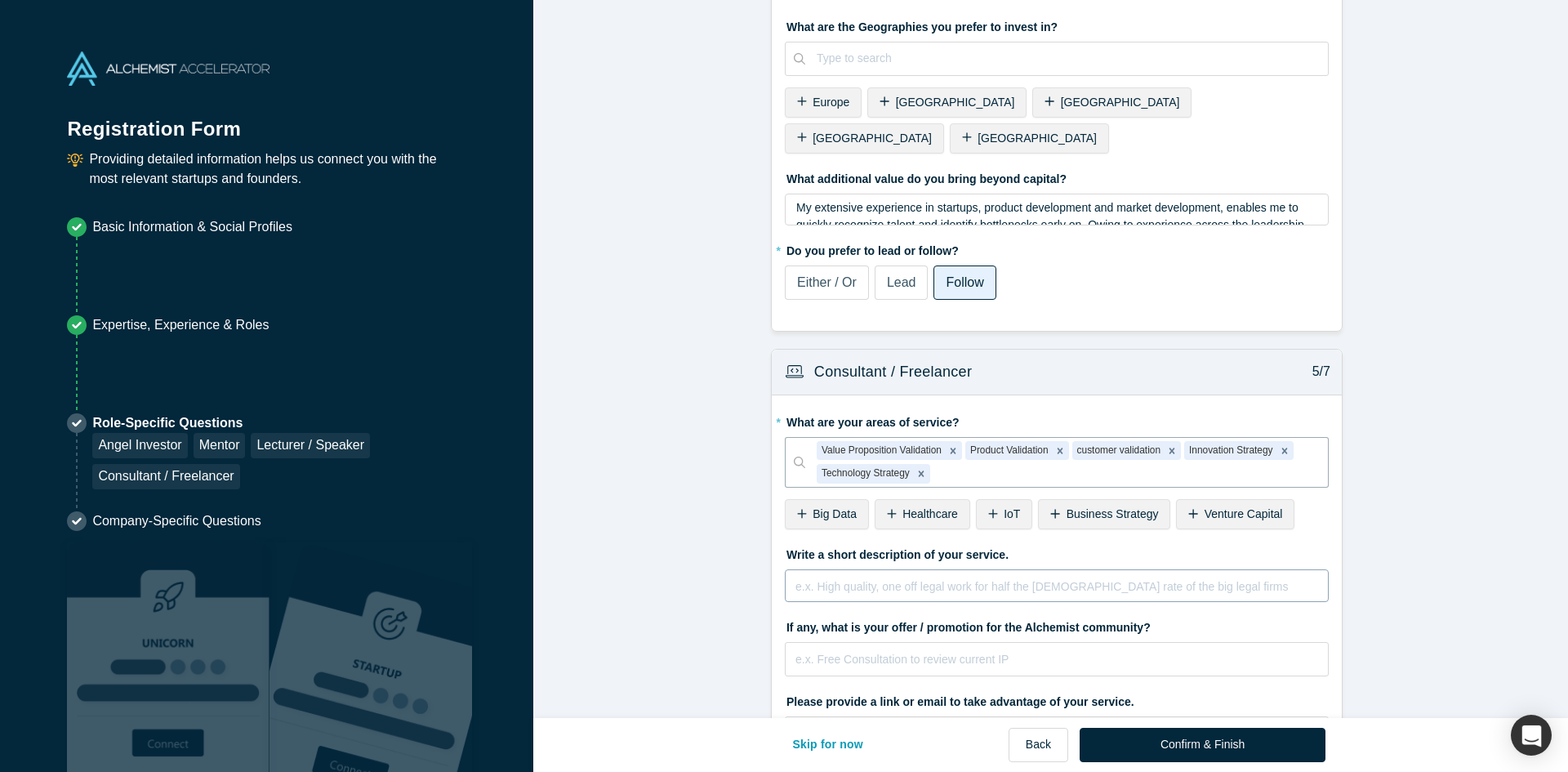
click at [924, 575] on div "rdw-editor" at bounding box center [1056, 582] width 522 height 17
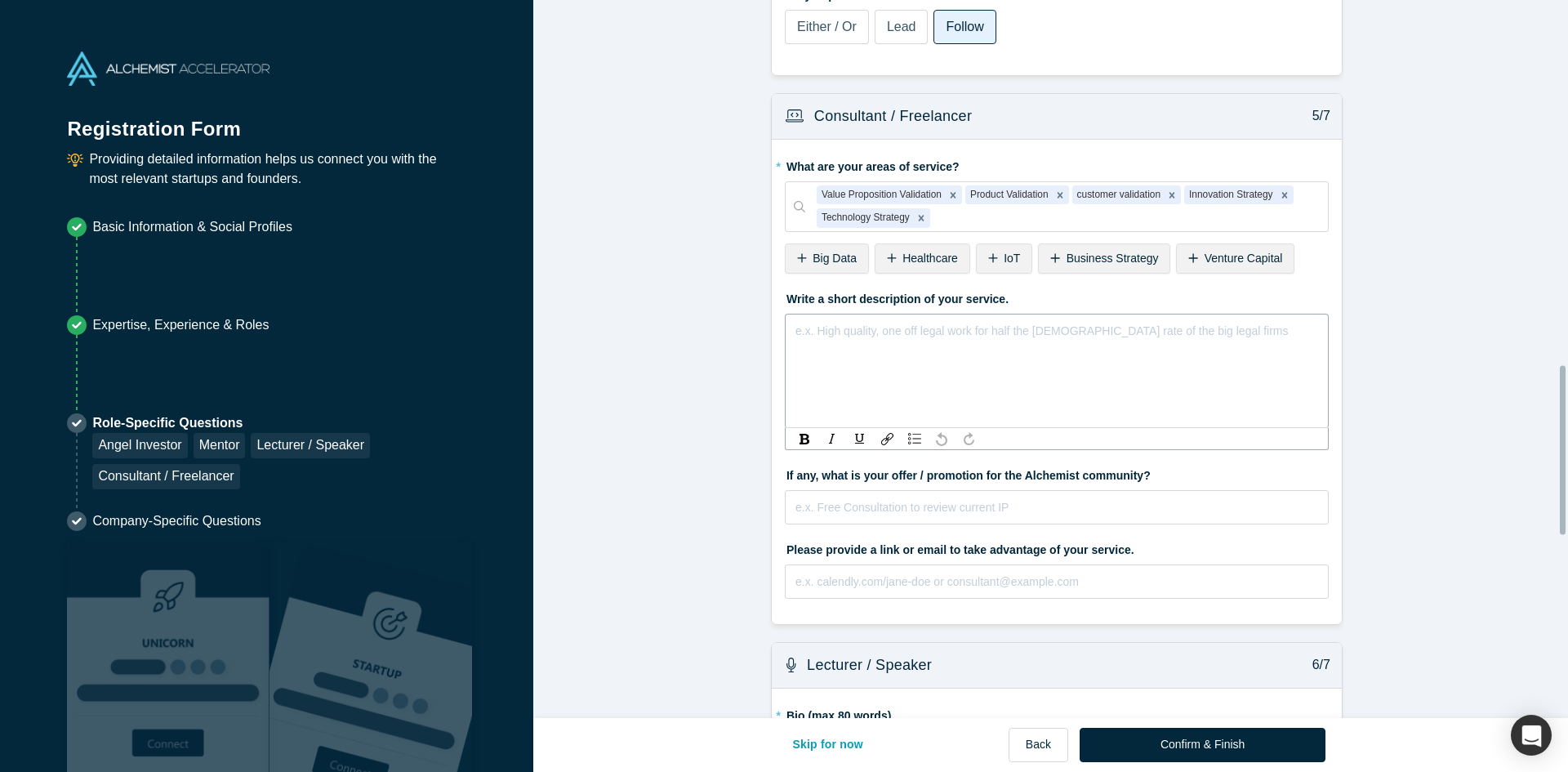
scroll to position [1632, 0]
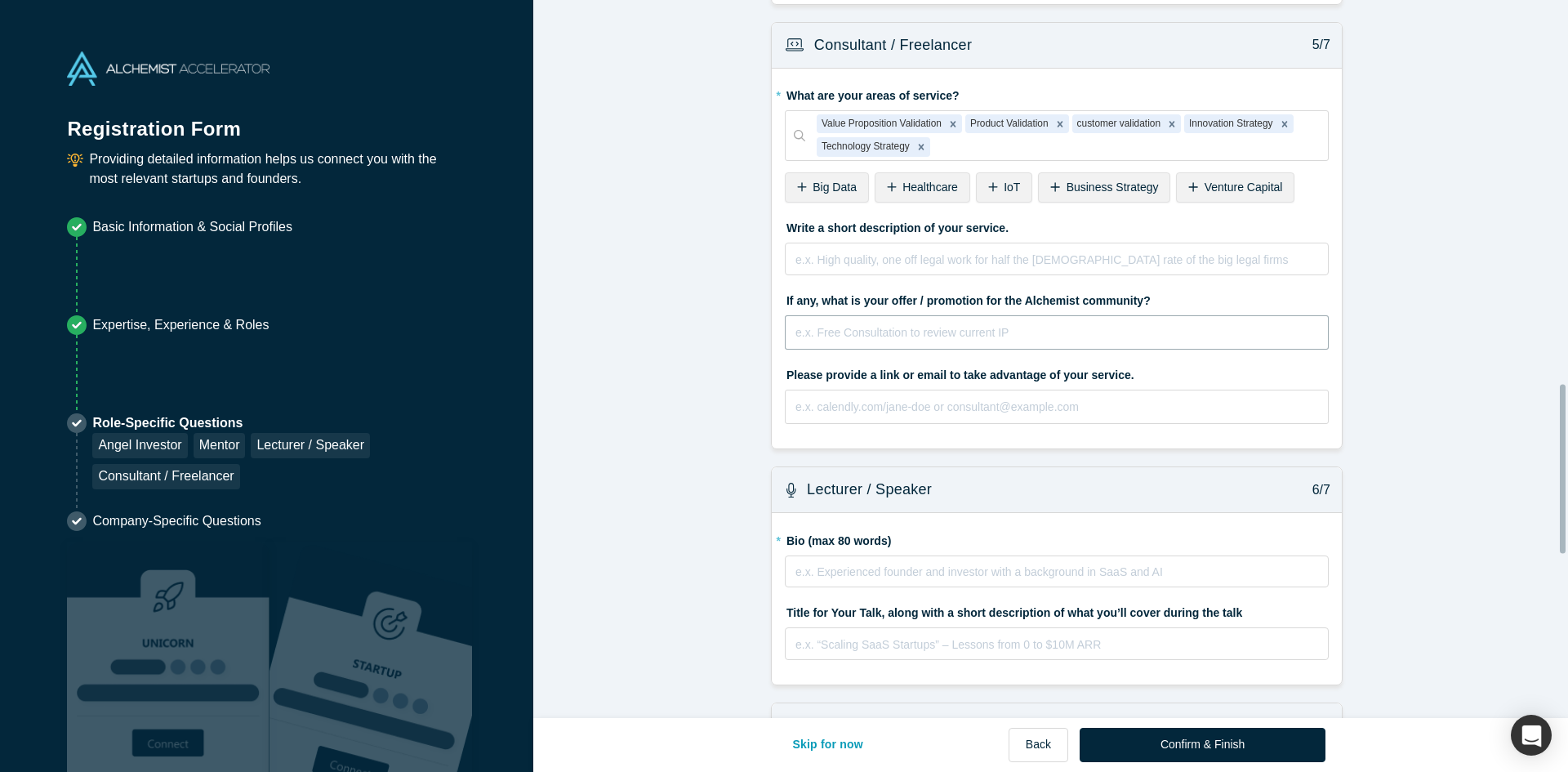
click at [865, 400] on fieldset "* What are your areas of service? Value Proposition Validation Product Validati…" at bounding box center [1057, 258] width 544 height 355
click at [1036, 315] on input "text" at bounding box center [1057, 332] width 544 height 34
type input "Free consulation for in any areas of service identified above"
click at [1087, 389] on input "text" at bounding box center [1057, 406] width 544 height 34
type input "[EMAIL_ADDRESS][DOMAIN_NAME]"
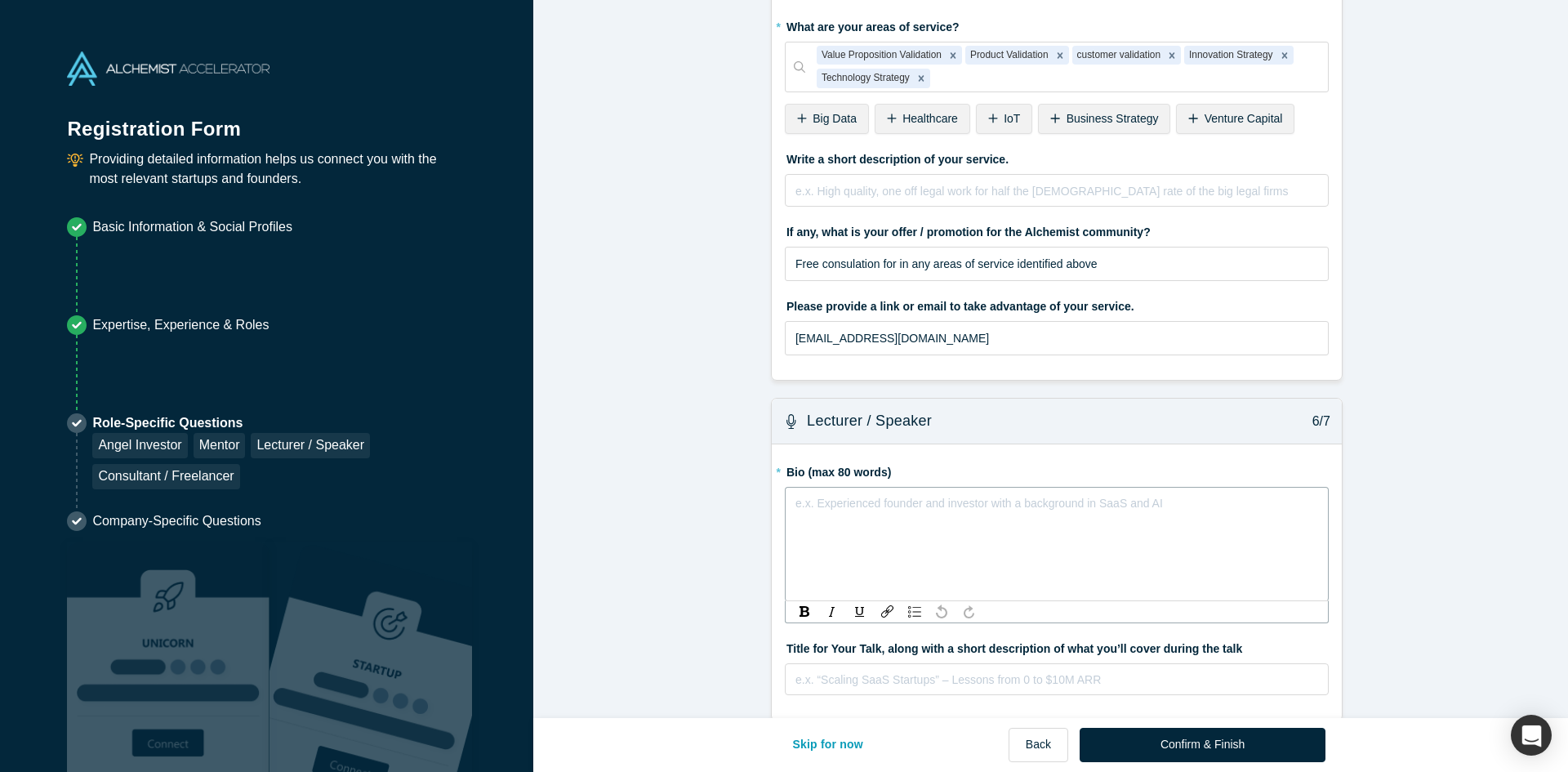
scroll to position [1796, 0]
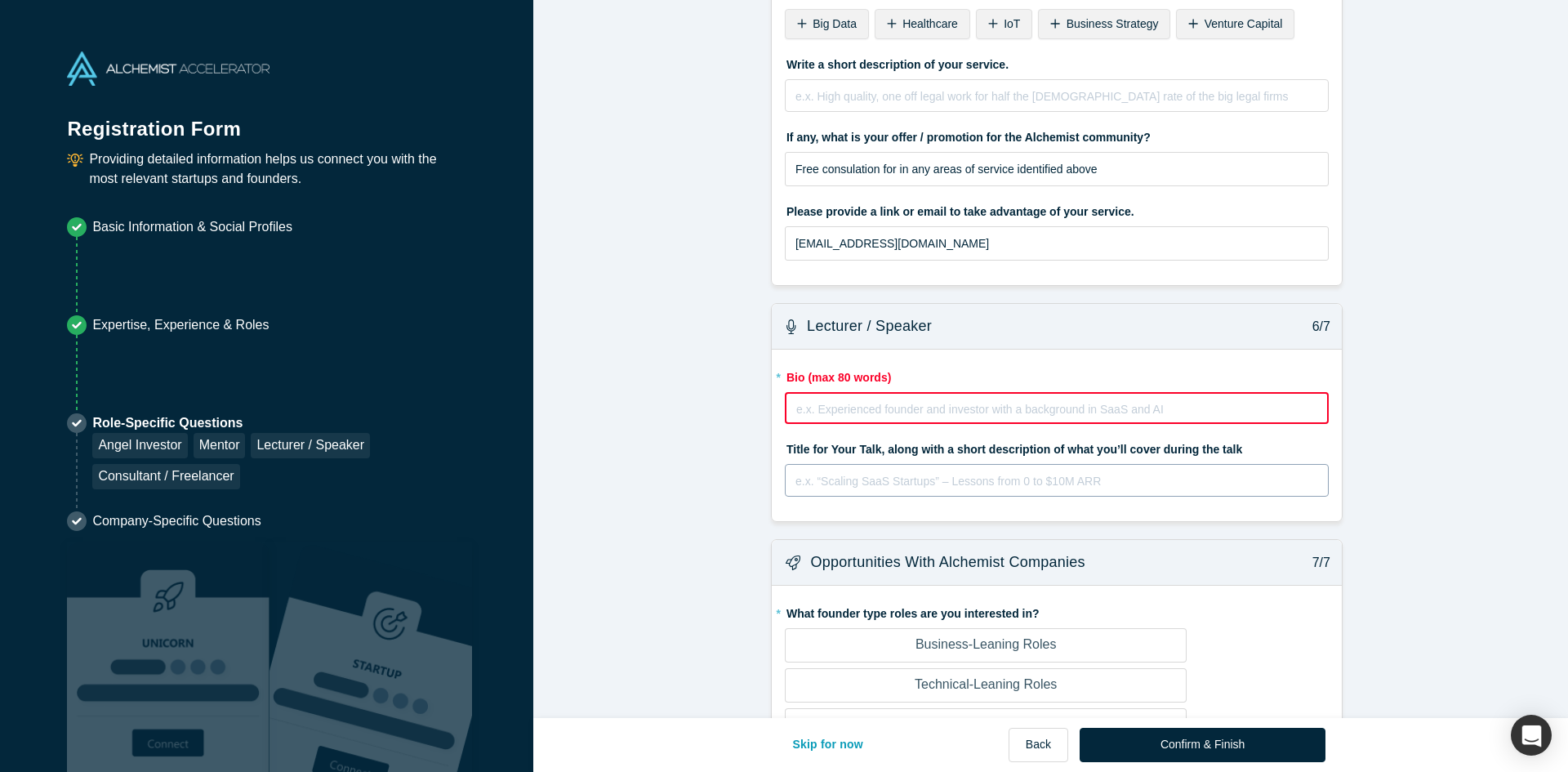
click at [1132, 469] on div "rdw-editor" at bounding box center [1056, 477] width 522 height 17
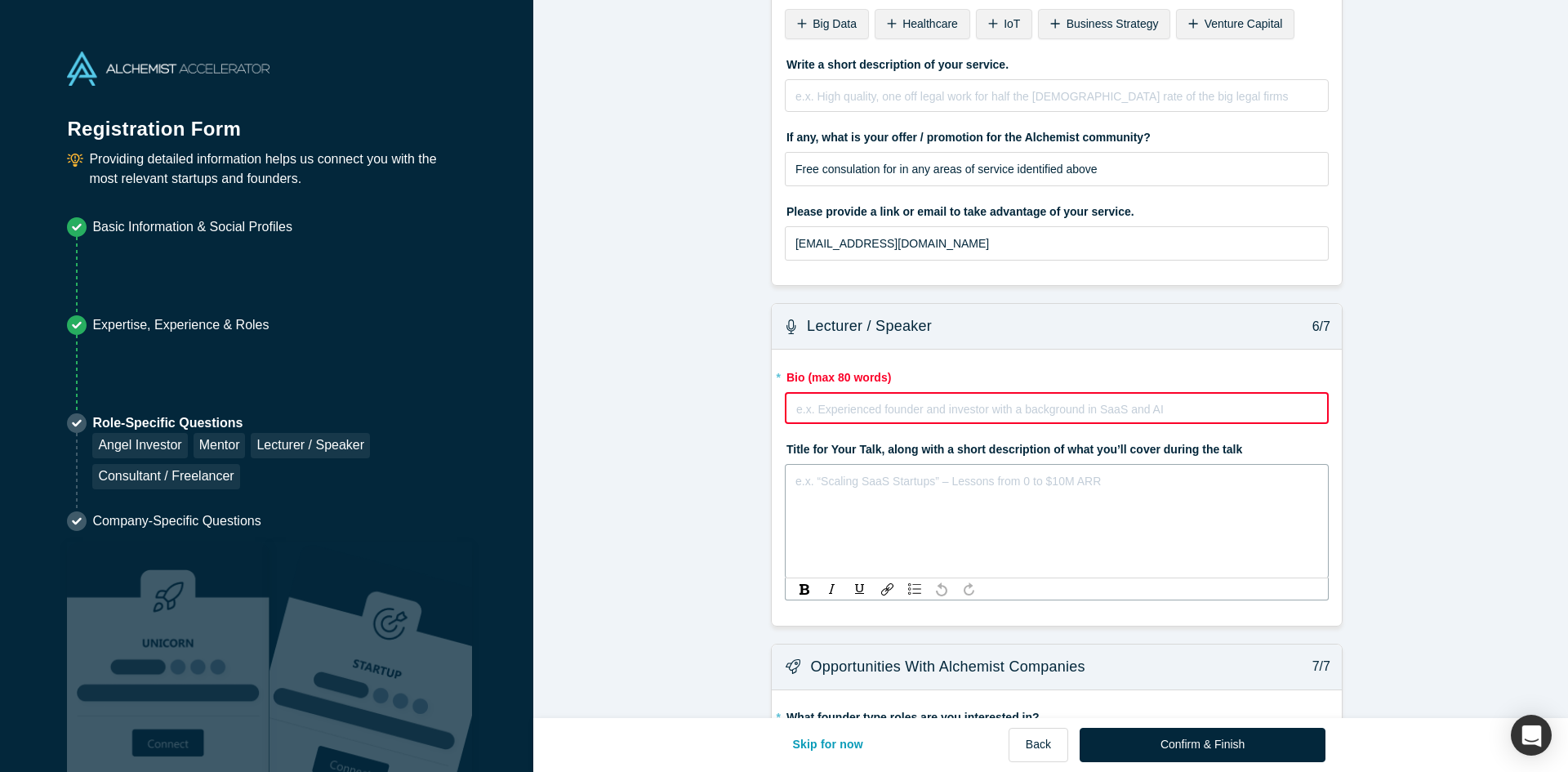
click at [1183, 469] on div "rdw-editor" at bounding box center [1056, 477] width 522 height 17
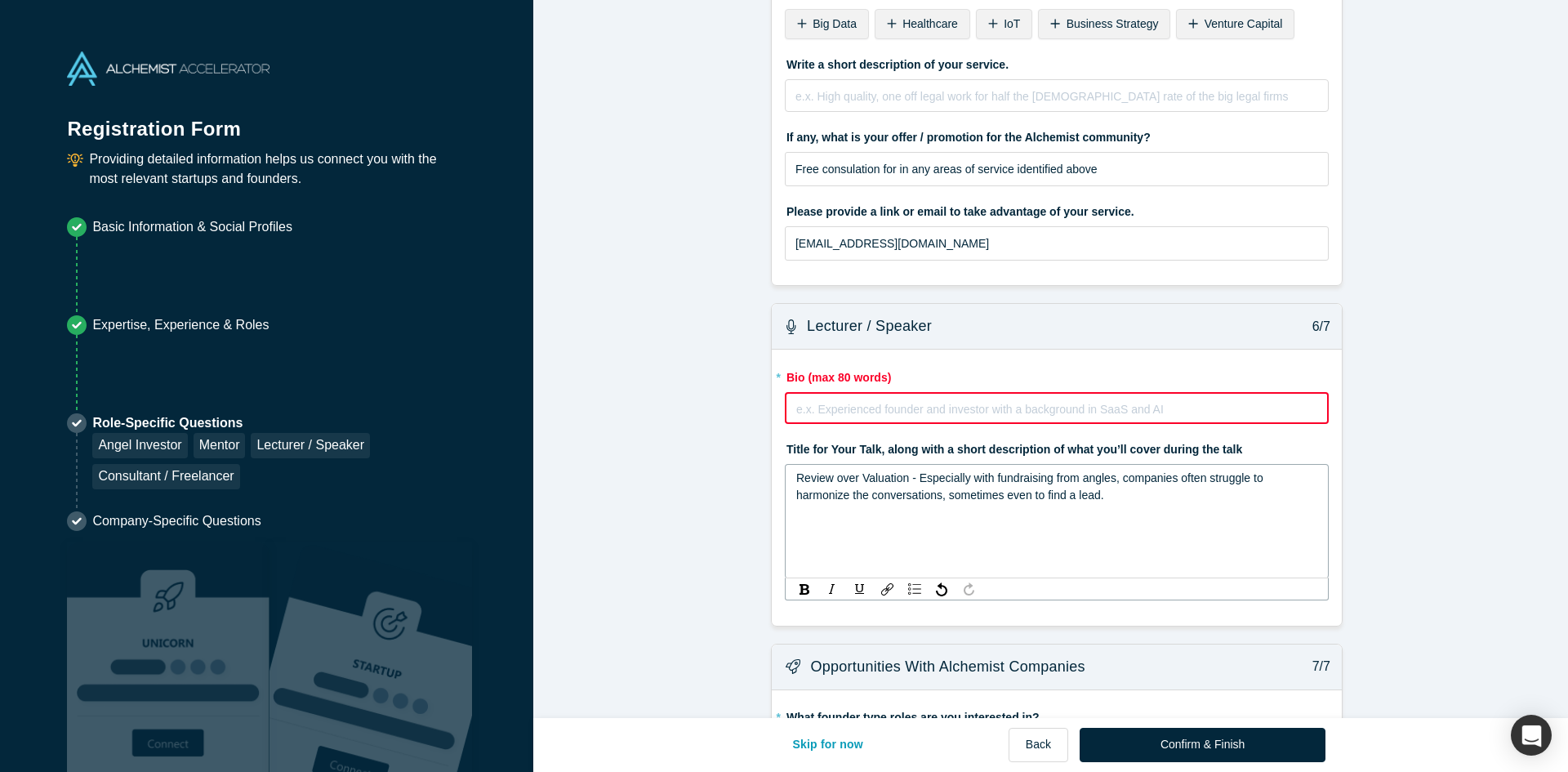
click at [1260, 471] on span "Review over Valuation - Especially with fundraising from angles, companies ofte…" at bounding box center [1031, 486] width 471 height 30
drag, startPoint x: 828, startPoint y: 444, endPoint x: 781, endPoint y: 442, distance: 47.0
click at [785, 464] on div "Review over Valuation - Especially with fundraising from angles, companies ofte…" at bounding box center [1057, 521] width 544 height 114
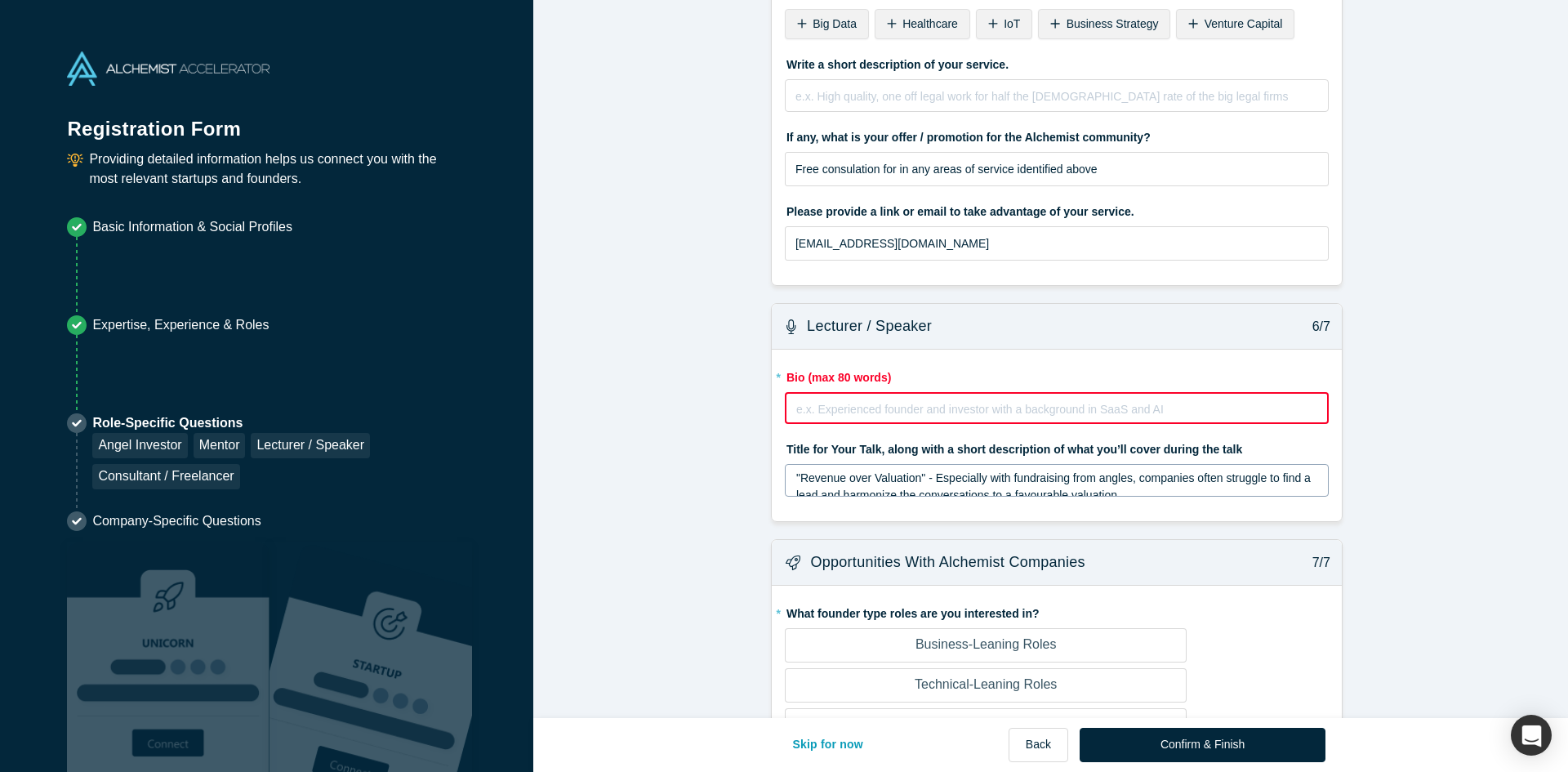
click at [1147, 469] on div ""Revenue over Valuation" - Especially with fundraising from angles, companies o…" at bounding box center [1057, 479] width 544 height 32
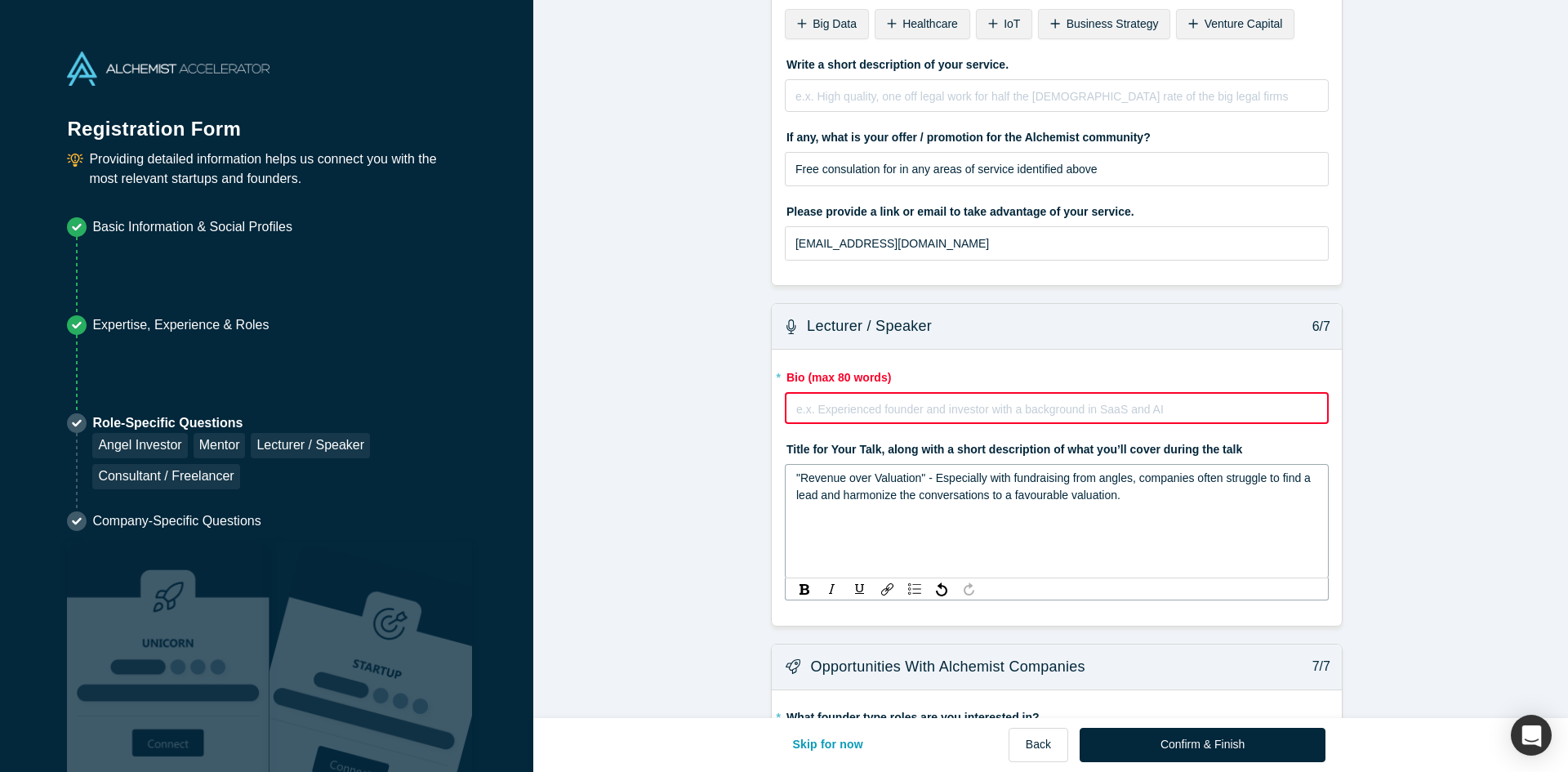
click at [1164, 469] on div ""Revenue over Valuation" - Especially with fundraising from angles, companies o…" at bounding box center [1056, 486] width 522 height 34
click at [1169, 399] on div "rdw-editor" at bounding box center [1056, 407] width 520 height 17
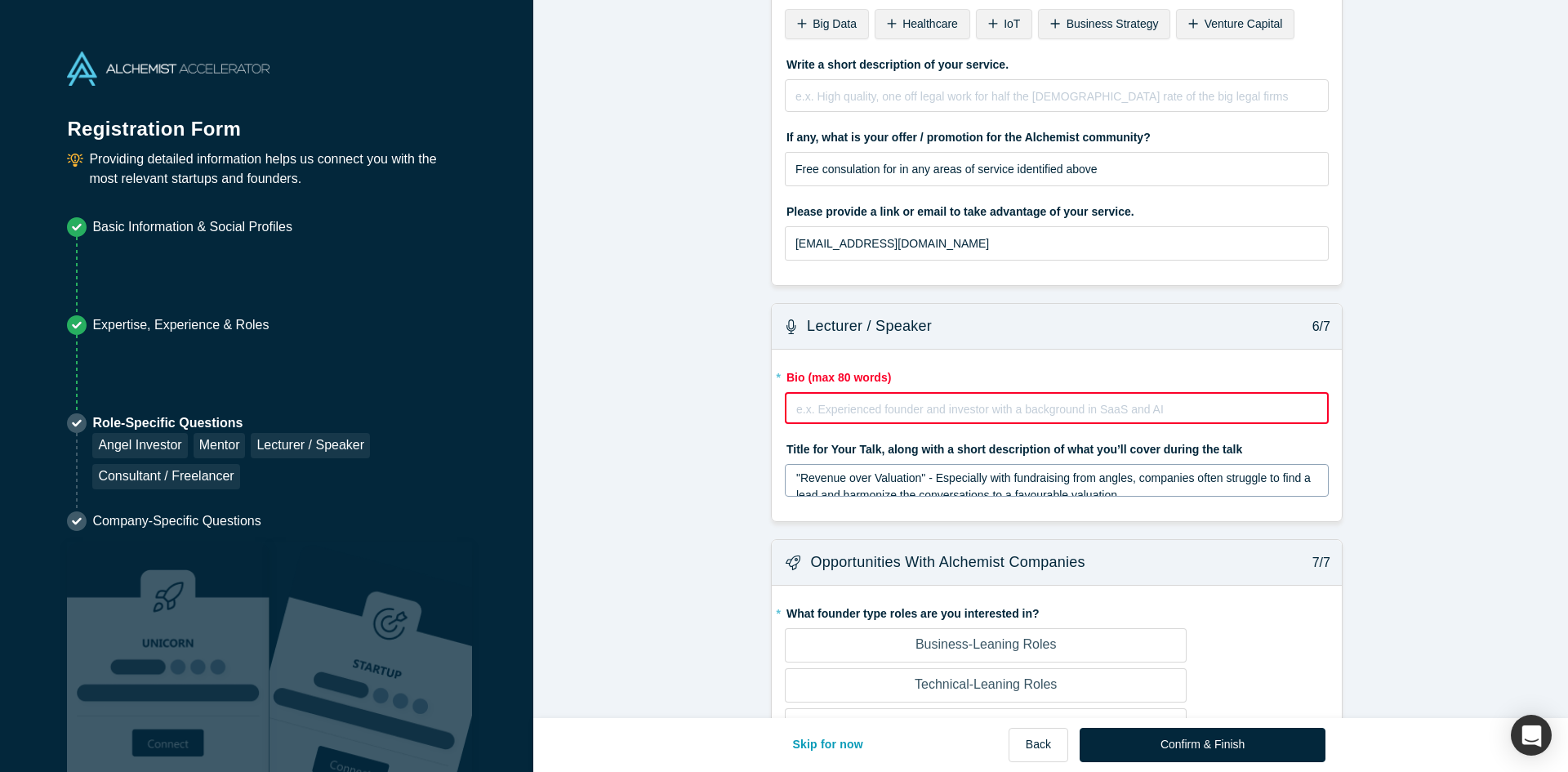
click at [1151, 469] on div ""Revenue over Valuation" - Especially with fundraising from angles, companies o…" at bounding box center [1056, 486] width 522 height 34
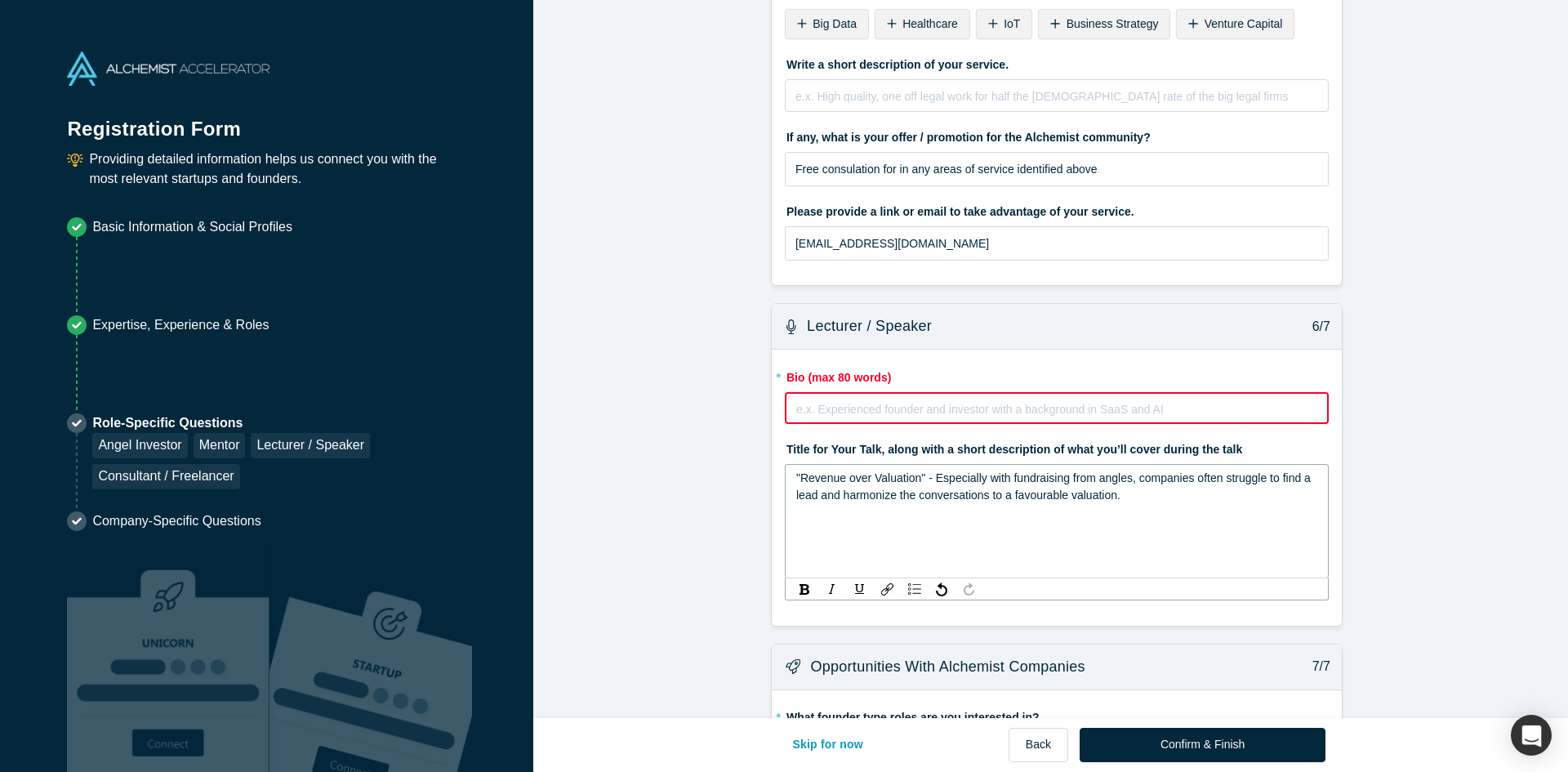
click at [1155, 469] on div ""Revenue over Valuation" - Especially with fundraising from angles, companies o…" at bounding box center [1056, 486] width 522 height 34
click at [980, 399] on div "rdw-editor" at bounding box center [1056, 407] width 520 height 17
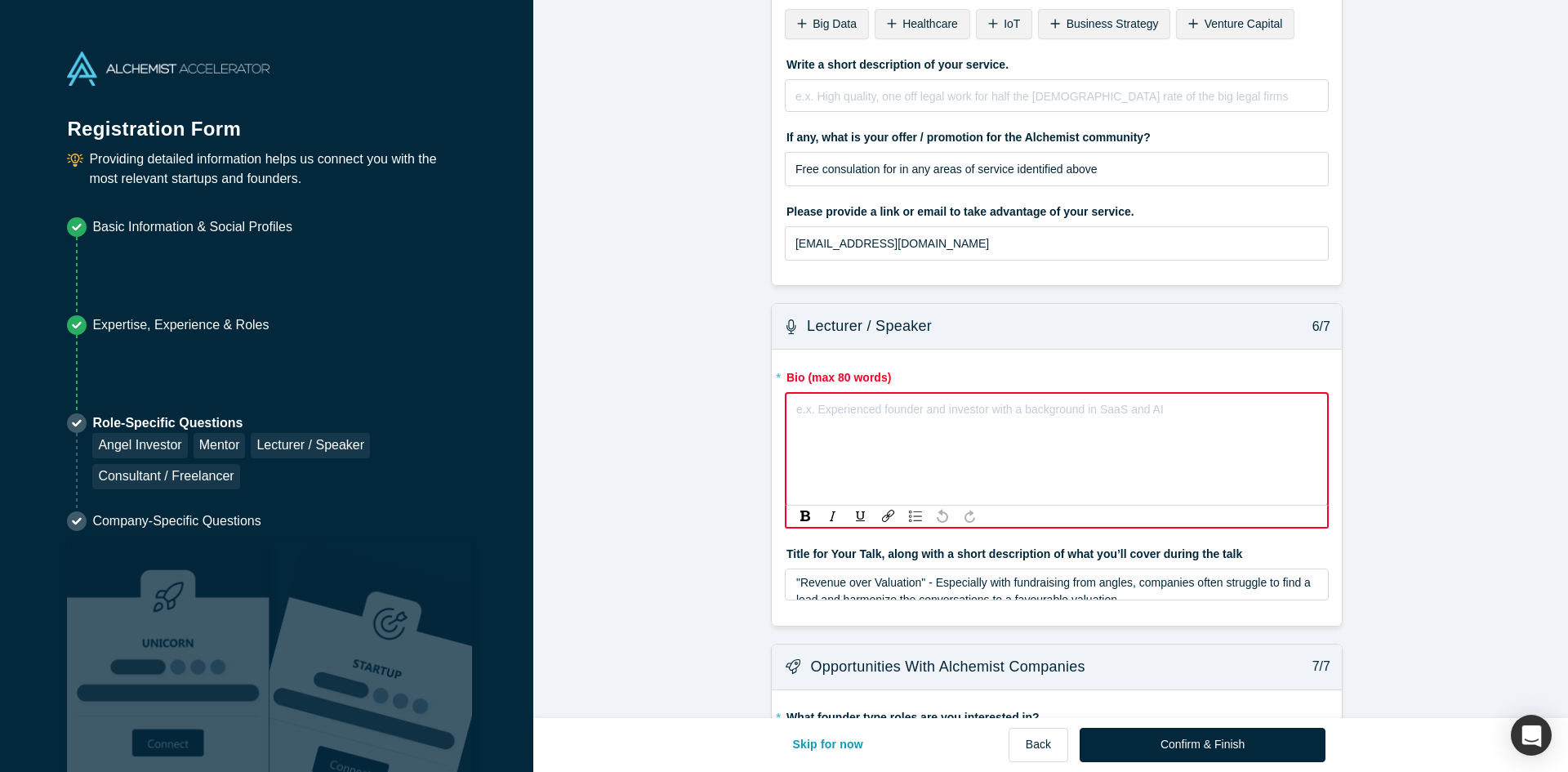
click at [1153, 392] on div "e.x. Experienced founder and investor with a background in SaaS and AI" at bounding box center [1057, 449] width 544 height 114
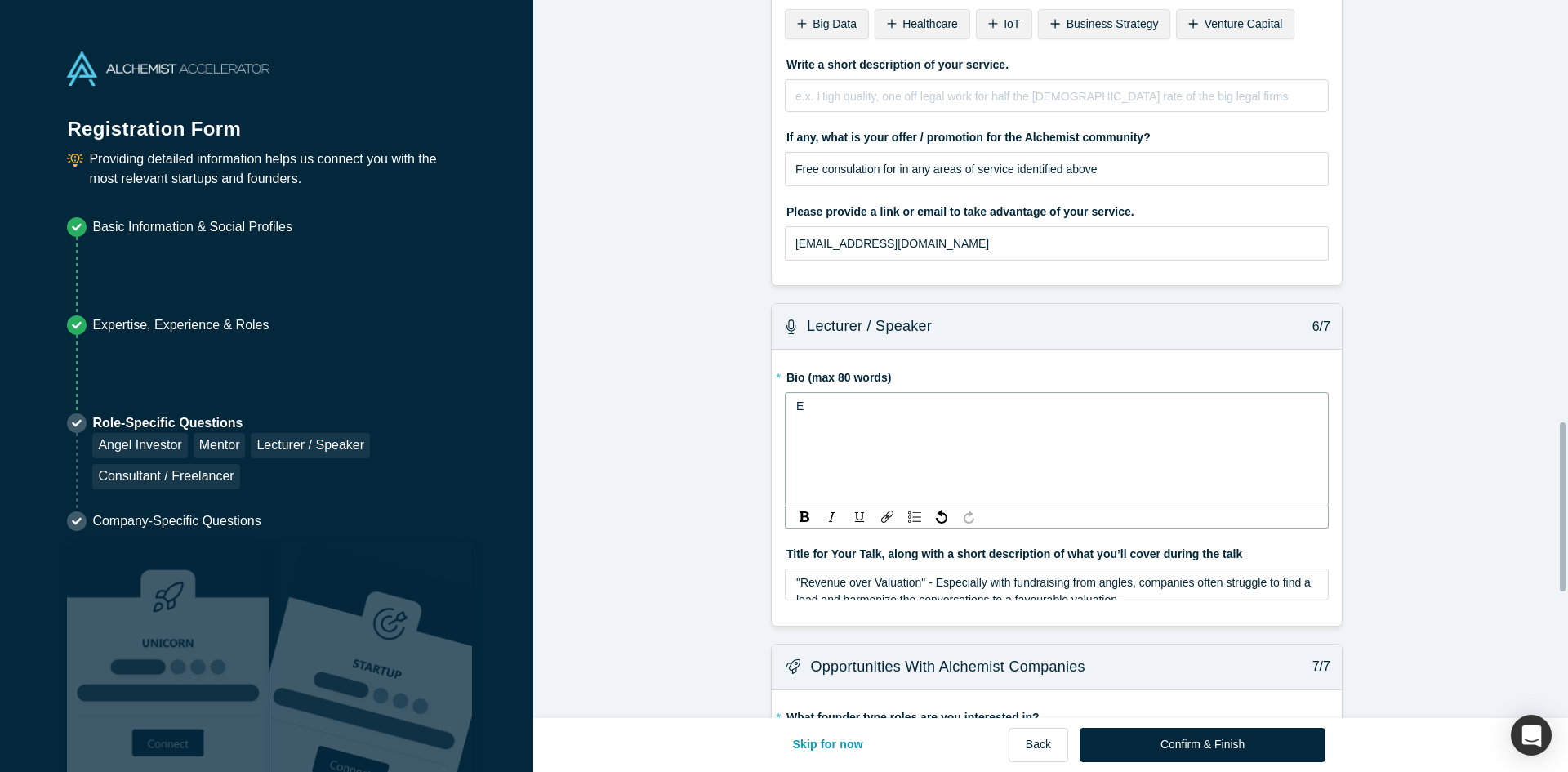
scroll to position [1795, 0]
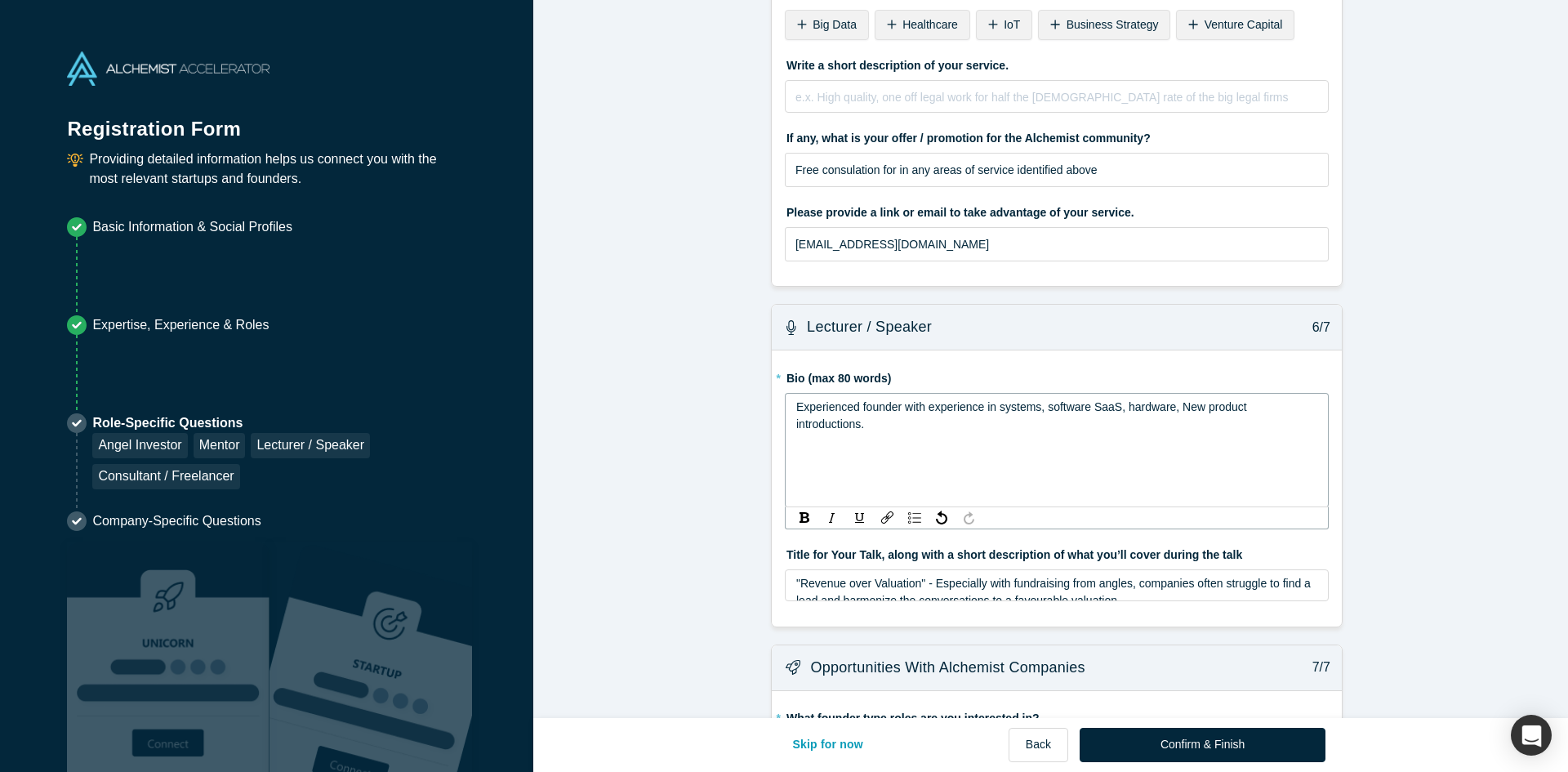
click at [1308, 399] on div "Experienced founder with experience in systems, software SaaS, hardware, New pr…" at bounding box center [1056, 415] width 522 height 34
click at [1170, 400] on span "Experienced founder with experience in systems, software SaaS, hardware, New pr…" at bounding box center [1023, 414] width 454 height 30
click at [1196, 400] on span "Experienced founder with experience in systems, software SaaS, hardware, New pr…" at bounding box center [1023, 414] width 454 height 30
click at [1240, 400] on span "Experienced founder with experience in systems, software SaaS, hardware, New Pr…" at bounding box center [1023, 414] width 455 height 30
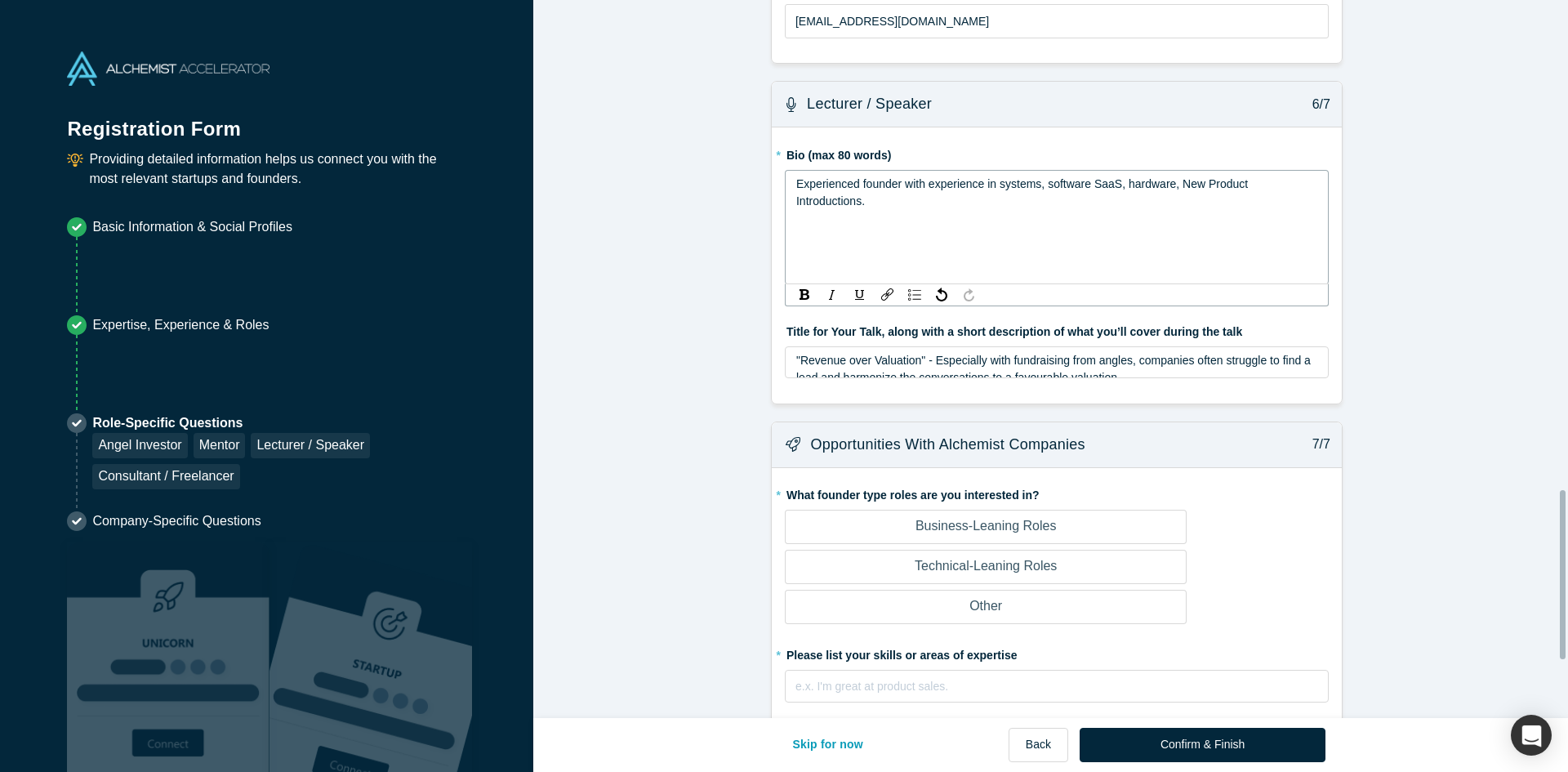
scroll to position [2122, 0]
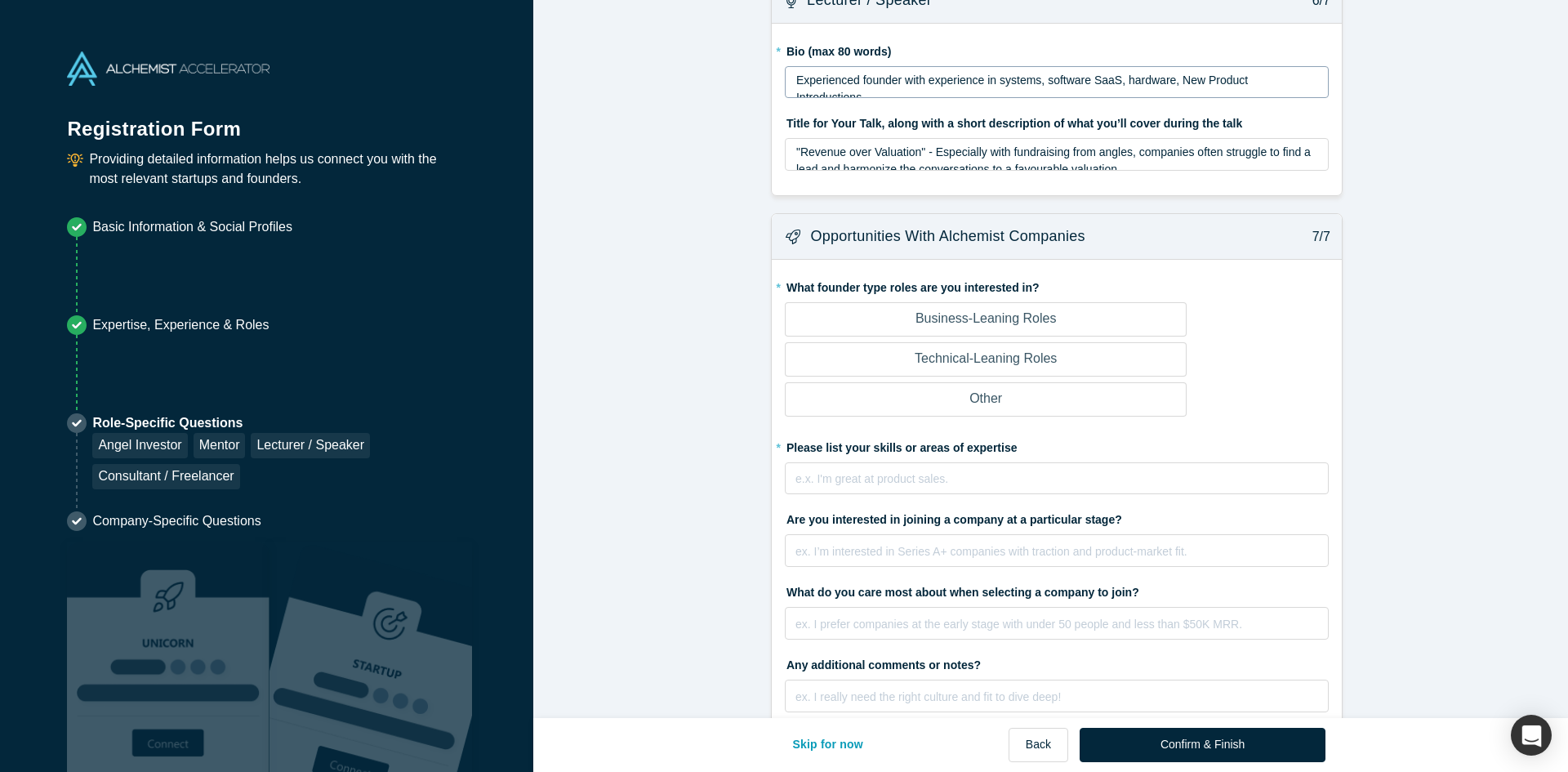
click at [981, 368] on p "Technical-Leaning Roles" at bounding box center [985, 358] width 142 height 20
click at [0, 0] on input "Technical-Leaning Roles" at bounding box center [0, 0] width 0 height 0
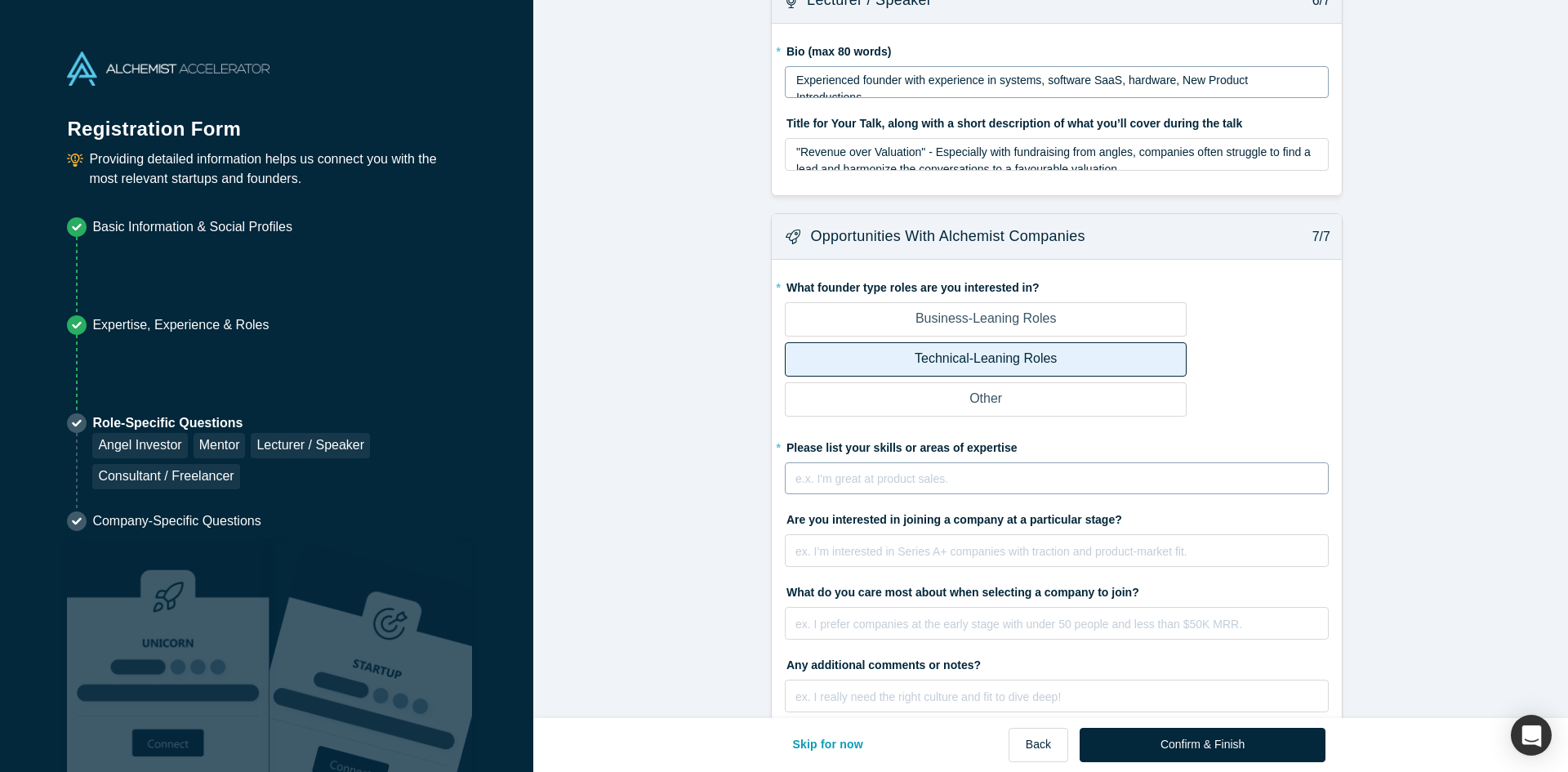
click at [950, 468] on div "rdw-editor" at bounding box center [1056, 475] width 522 height 17
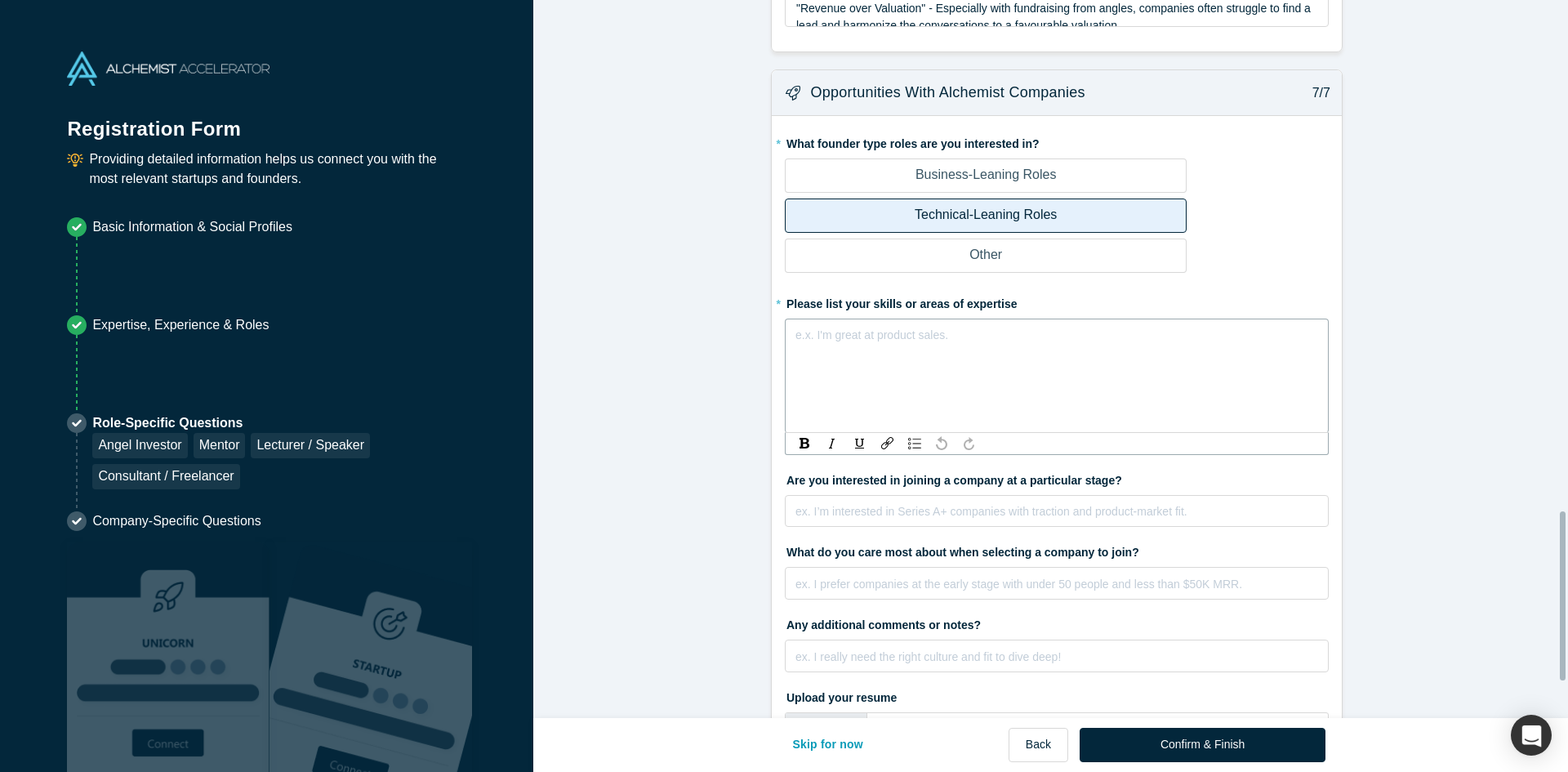
scroll to position [2286, 0]
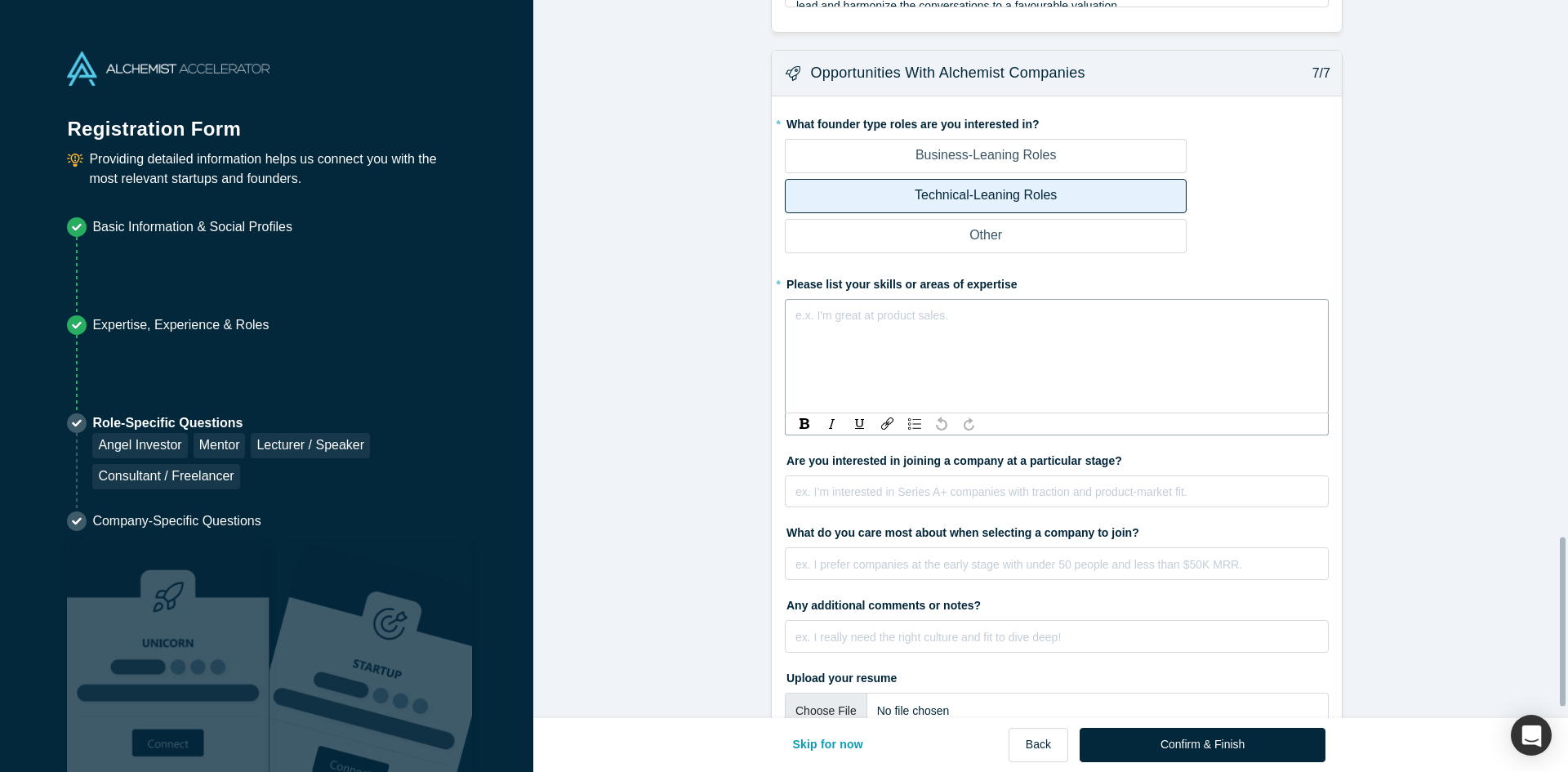
click at [1011, 304] on div "rdw-editor" at bounding box center [1056, 312] width 522 height 17
click at [1089, 304] on div "Architecture, Technology architecture, execution," at bounding box center [1056, 312] width 522 height 17
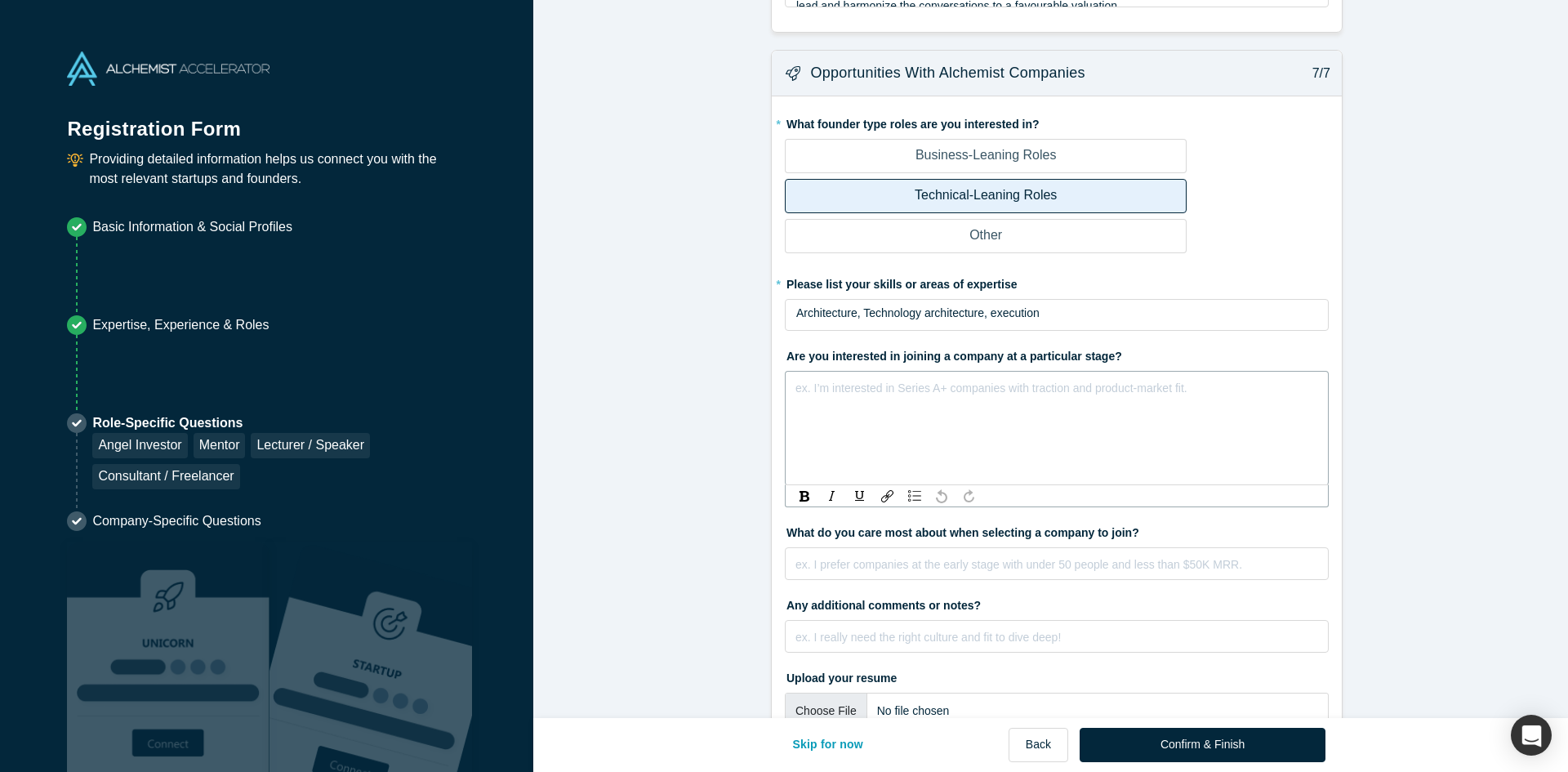
click at [1014, 448] on div "ex. I’m interested in Series A+ companies with traction and product-market fit." at bounding box center [1057, 427] width 544 height 114
click at [936, 553] on div "rdw-editor" at bounding box center [1056, 561] width 522 height 17
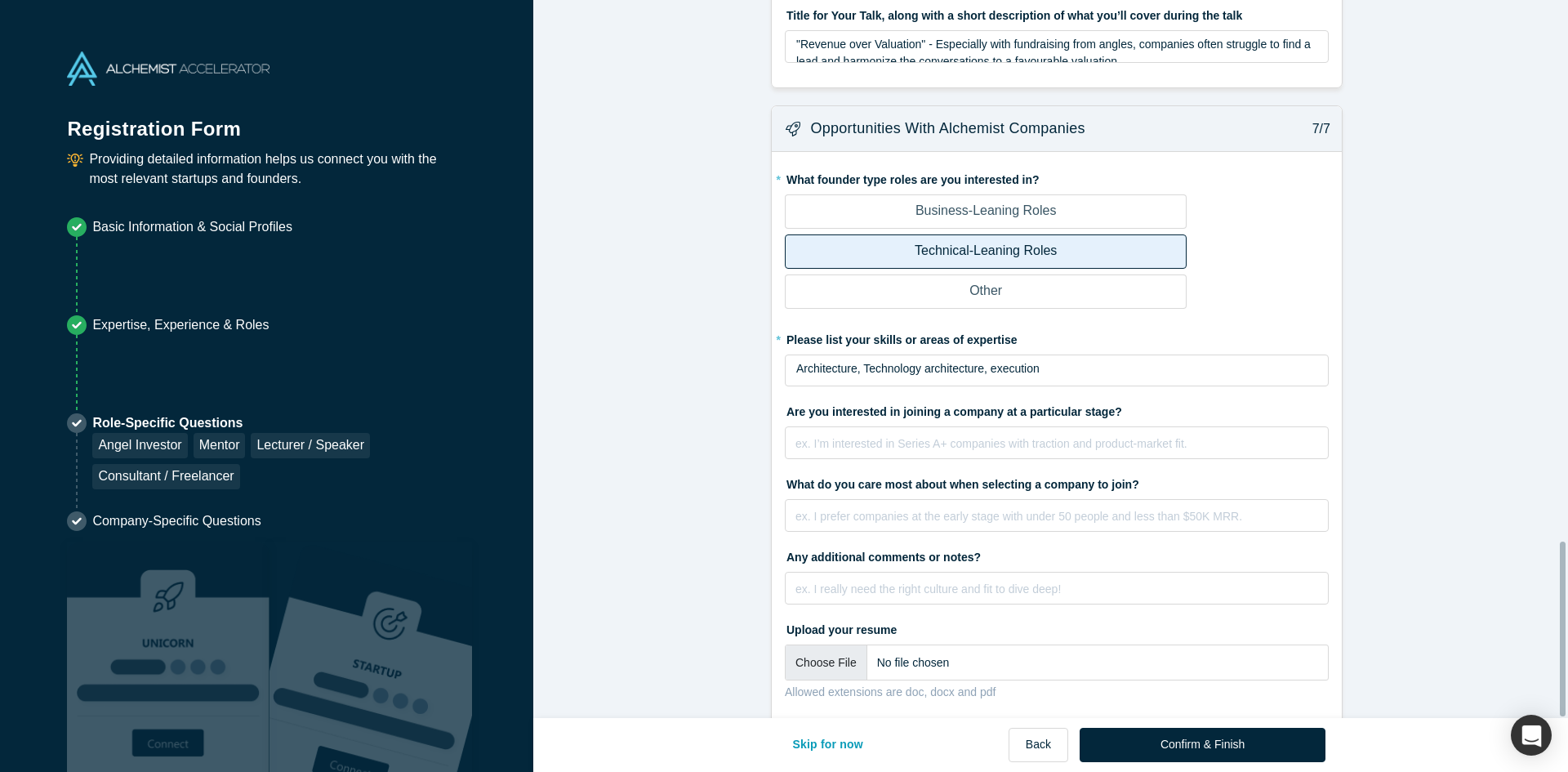
scroll to position [2225, 0]
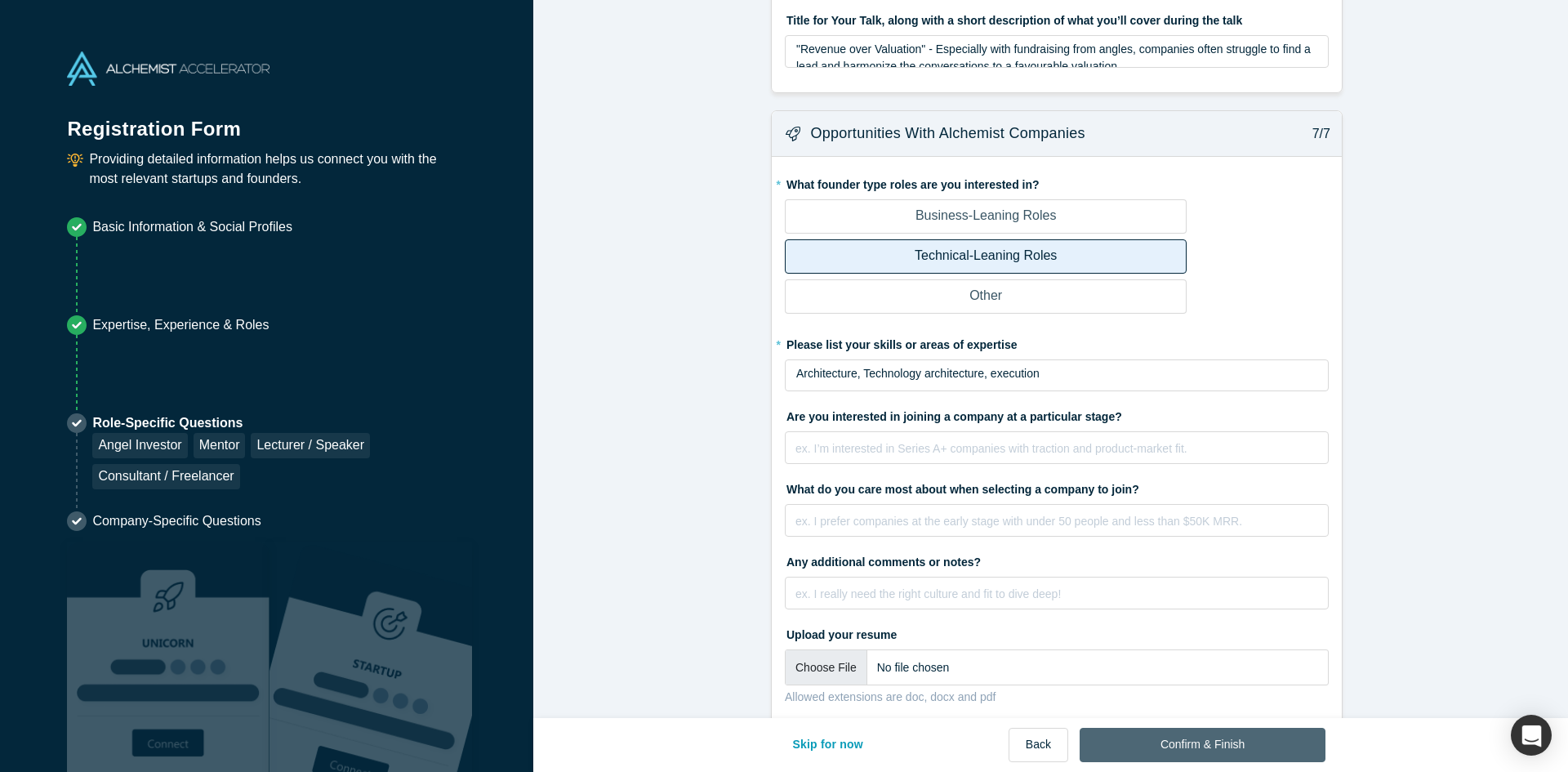
click at [1209, 744] on button "Confirm & Finish" at bounding box center [1203, 744] width 246 height 34
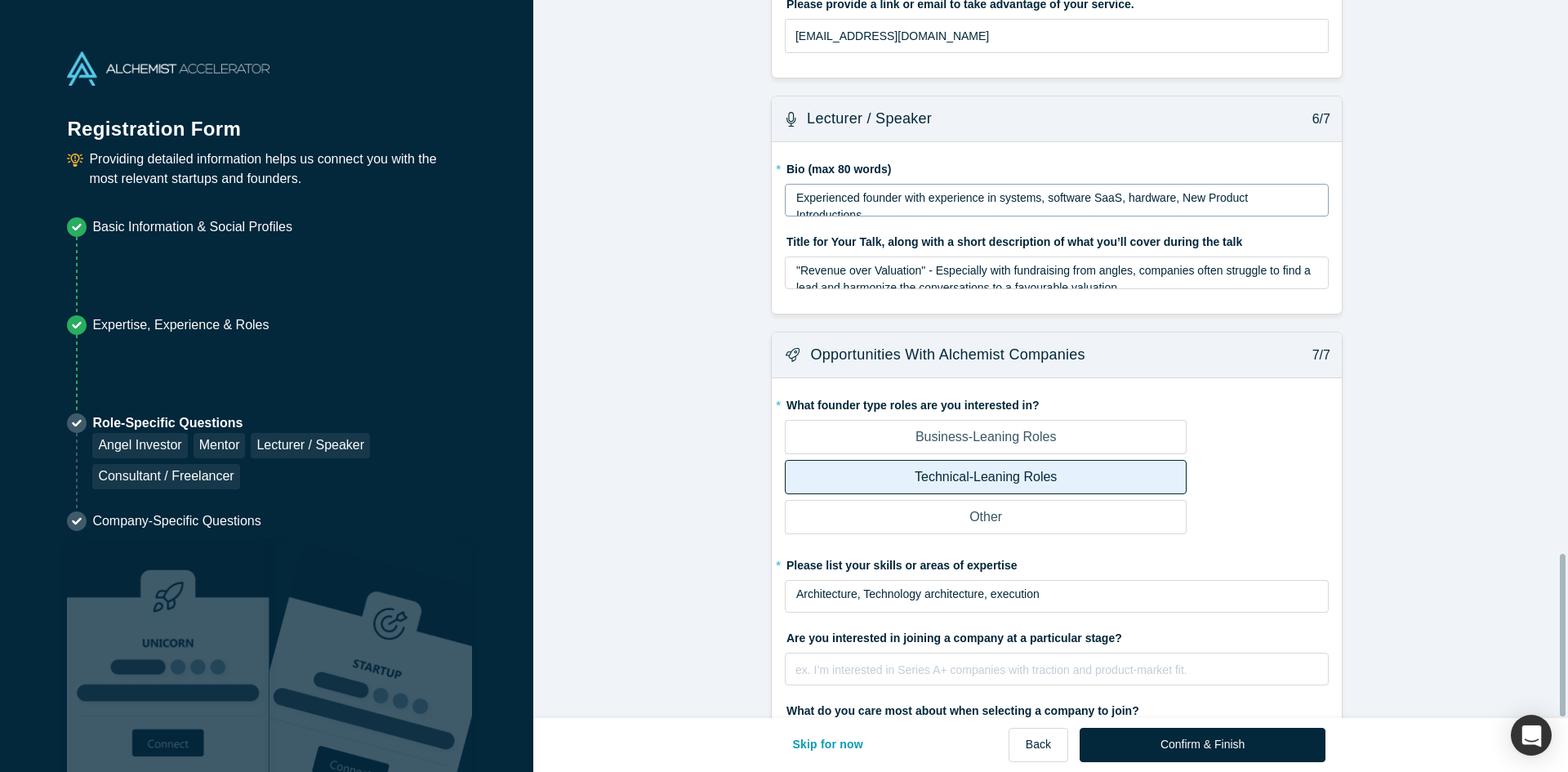
scroll to position [2446, 0]
